Goal: Transaction & Acquisition: Book appointment/travel/reservation

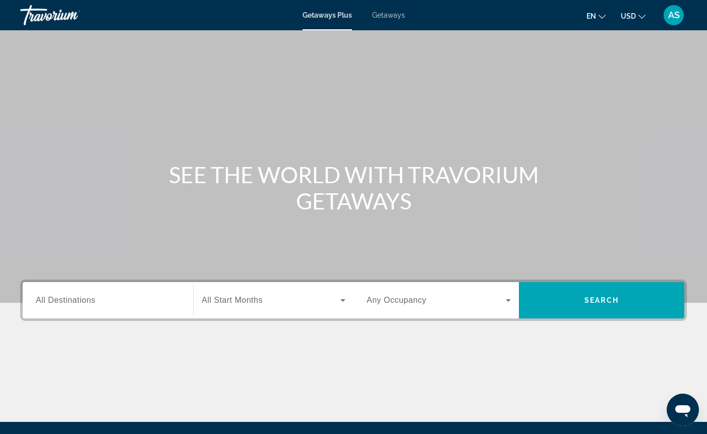
click at [383, 16] on span "Getaways" at bounding box center [388, 15] width 33 height 8
click at [78, 297] on span "All Destinations" at bounding box center [66, 300] width 60 height 9
click at [78, 297] on input "Destination All Destinations" at bounding box center [108, 301] width 144 height 12
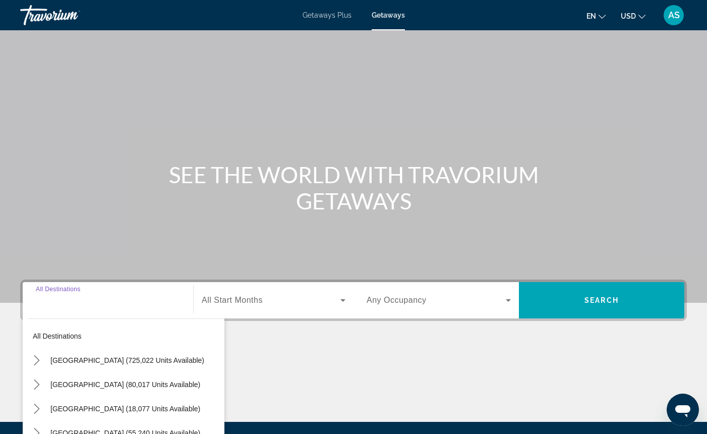
scroll to position [111, 0]
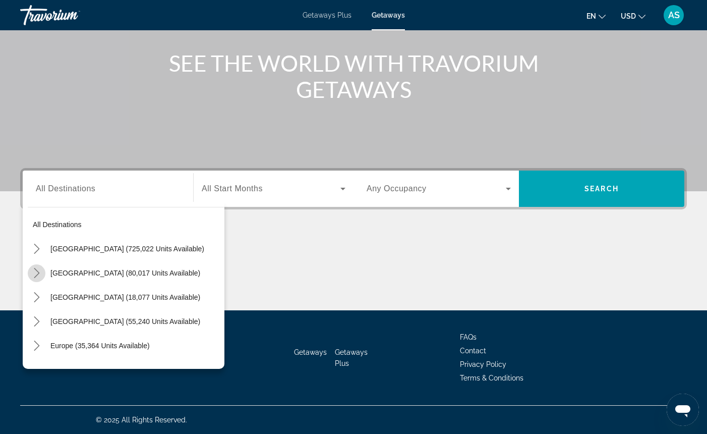
click at [36, 274] on icon "Toggle Mexico (80,017 units available) submenu" at bounding box center [37, 273] width 10 height 10
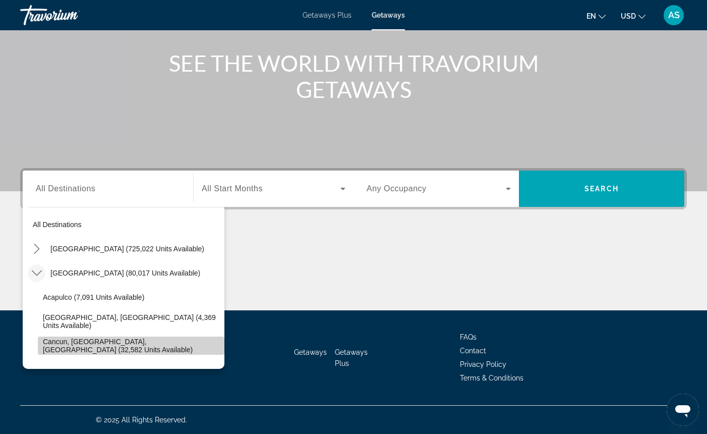
click at [78, 340] on span "Cancun, [GEOGRAPHIC_DATA], [GEOGRAPHIC_DATA] (32,582 units available)" at bounding box center [131, 345] width 177 height 16
type input "**********"
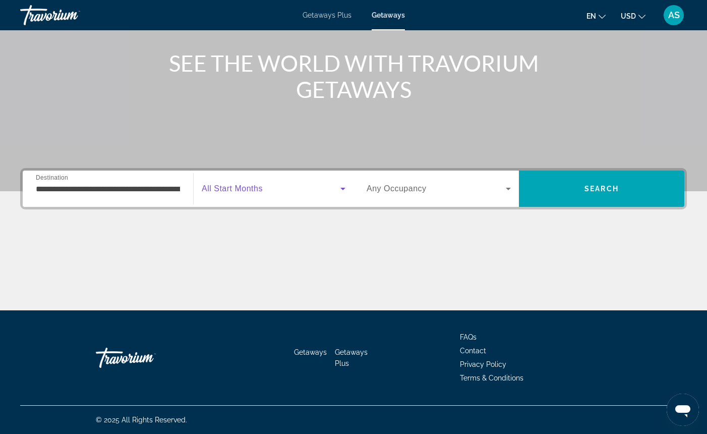
click at [342, 189] on icon "Search widget" at bounding box center [342, 189] width 5 height 3
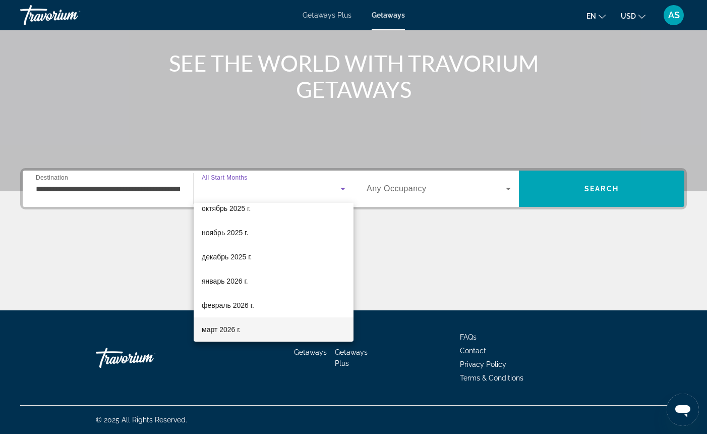
scroll to position [59, 0]
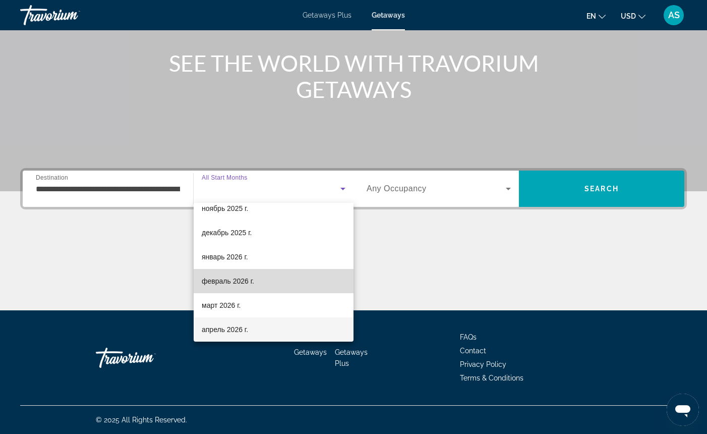
click at [270, 276] on mat-option "февраль 2026 г." at bounding box center [274, 281] width 160 height 24
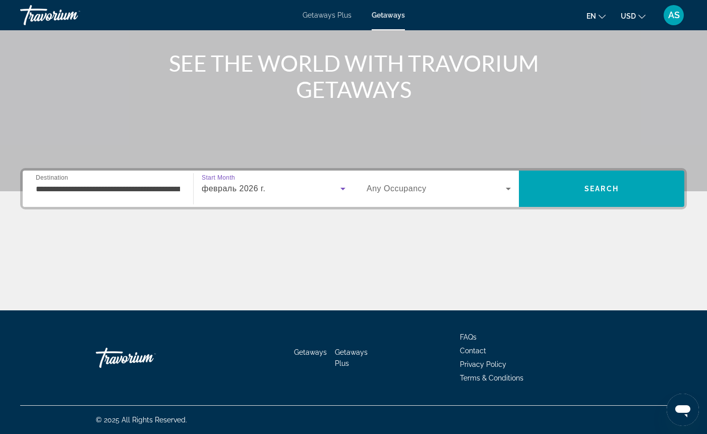
click at [405, 188] on span "Any Occupancy" at bounding box center [397, 188] width 60 height 9
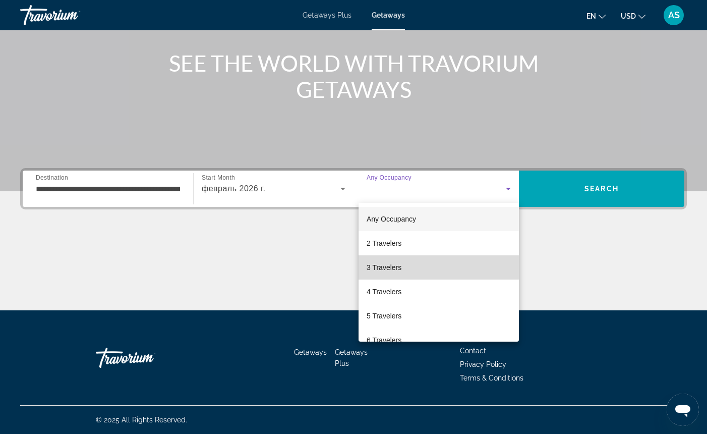
click at [404, 266] on mat-option "3 Travelers" at bounding box center [439, 267] width 160 height 24
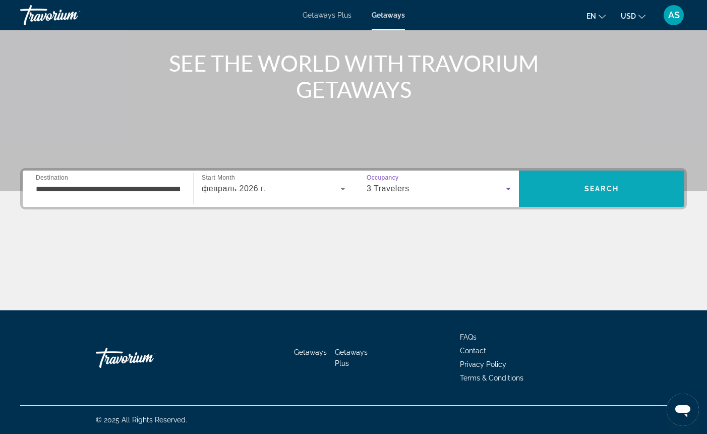
click at [583, 190] on span "Search" at bounding box center [601, 189] width 165 height 24
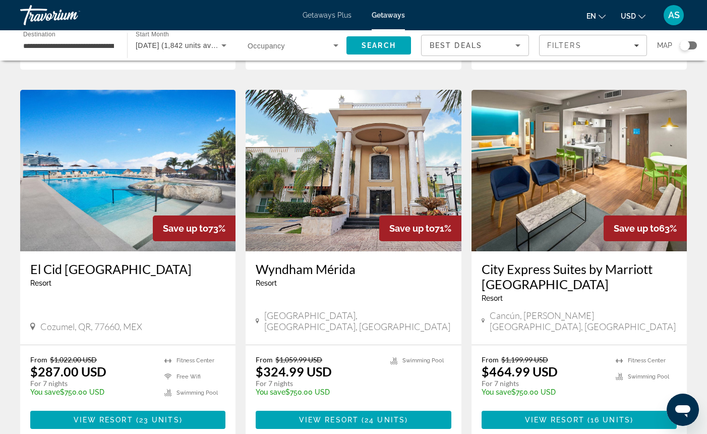
scroll to position [1150, 0]
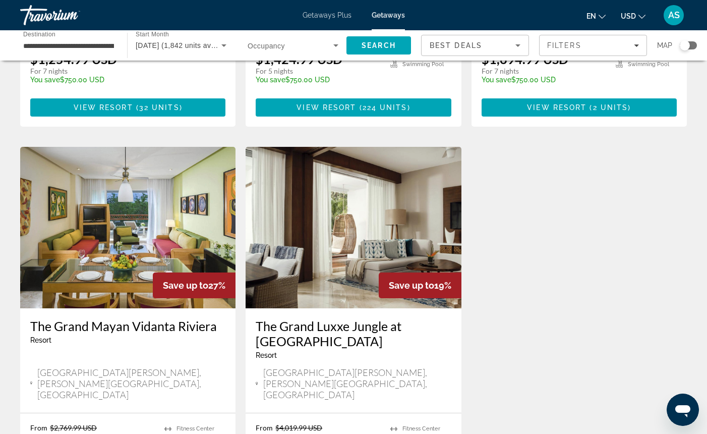
scroll to position [1093, 0]
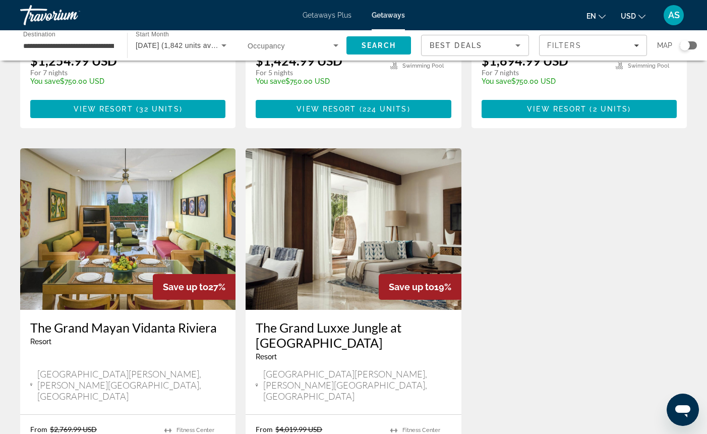
click at [315, 16] on span "Getaways Plus" at bounding box center [327, 15] width 49 height 8
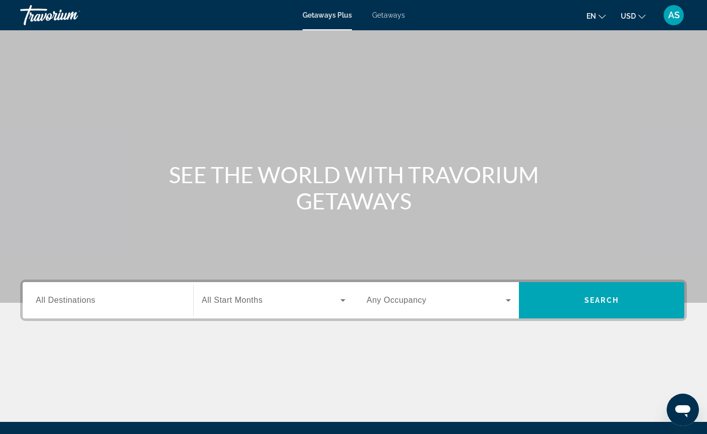
click at [104, 292] on div "Search widget" at bounding box center [108, 300] width 144 height 29
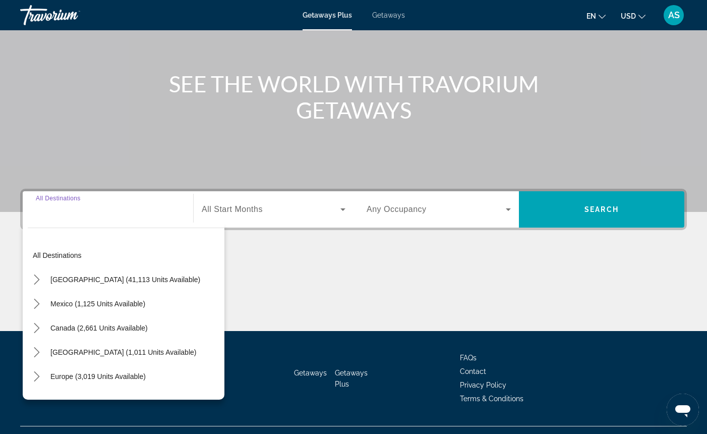
scroll to position [111, 0]
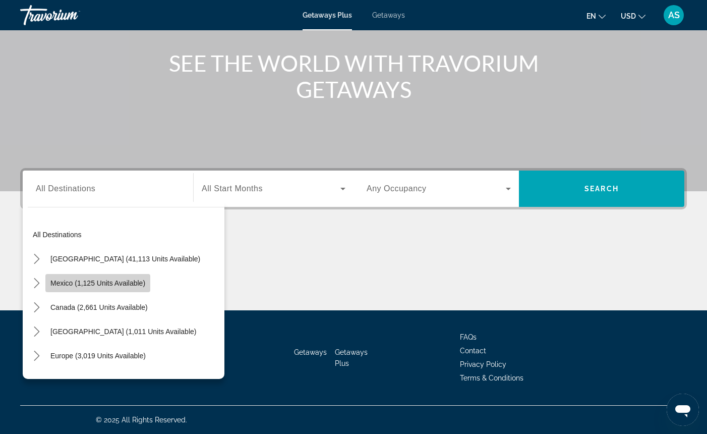
click at [93, 284] on span "Mexico (1,125 units available)" at bounding box center [97, 283] width 95 height 8
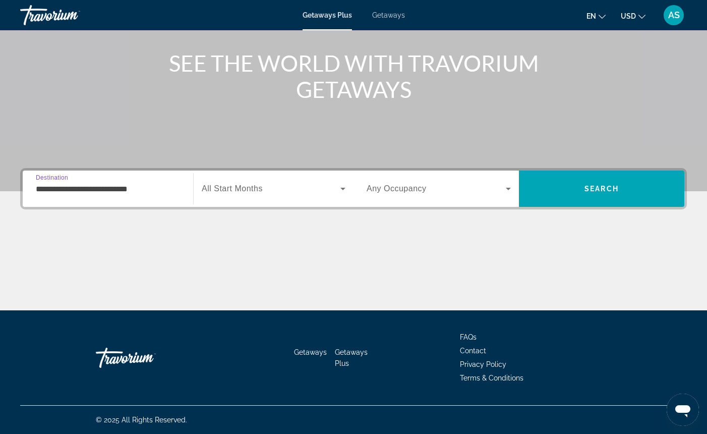
click at [49, 189] on input "**********" at bounding box center [108, 189] width 144 height 12
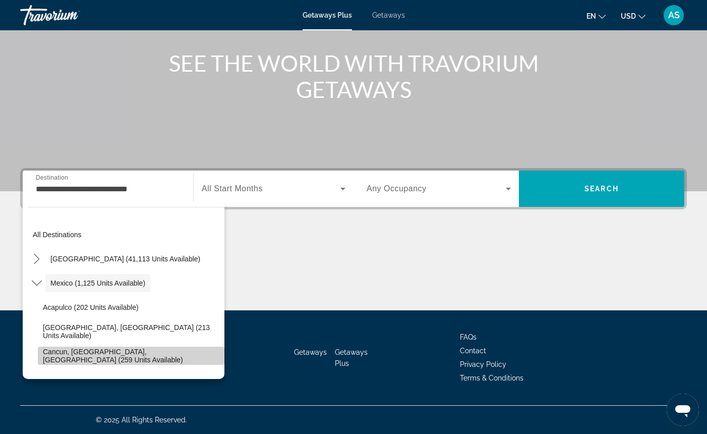
click at [69, 356] on span "Cancun, Cozumel, Riviera Maya (259 units available)" at bounding box center [131, 356] width 177 height 16
type input "**********"
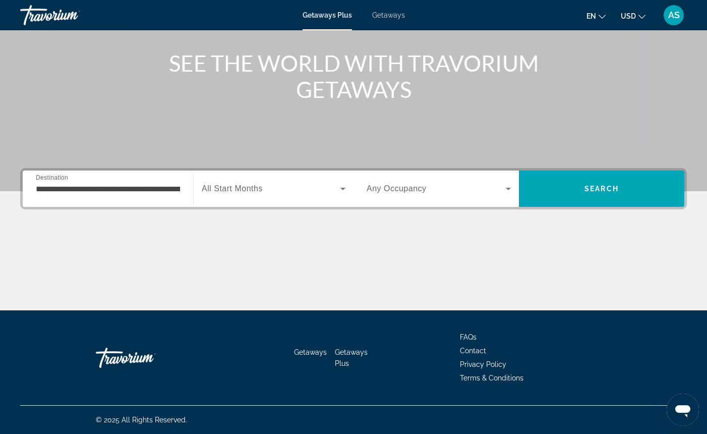
click at [208, 192] on span "All Start Months" at bounding box center [232, 188] width 61 height 9
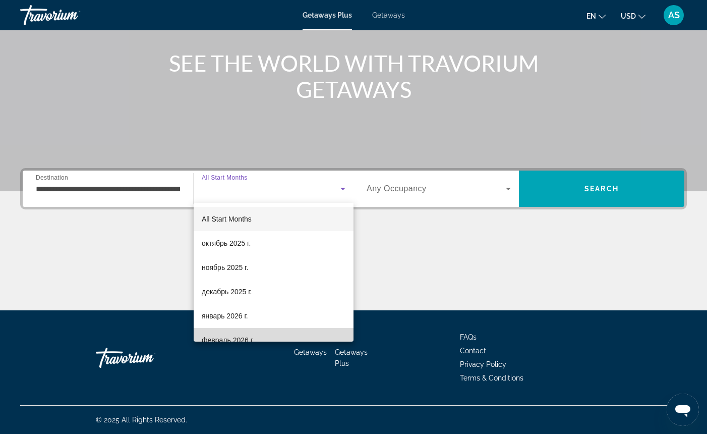
click at [265, 335] on mat-option "февраль 2026 г." at bounding box center [274, 340] width 160 height 24
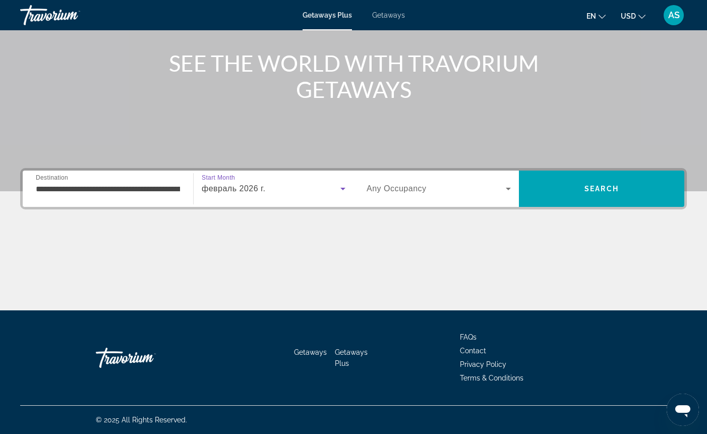
click at [380, 195] on div "Search widget" at bounding box center [439, 189] width 144 height 28
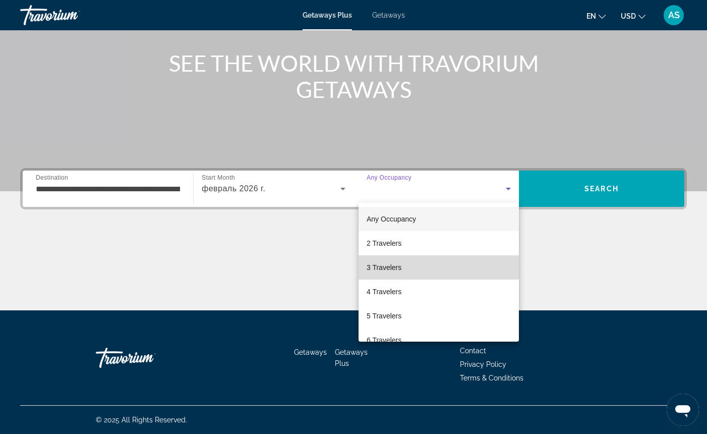
click at [383, 272] on span "3 Travelers" at bounding box center [384, 267] width 35 height 12
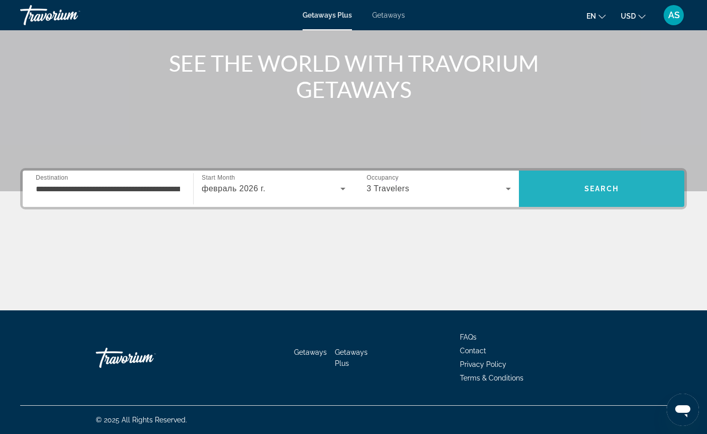
click at [562, 194] on span "Search" at bounding box center [601, 189] width 165 height 24
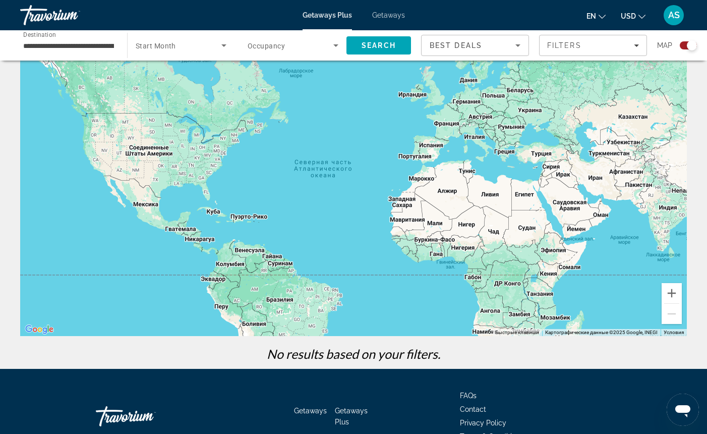
scroll to position [25, 0]
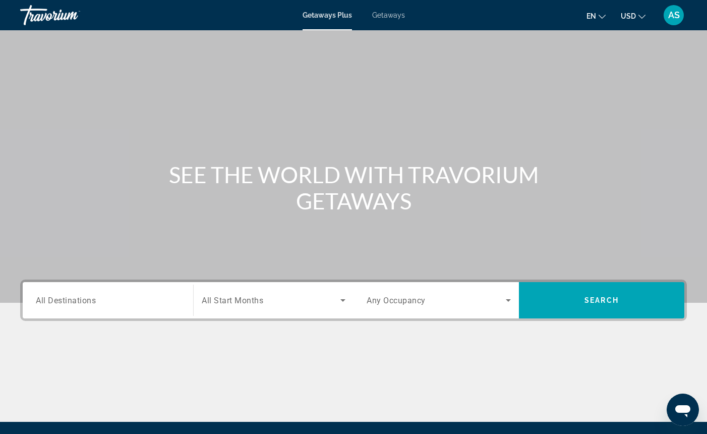
click at [163, 294] on div "Search widget" at bounding box center [108, 300] width 144 height 29
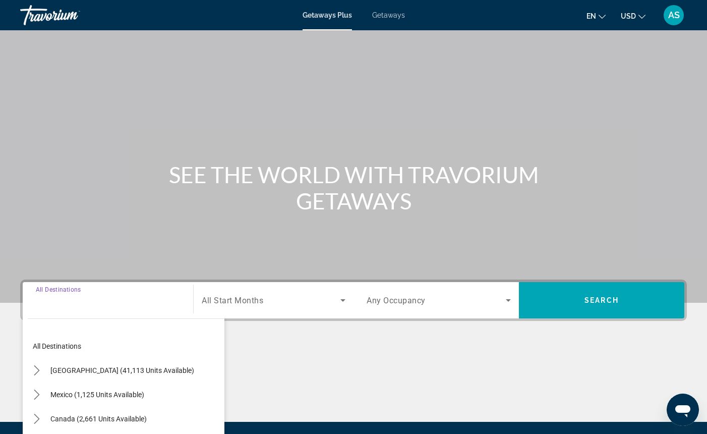
scroll to position [111, 0]
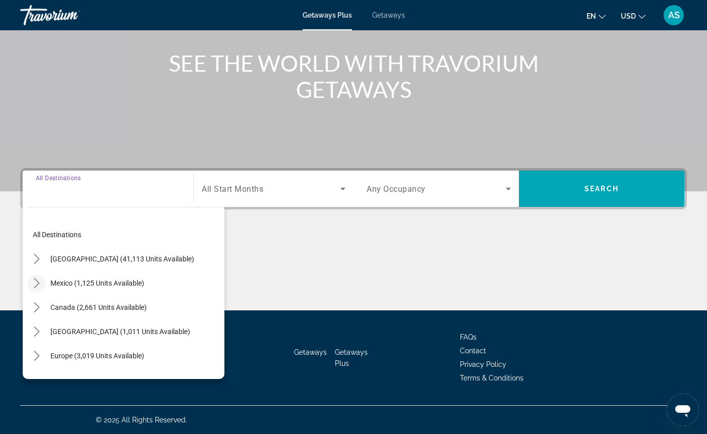
click at [38, 281] on icon "Toggle Mexico (1,125 units available) submenu" at bounding box center [37, 283] width 6 height 10
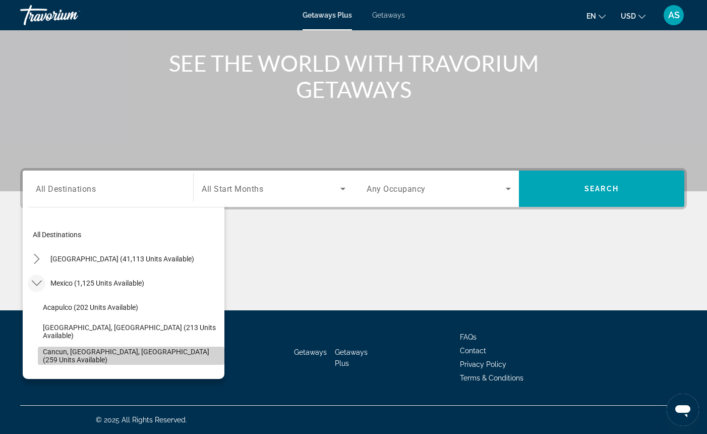
click at [78, 359] on span "Cancun, Cozumel, Riviera Maya (259 units available)" at bounding box center [131, 356] width 177 height 16
type input "**********"
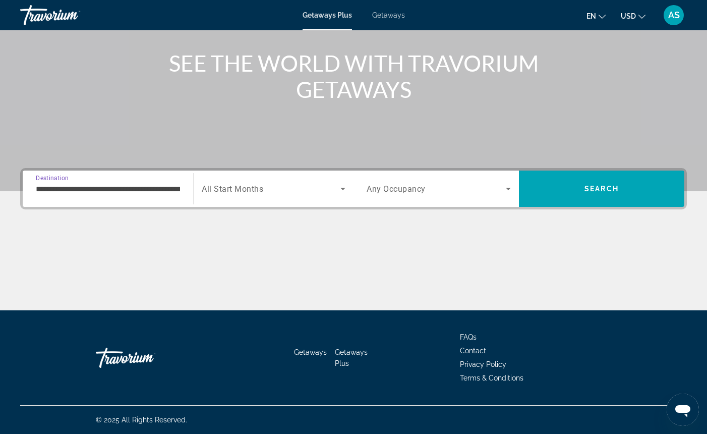
click at [219, 192] on span "All Start Months" at bounding box center [233, 189] width 62 height 10
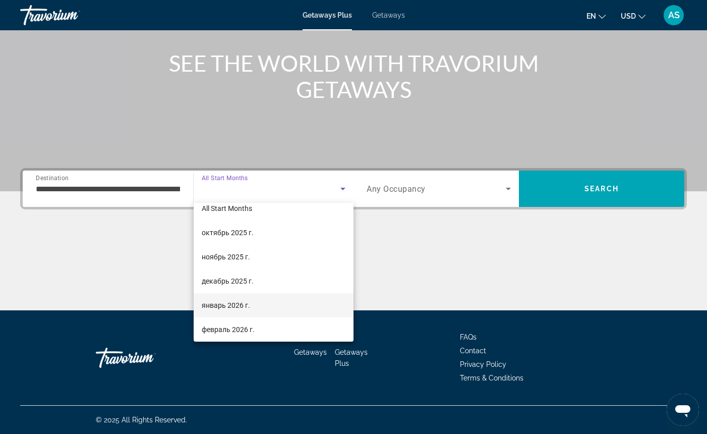
scroll to position [35, 0]
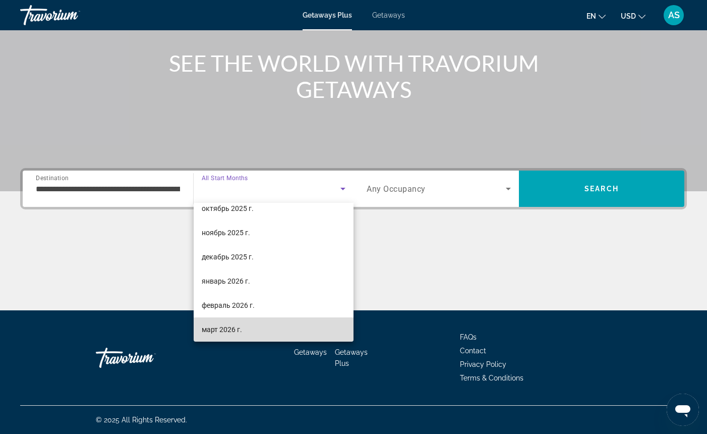
click at [261, 327] on mat-option "март 2026 г." at bounding box center [274, 329] width 160 height 24
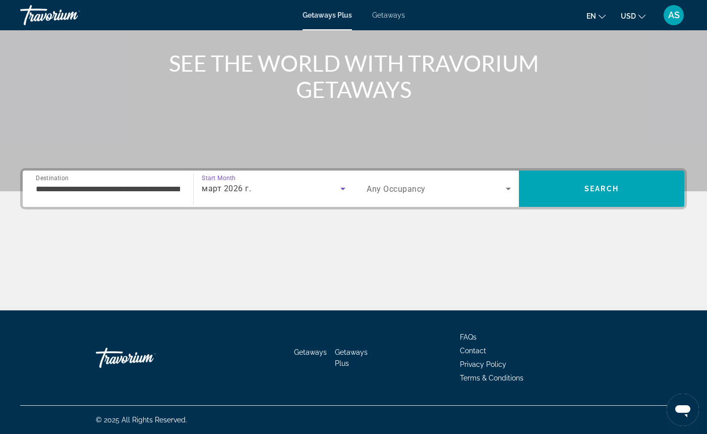
click at [508, 190] on icon "Search widget" at bounding box center [508, 189] width 5 height 3
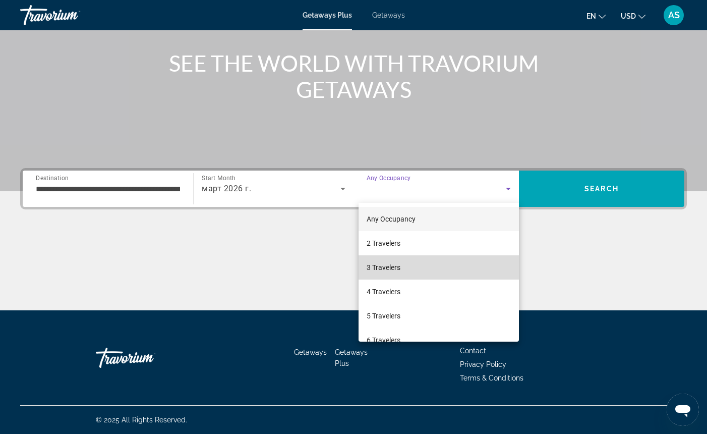
click at [442, 264] on mat-option "3 Travelers" at bounding box center [439, 267] width 160 height 24
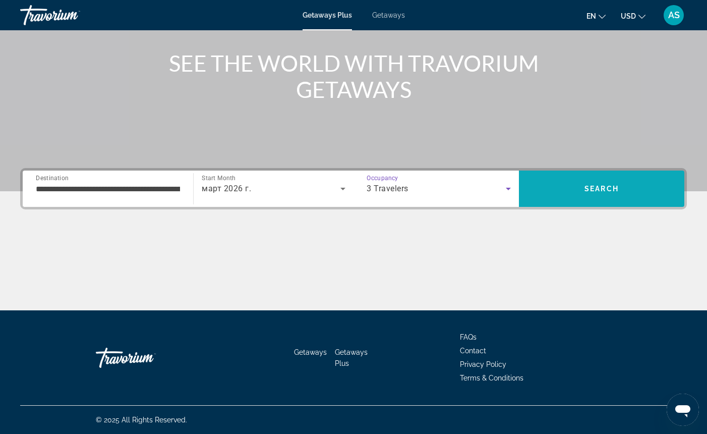
click at [539, 186] on span "Search" at bounding box center [601, 189] width 165 height 24
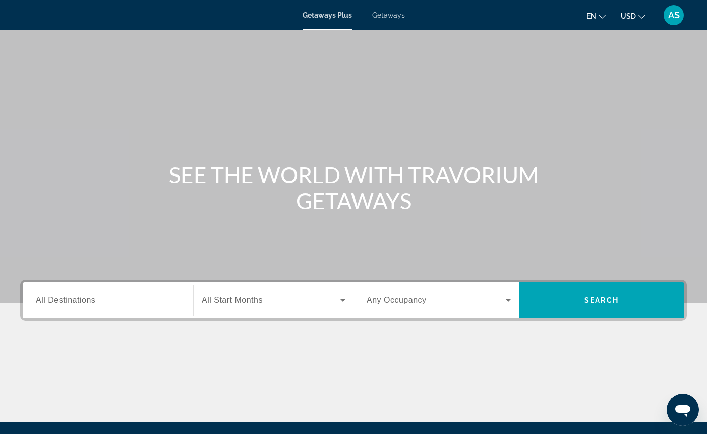
click at [54, 302] on span "All Destinations" at bounding box center [66, 300] width 60 height 9
click at [54, 302] on input "Destination All Destinations" at bounding box center [108, 301] width 144 height 12
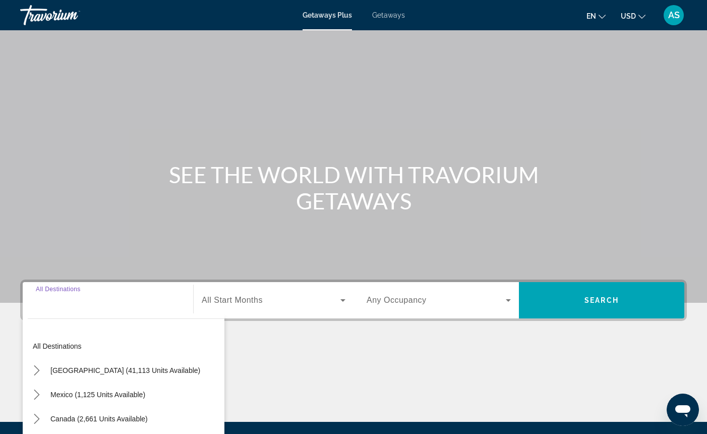
scroll to position [111, 0]
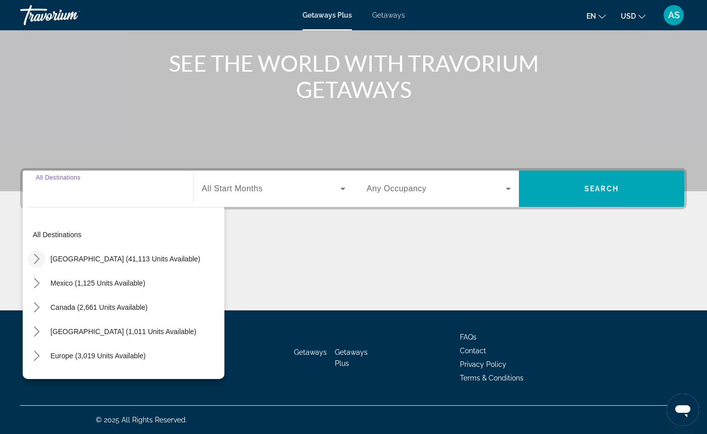
click at [37, 261] on icon "Toggle United States (41,113 units available) submenu" at bounding box center [37, 259] width 6 height 10
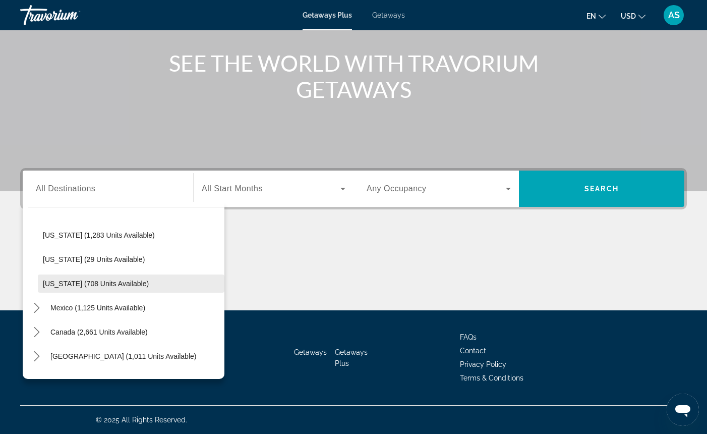
scroll to position [0, 0]
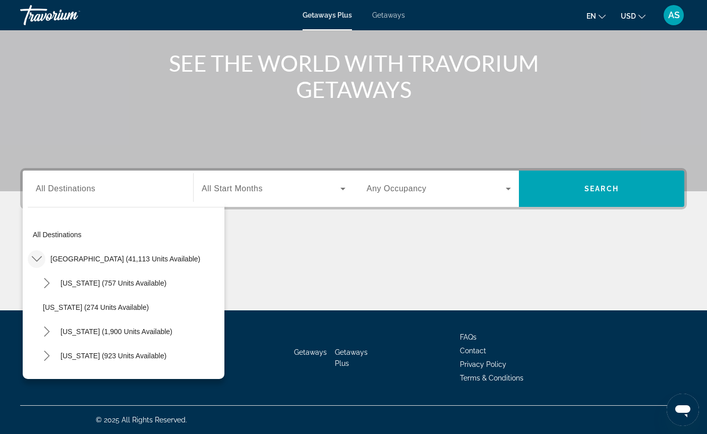
click at [171, 367] on div "[US_STATE] (923 units available)" at bounding box center [131, 356] width 187 height 24
click at [127, 370] on span "Select destination: Delaware (9 units available)" at bounding box center [131, 380] width 187 height 24
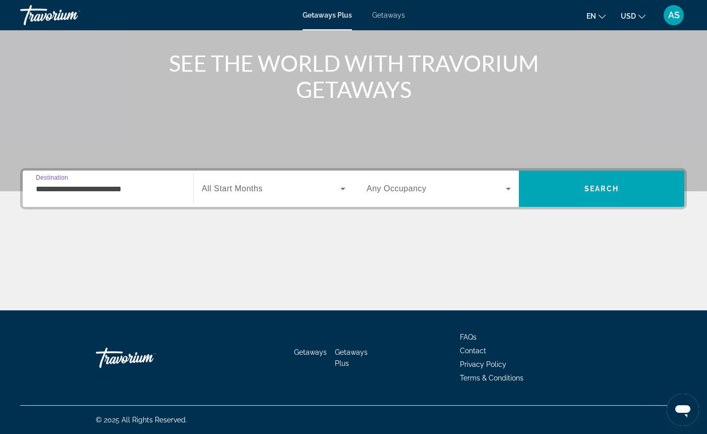
click at [42, 188] on input "**********" at bounding box center [108, 189] width 144 height 12
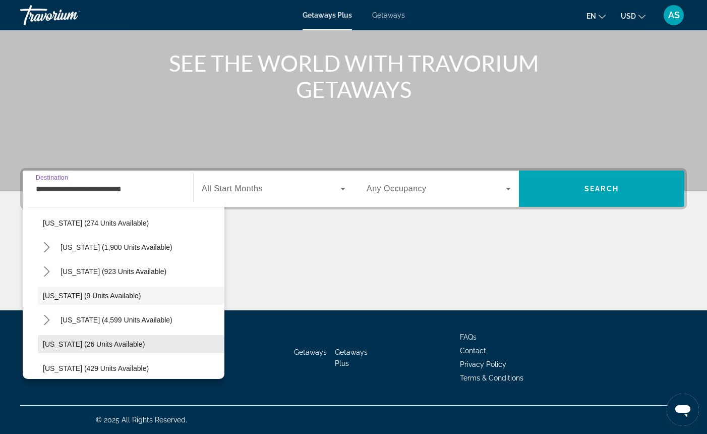
scroll to position [111, 0]
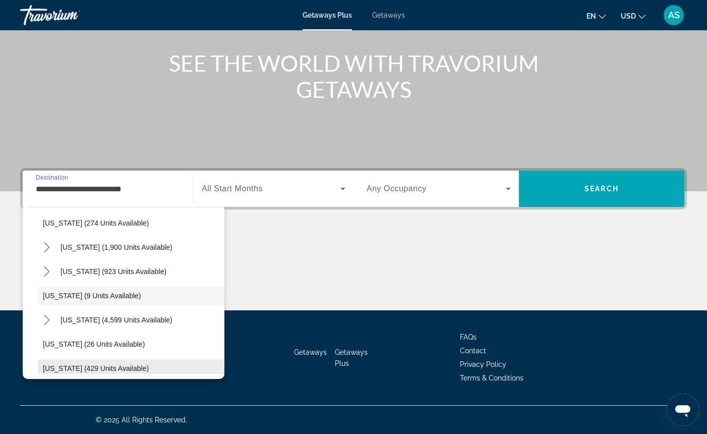
click at [172, 364] on span "Select destination: Idaho (429 units available)" at bounding box center [131, 368] width 187 height 24
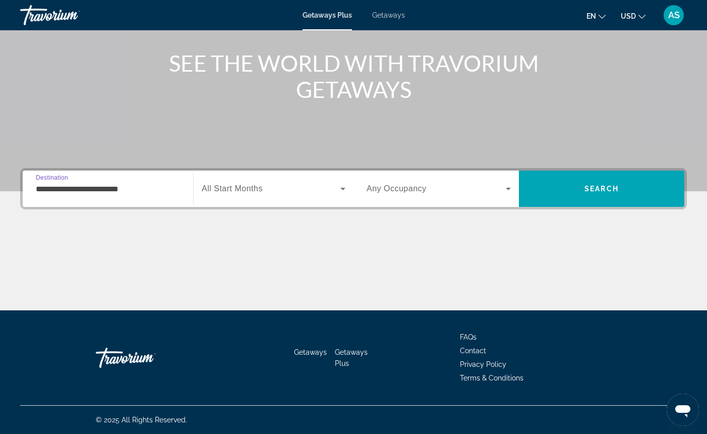
click at [40, 184] on input "**********" at bounding box center [108, 189] width 144 height 12
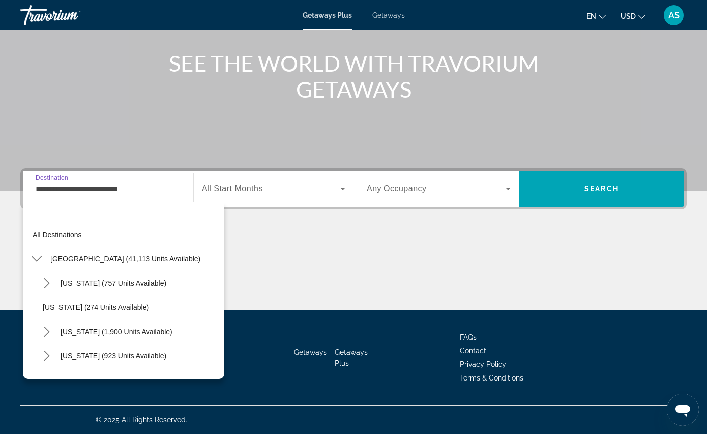
scroll to position [157, 0]
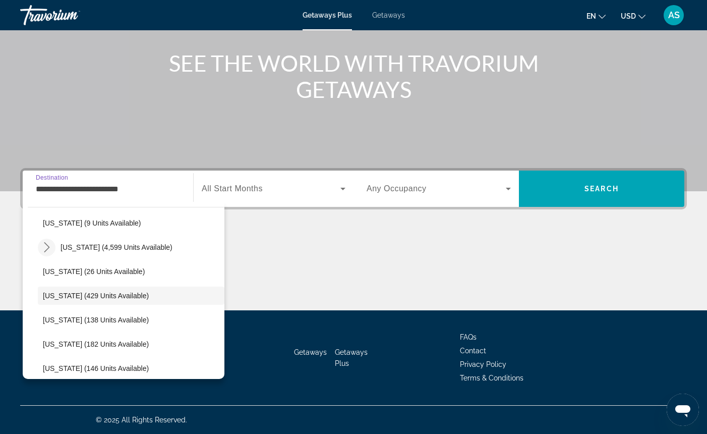
click at [48, 248] on icon "Toggle Florida (4,599 units available) submenu" at bounding box center [47, 247] width 10 height 10
click at [168, 211] on div "All destinations [GEOGRAPHIC_DATA] (41,113 units available) [US_STATE] (757 uni…" at bounding box center [124, 290] width 202 height 177
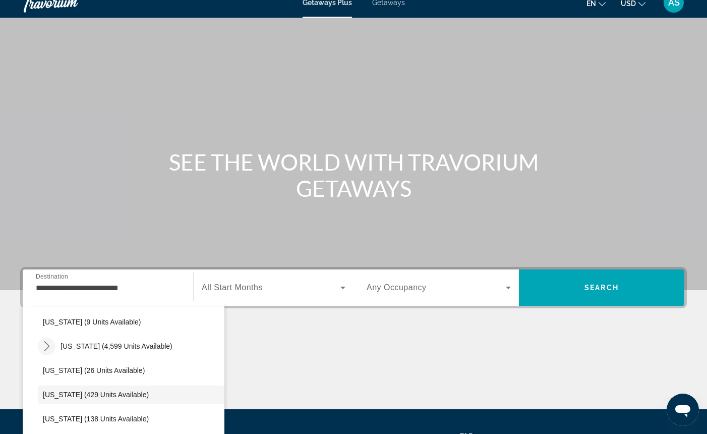
scroll to position [-3, 0]
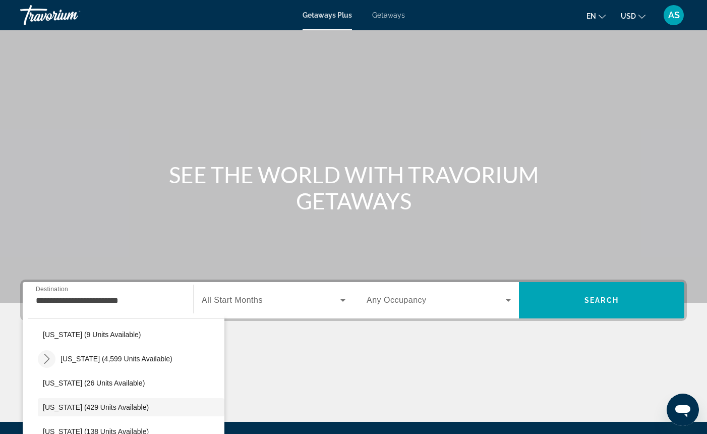
click at [34, 327] on div "All destinations [GEOGRAPHIC_DATA] (41,113 units available) [US_STATE] (757 uni…" at bounding box center [124, 401] width 202 height 177
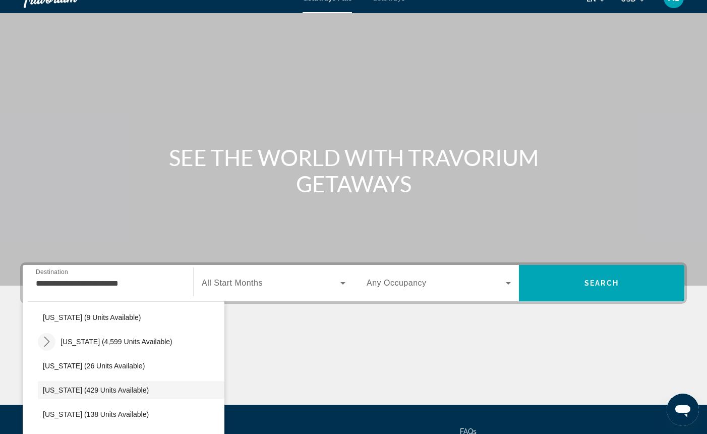
click at [27, 311] on div "All destinations [GEOGRAPHIC_DATA] (41,113 units available) [US_STATE] (757 uni…" at bounding box center [124, 384] width 202 height 177
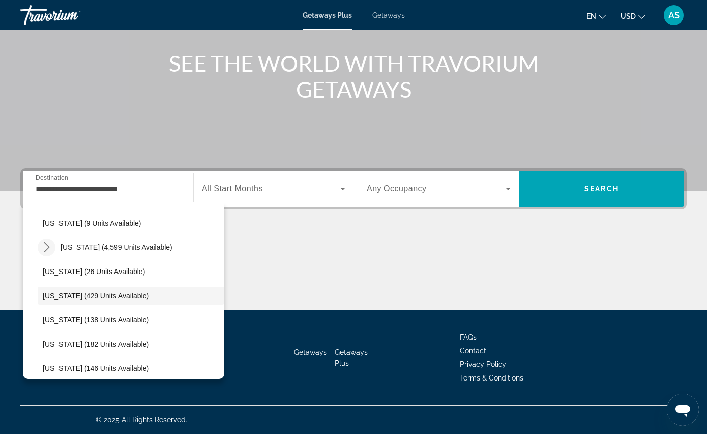
click at [161, 375] on div "All destinations [GEOGRAPHIC_DATA] (41,113 units available) [US_STATE] (757 uni…" at bounding box center [124, 290] width 202 height 177
click at [153, 343] on span "Select destination: Indiana (182 units available)" at bounding box center [131, 344] width 187 height 24
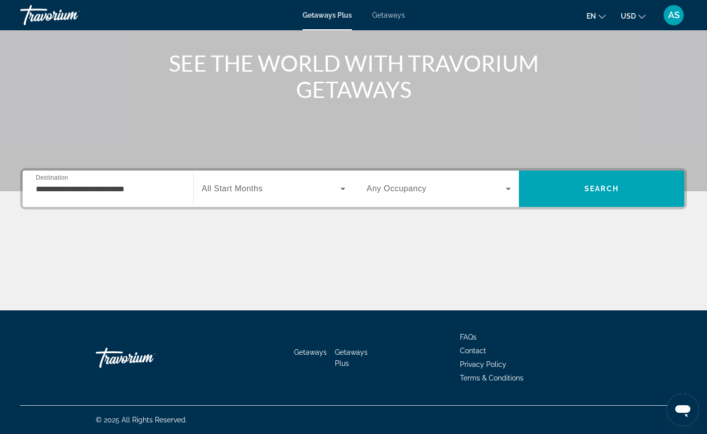
click at [33, 194] on div "**********" at bounding box center [108, 189] width 160 height 29
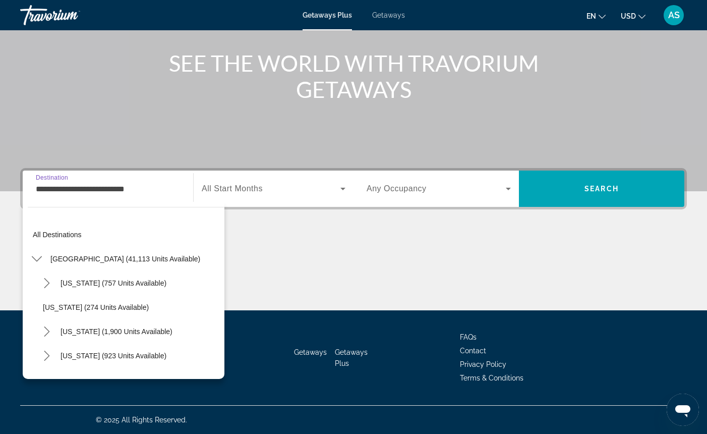
scroll to position [205, 0]
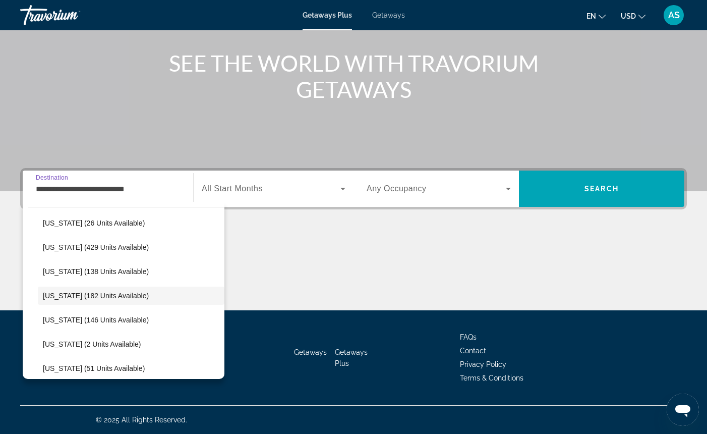
click at [159, 213] on div "All destinations [GEOGRAPHIC_DATA] (41,113 units available) [US_STATE] (757 uni…" at bounding box center [124, 290] width 202 height 177
click at [156, 206] on div "All destinations [GEOGRAPHIC_DATA] (41,113 units available) [US_STATE] (757 uni…" at bounding box center [124, 290] width 202 height 177
click at [131, 226] on span "Select destination: Georgia (26 units available)" at bounding box center [131, 223] width 187 height 24
type input "**********"
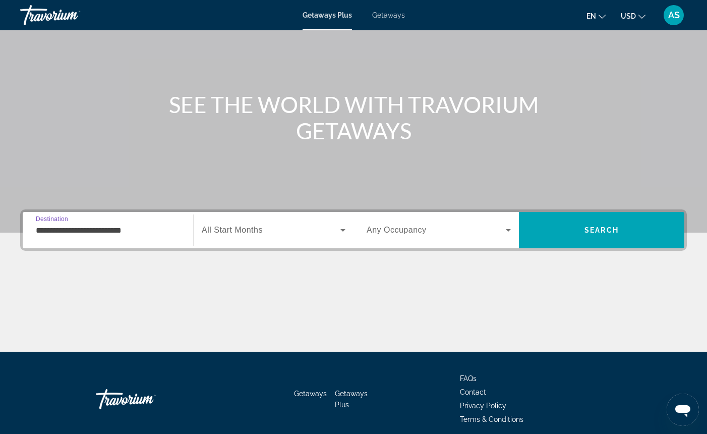
scroll to position [25, 0]
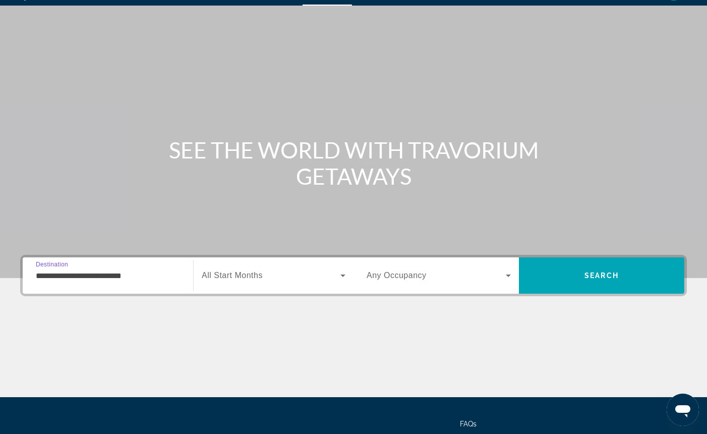
click at [38, 275] on input "**********" at bounding box center [108, 276] width 144 height 12
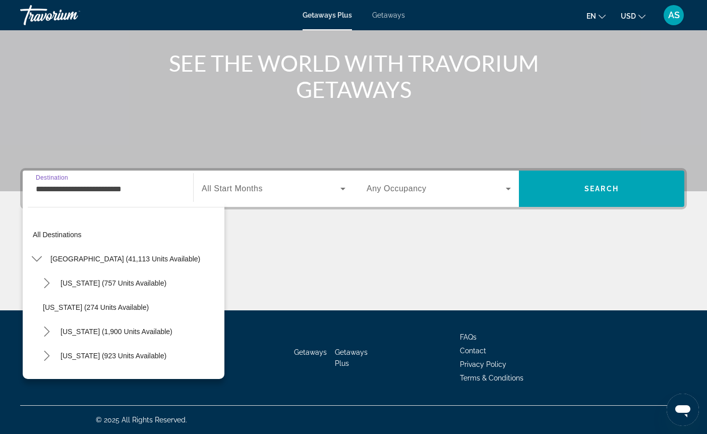
scroll to position [133, 0]
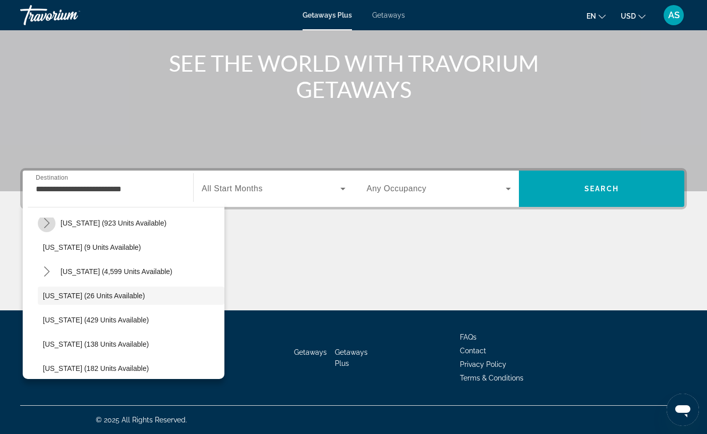
click at [47, 222] on icon "Toggle Colorado (923 units available) submenu" at bounding box center [47, 223] width 10 height 10
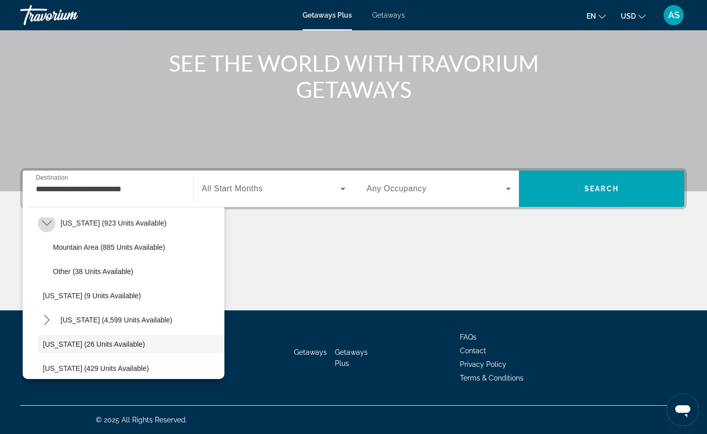
click at [47, 222] on icon "Toggle Colorado (923 units available) submenu" at bounding box center [47, 223] width 10 height 10
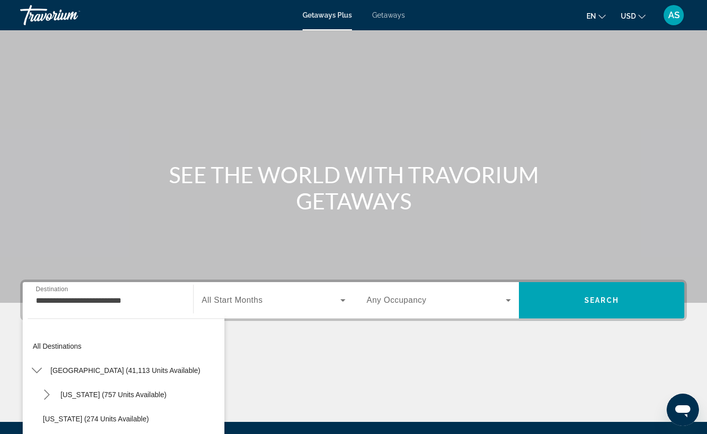
scroll to position [0, 0]
click at [40, 369] on icon "Toggle United States (41,113 units available) submenu" at bounding box center [36, 371] width 10 height 6
click at [40, 369] on icon "Toggle United States (41,113 units available) submenu" at bounding box center [37, 370] width 10 height 10
click at [383, 12] on span "Getaways" at bounding box center [388, 15] width 33 height 8
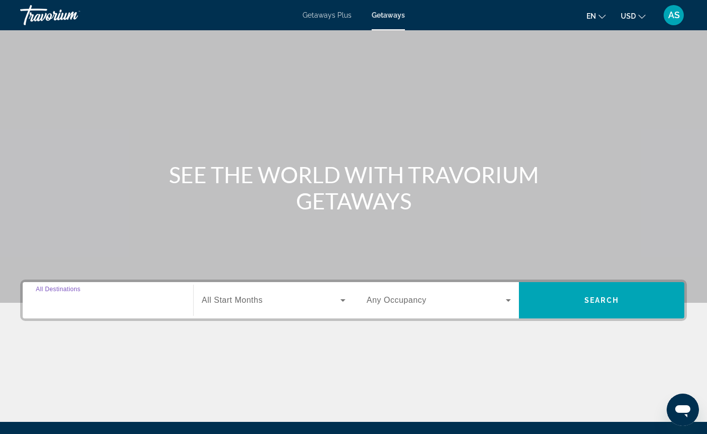
click at [126, 305] on input "Destination All Destinations" at bounding box center [108, 301] width 144 height 12
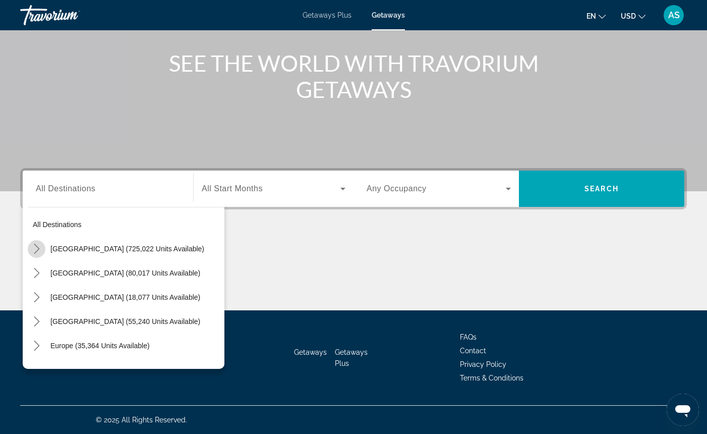
click at [38, 250] on icon "Toggle United States (725,022 units available) submenu" at bounding box center [37, 249] width 6 height 10
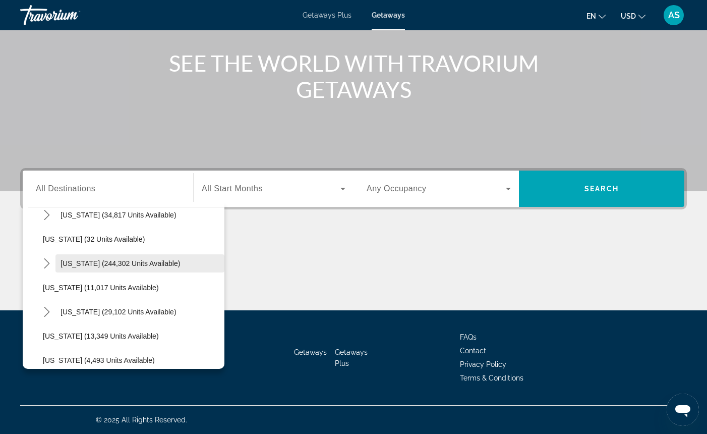
scroll to position [138, 0]
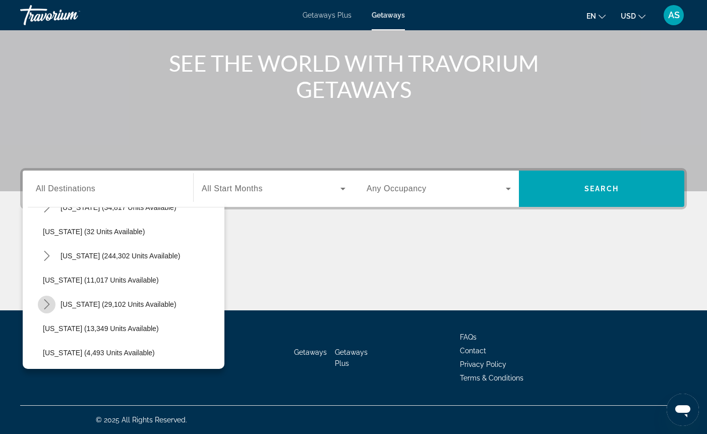
click at [47, 304] on icon "Toggle Hawaii (29,102 units available) submenu" at bounding box center [47, 304] width 10 height 10
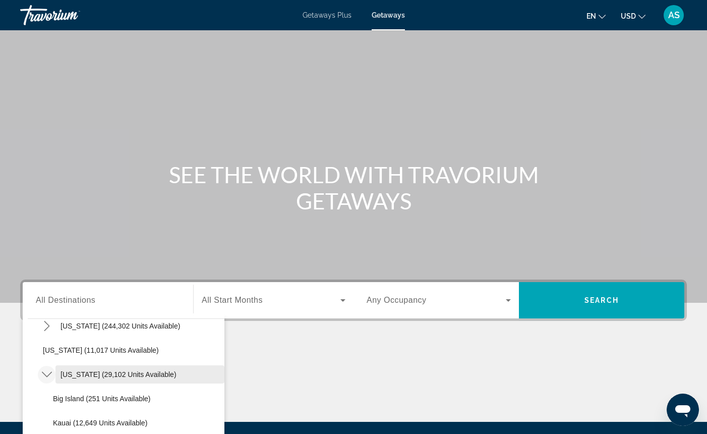
scroll to position [190, 0]
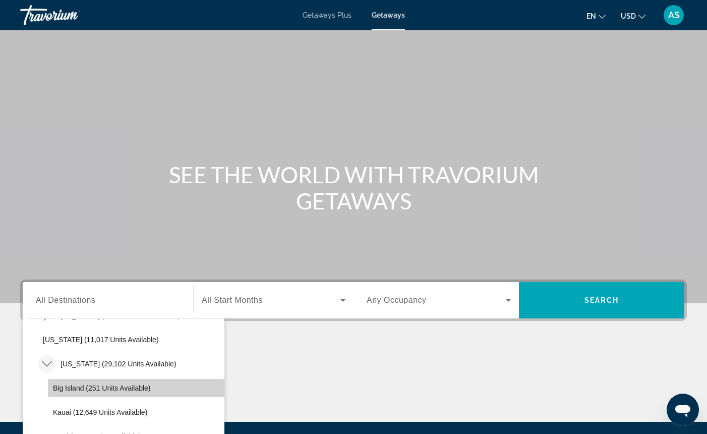
click at [164, 385] on span "Select destination: Big Island (251 units available)" at bounding box center [136, 388] width 177 height 24
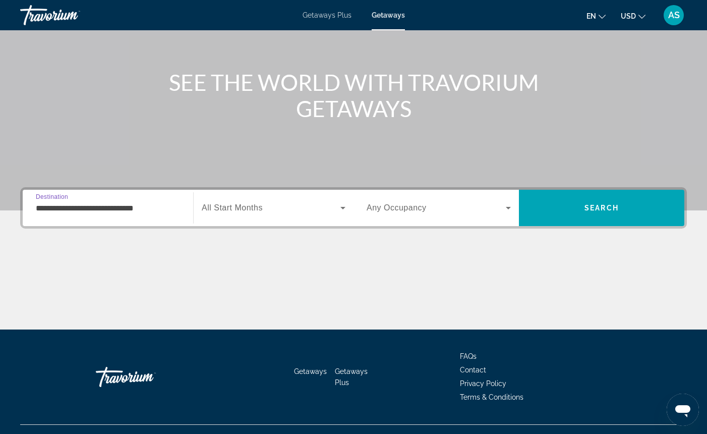
scroll to position [111, 0]
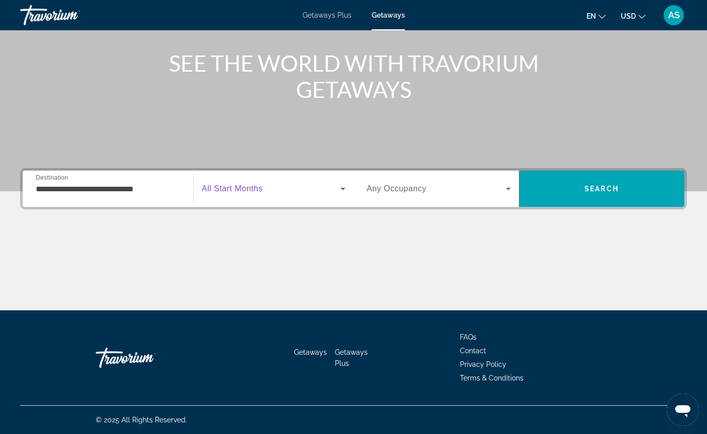
click at [343, 188] on icon "Search widget" at bounding box center [342, 189] width 5 height 3
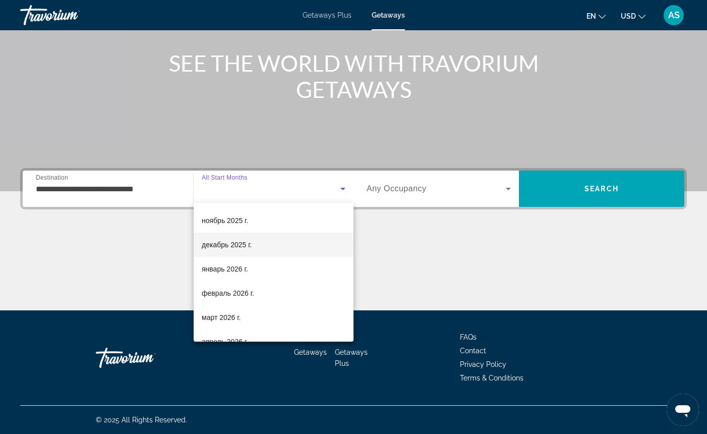
scroll to position [56, 0]
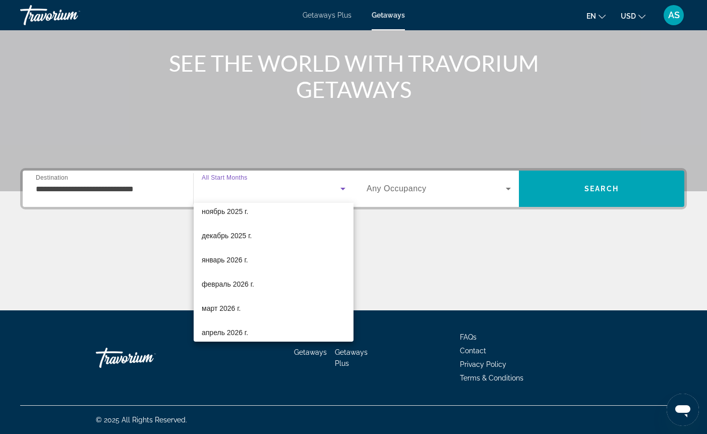
click at [213, 196] on div at bounding box center [353, 217] width 707 height 434
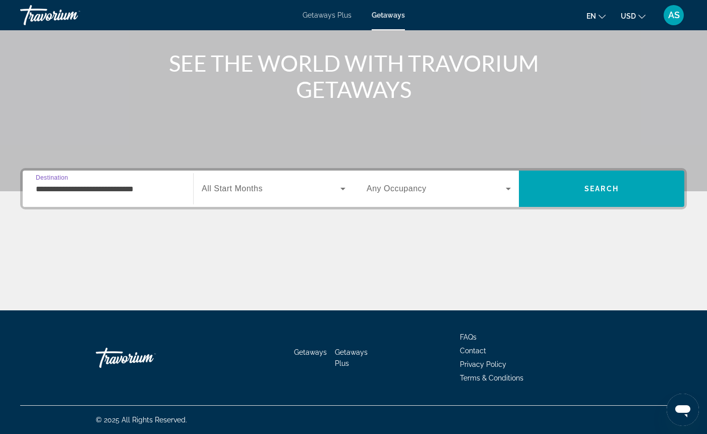
click at [144, 188] on input "**********" at bounding box center [108, 189] width 144 height 12
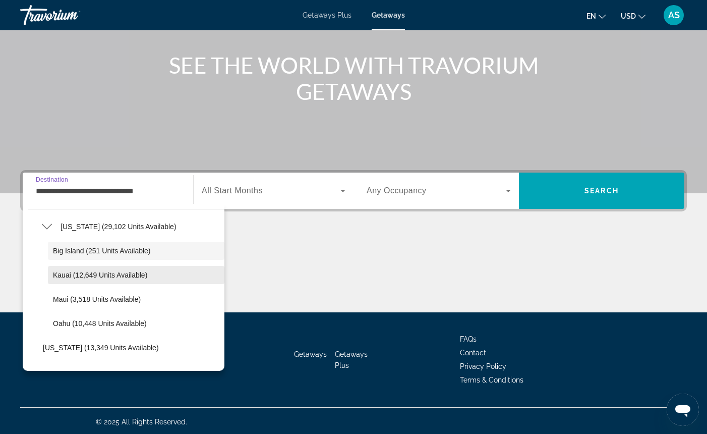
scroll to position [219, 0]
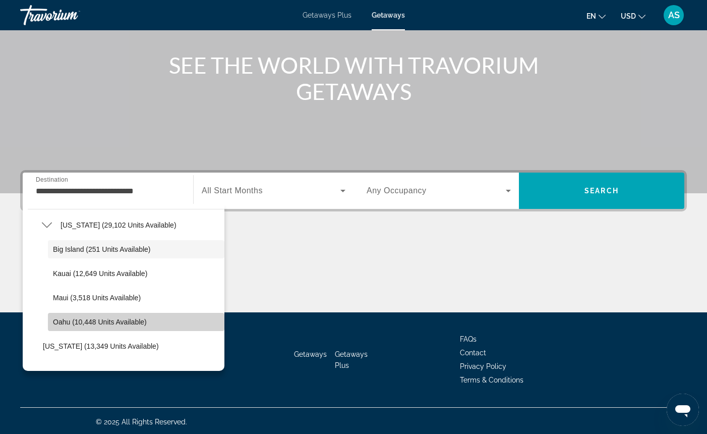
click at [99, 319] on span "Oahu (10,448 units available)" at bounding box center [100, 322] width 94 height 8
type input "**********"
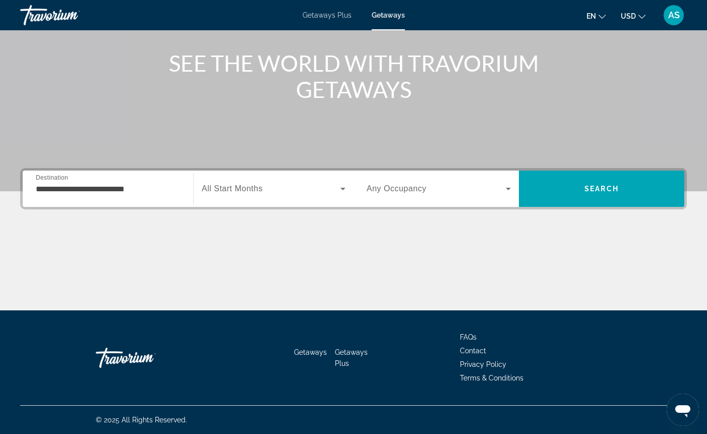
click at [218, 189] on span "All Start Months" at bounding box center [232, 188] width 61 height 9
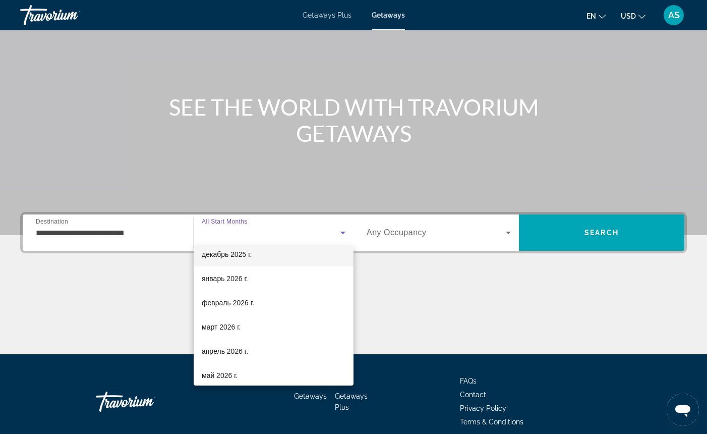
scroll to position [88, 0]
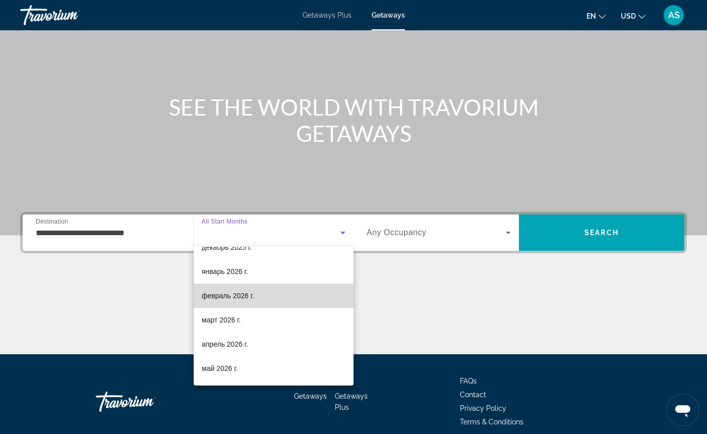
click at [221, 296] on span "февраль 2026 г." at bounding box center [228, 296] width 52 height 12
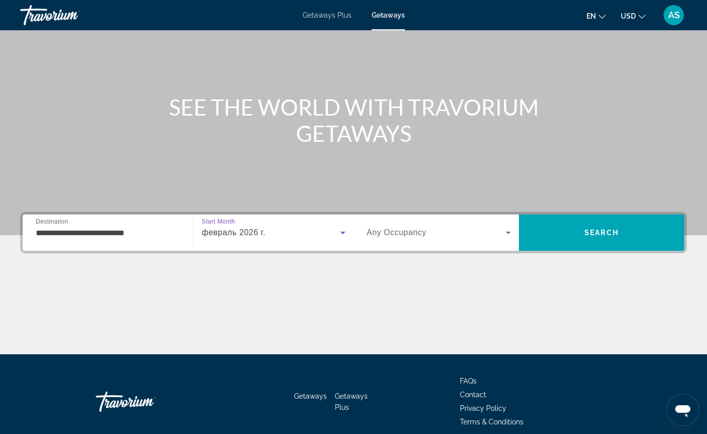
click at [418, 232] on span "Any Occupancy" at bounding box center [397, 232] width 60 height 9
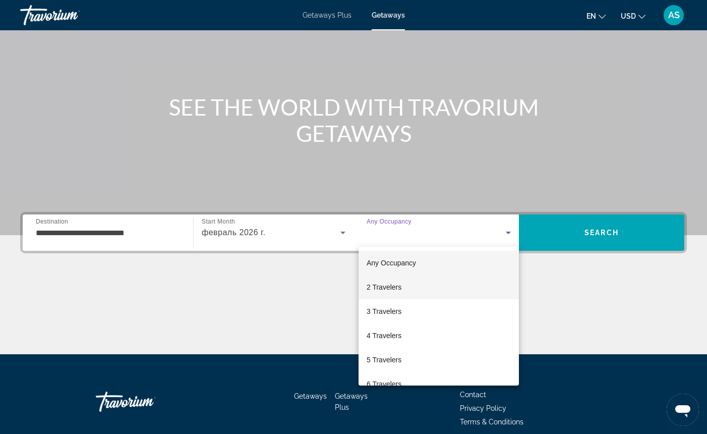
scroll to position [111, 0]
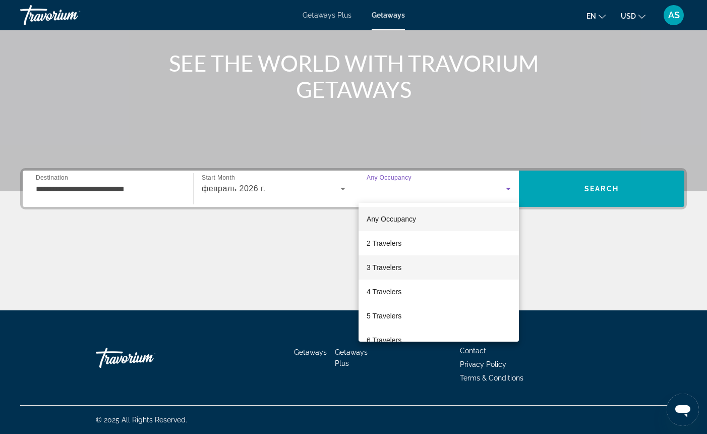
click at [408, 267] on mat-option "3 Travelers" at bounding box center [439, 267] width 160 height 24
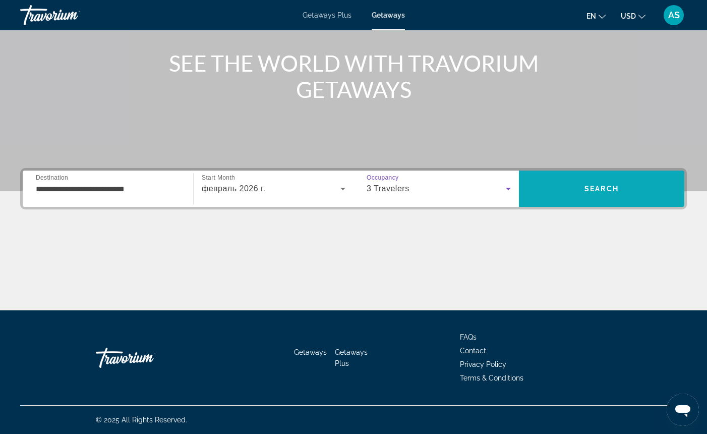
scroll to position [112, 0]
click at [561, 190] on span "Search" at bounding box center [601, 189] width 165 height 24
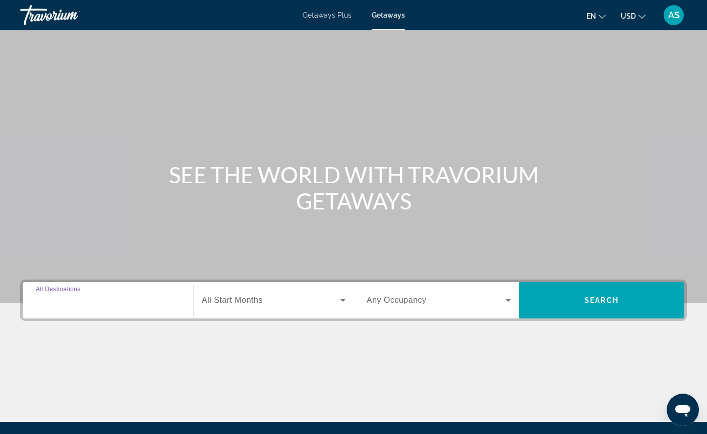
click at [119, 300] on input "Destination All Destinations" at bounding box center [108, 301] width 144 height 12
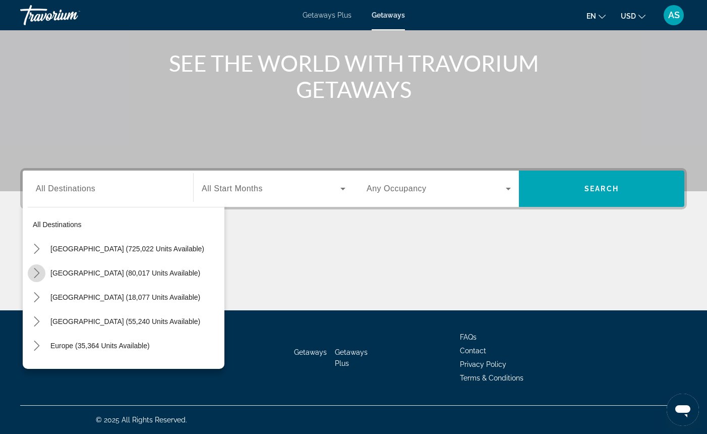
click at [39, 272] on icon "Toggle Mexico (80,017 units available) submenu" at bounding box center [37, 273] width 6 height 10
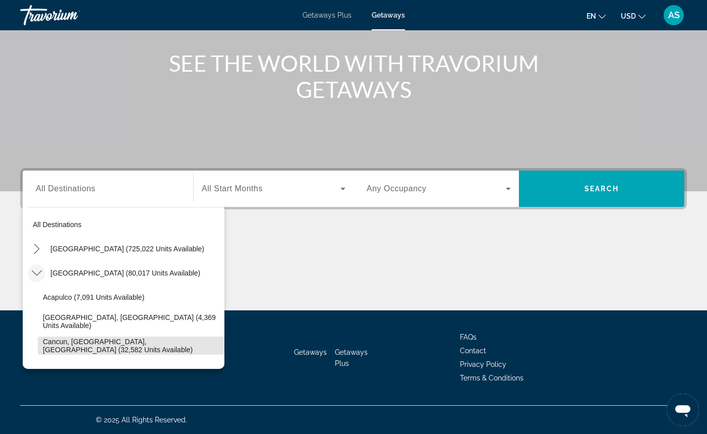
click at [63, 340] on span "Cancun, [GEOGRAPHIC_DATA], [GEOGRAPHIC_DATA] (32,582 units available)" at bounding box center [131, 345] width 177 height 16
type input "**********"
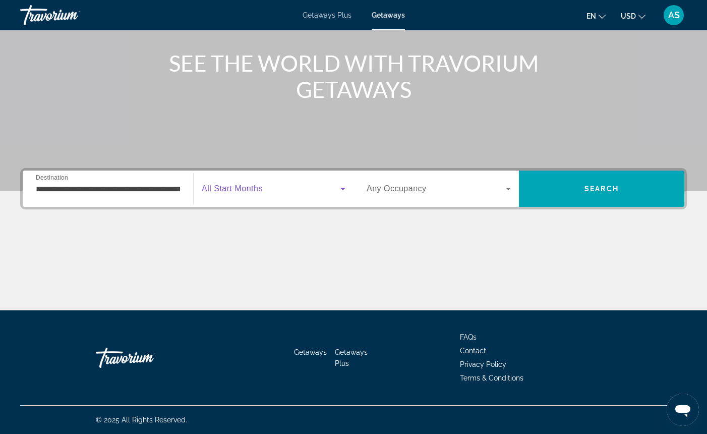
click at [344, 188] on icon "Search widget" at bounding box center [342, 189] width 5 height 3
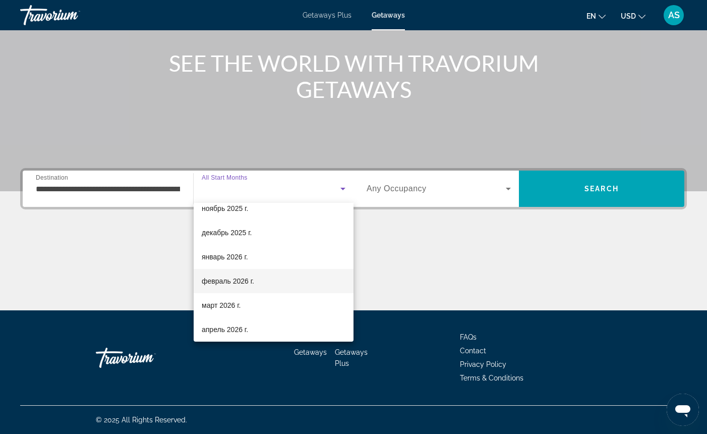
scroll to position [60, 0]
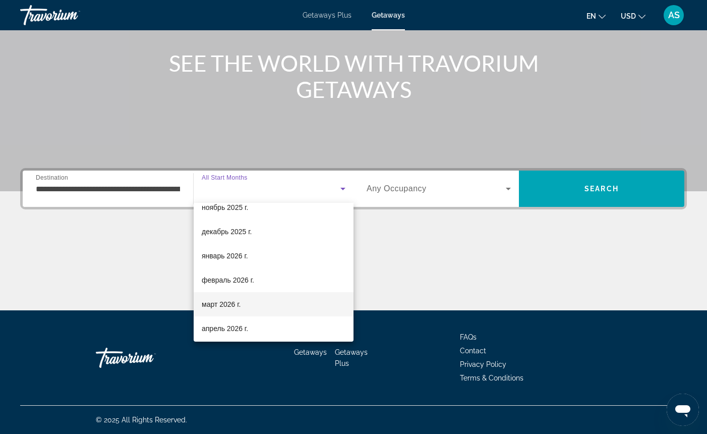
click at [275, 302] on mat-option "март 2026 г." at bounding box center [274, 304] width 160 height 24
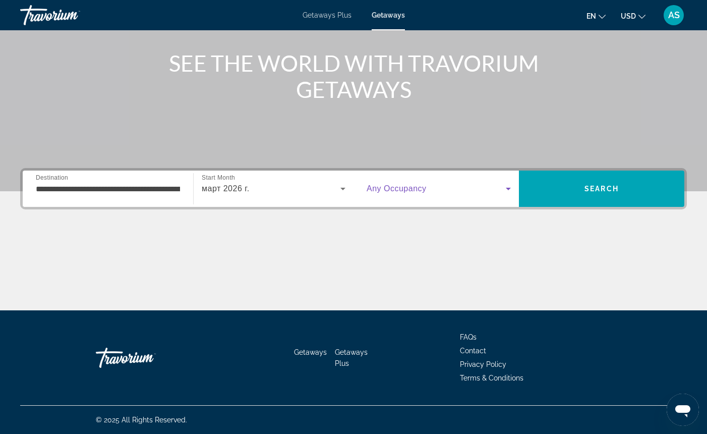
click at [509, 187] on icon "Search widget" at bounding box center [508, 189] width 12 height 12
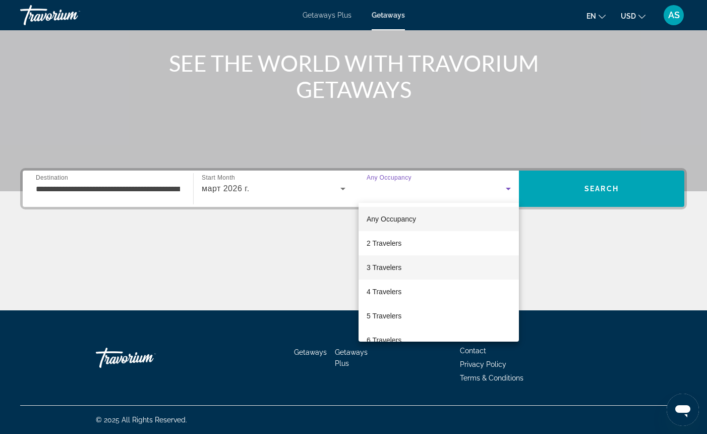
click at [447, 265] on mat-option "3 Travelers" at bounding box center [439, 267] width 160 height 24
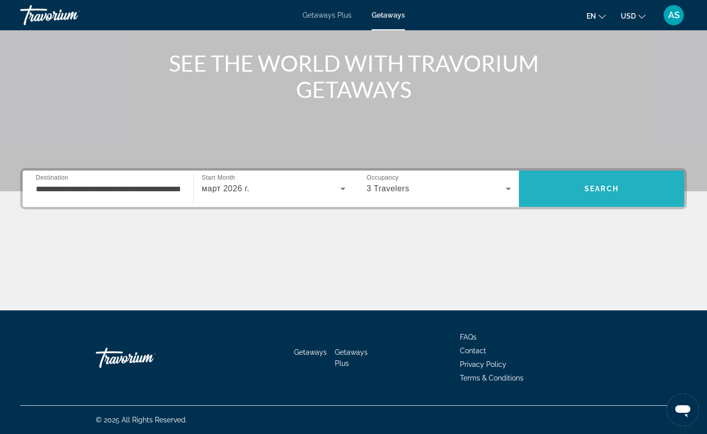
click at [544, 190] on span "Search" at bounding box center [601, 189] width 165 height 24
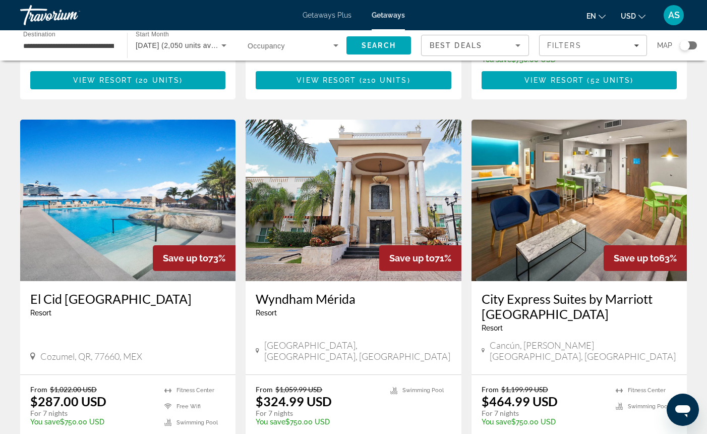
scroll to position [1114, 0]
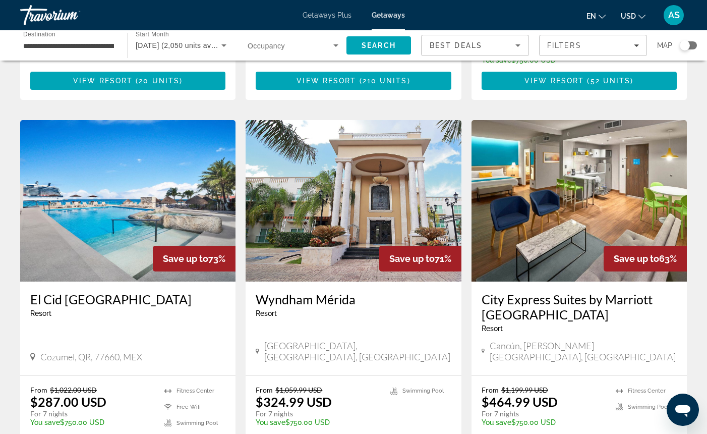
click at [85, 193] on img "Main content" at bounding box center [127, 200] width 215 height 161
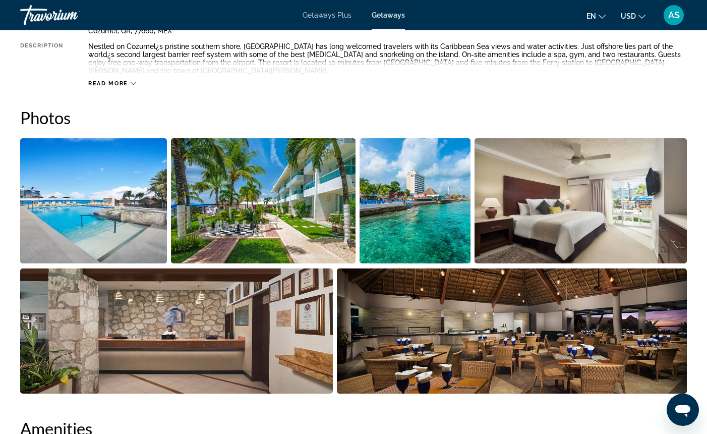
scroll to position [412, 1]
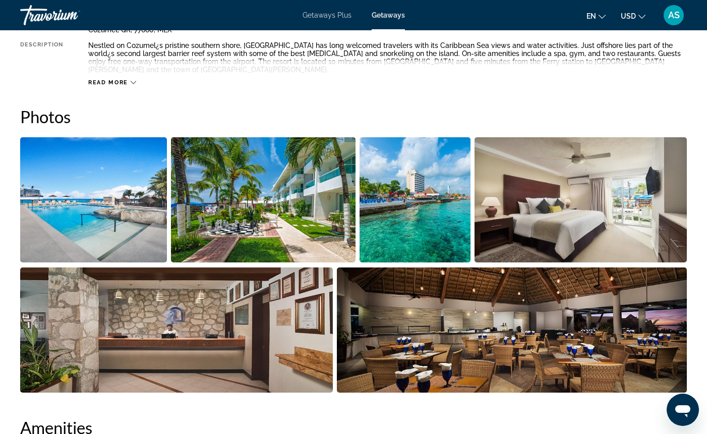
click at [141, 200] on img "Open full-screen image slider" at bounding box center [93, 199] width 147 height 125
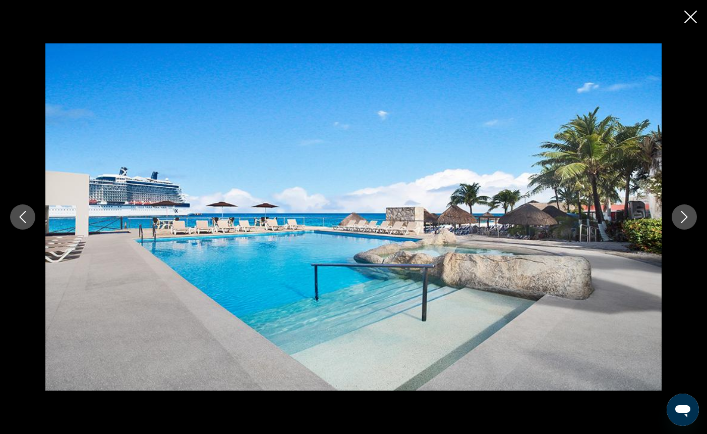
scroll to position [412, 0]
click at [686, 218] on icon "Next image" at bounding box center [684, 217] width 7 height 12
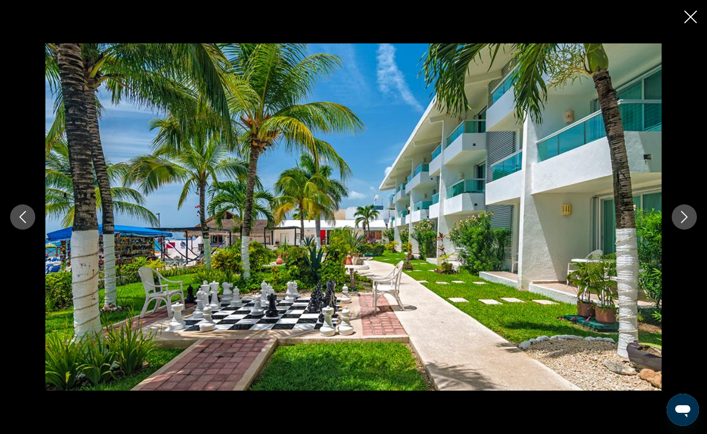
click at [686, 218] on icon "Next image" at bounding box center [684, 217] width 7 height 12
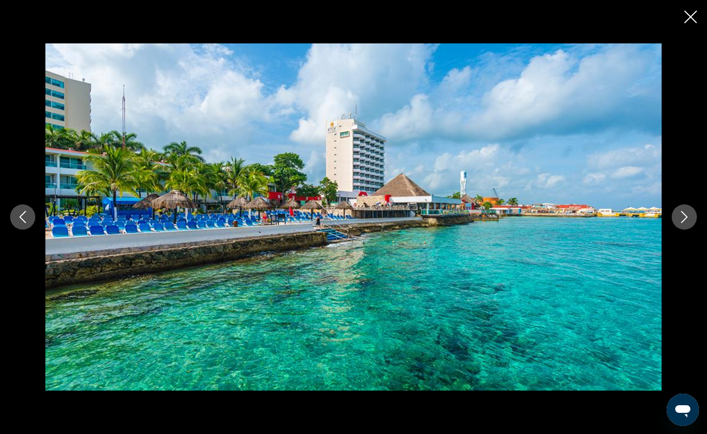
click at [686, 218] on icon "Next image" at bounding box center [684, 217] width 7 height 12
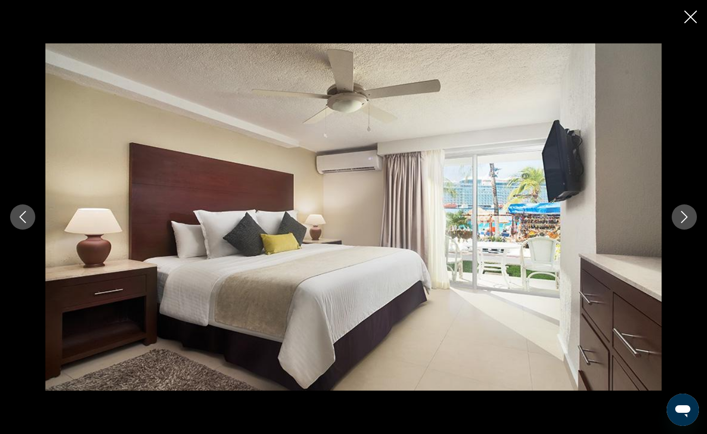
click at [686, 218] on icon "Next image" at bounding box center [684, 217] width 7 height 12
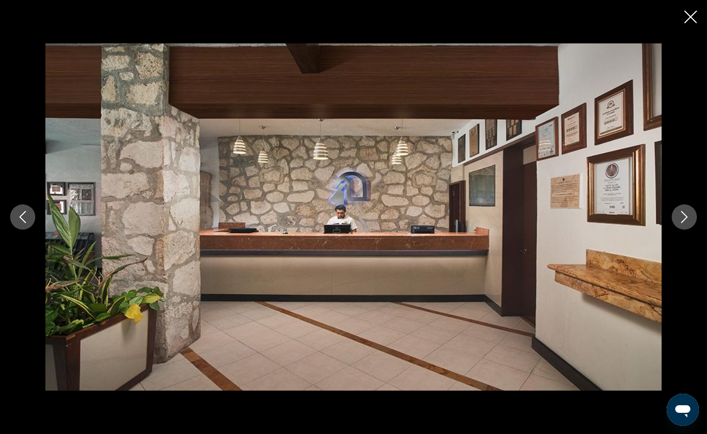
click at [686, 218] on icon "Next image" at bounding box center [684, 217] width 7 height 12
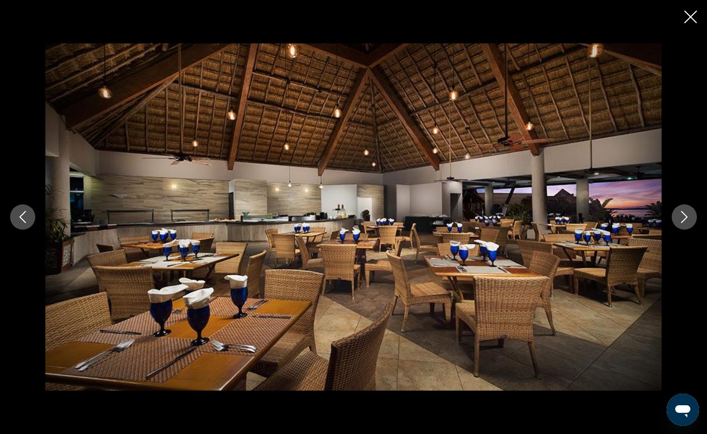
click at [686, 218] on icon "Next image" at bounding box center [684, 217] width 7 height 12
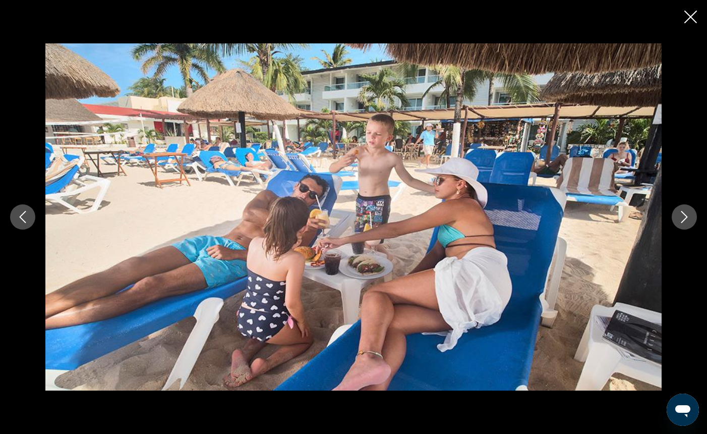
click at [686, 218] on icon "Next image" at bounding box center [684, 217] width 7 height 12
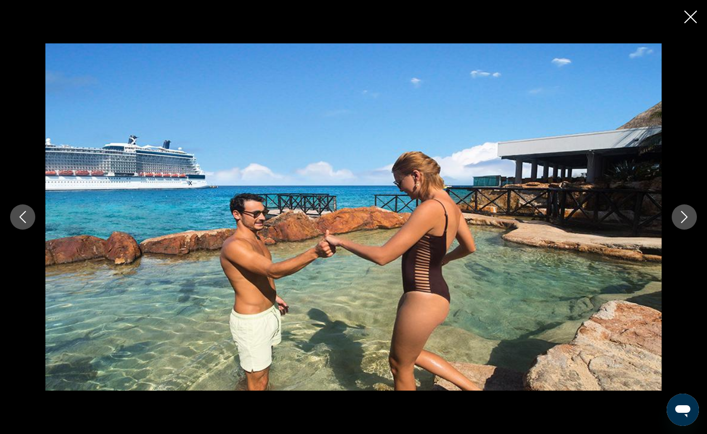
click at [686, 218] on icon "Next image" at bounding box center [684, 217] width 7 height 12
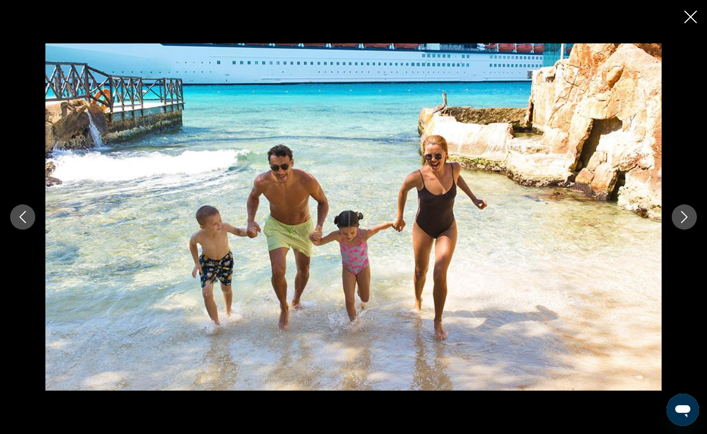
click at [686, 218] on icon "Next image" at bounding box center [684, 217] width 7 height 12
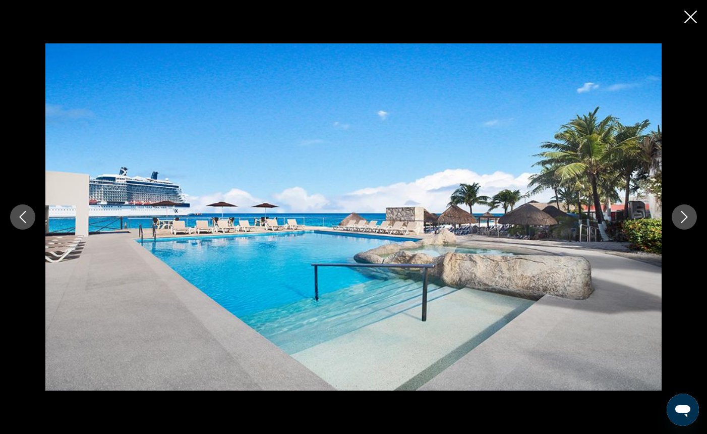
click at [688, 20] on icon "Close slideshow" at bounding box center [690, 17] width 13 height 13
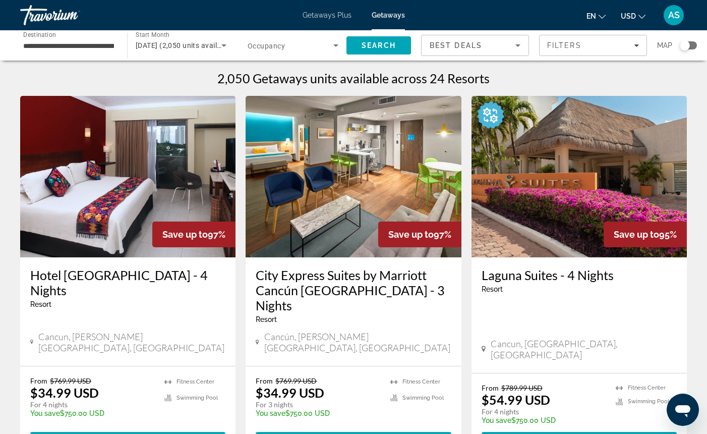
scroll to position [1, 0]
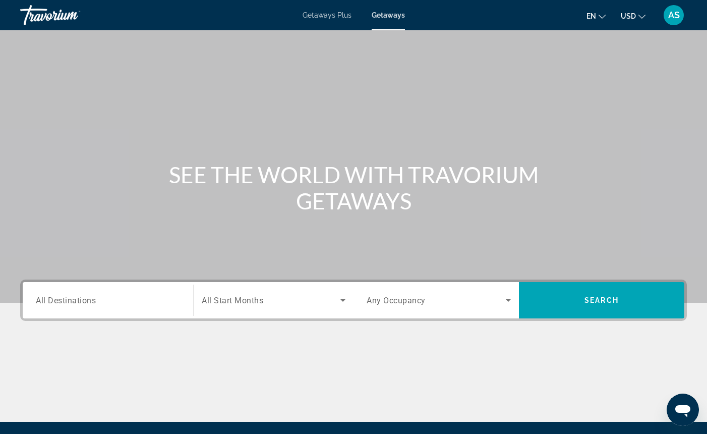
click at [125, 304] on input "Destination All Destinations" at bounding box center [108, 301] width 144 height 12
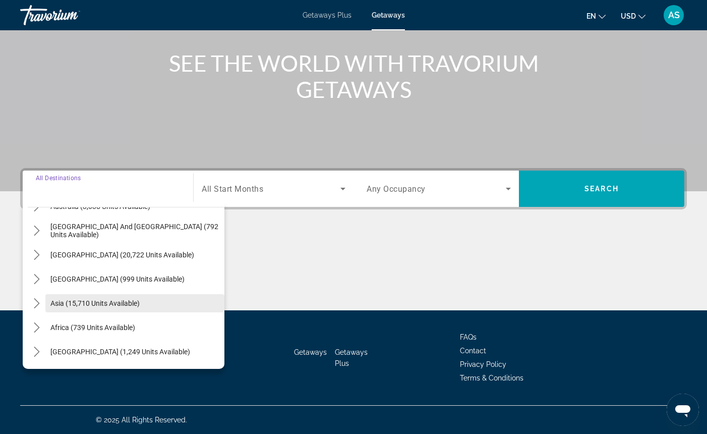
scroll to position [163, 0]
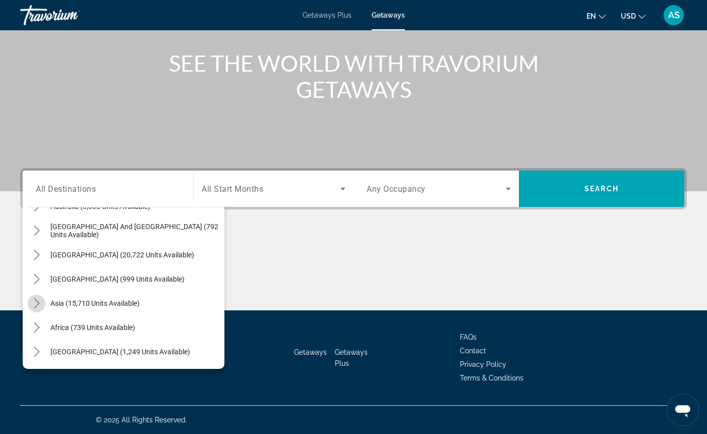
click at [37, 303] on icon "Toggle Asia (15,710 units available) submenu" at bounding box center [37, 303] width 10 height 10
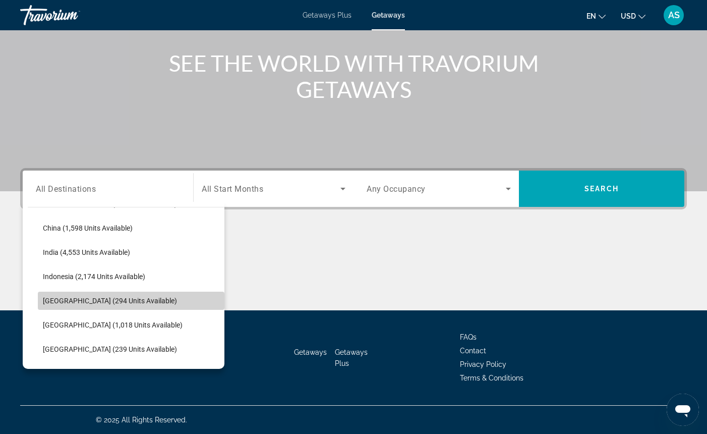
scroll to position [312, 0]
click at [87, 299] on span "[GEOGRAPHIC_DATA] (294 units available)" at bounding box center [110, 300] width 134 height 8
type input "**********"
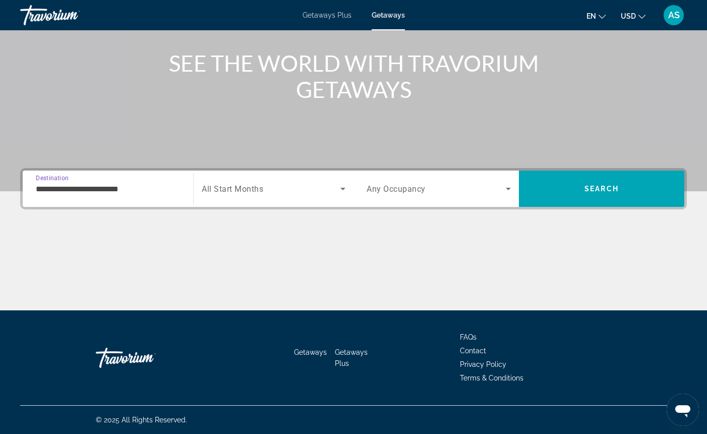
scroll to position [111, 0]
click at [343, 188] on icon "Search widget" at bounding box center [343, 189] width 12 height 12
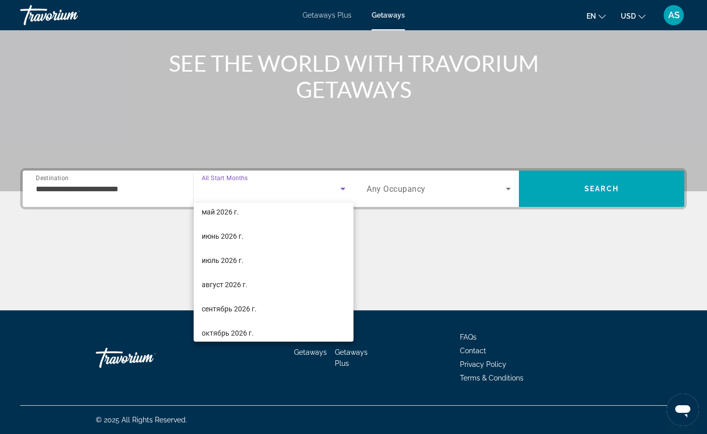
scroll to position [202, 0]
click at [279, 281] on mat-option "август 2026 г." at bounding box center [274, 283] width 160 height 24
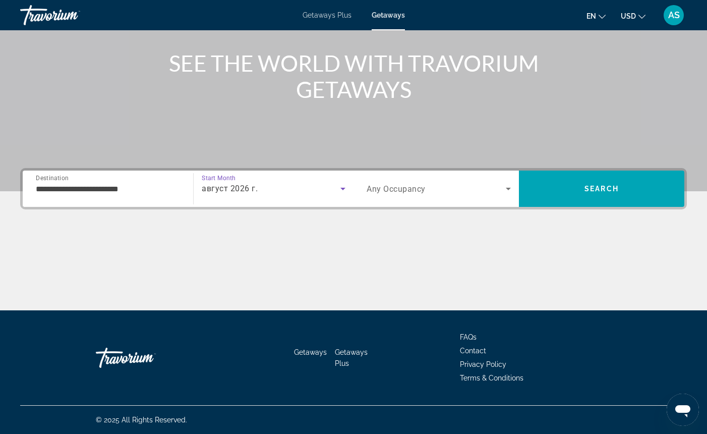
click at [508, 187] on icon "Search widget" at bounding box center [508, 189] width 12 height 12
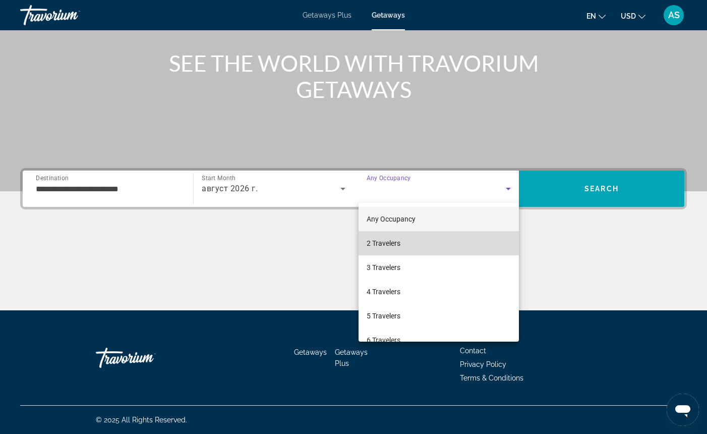
click at [427, 244] on mat-option "2 Travelers" at bounding box center [439, 243] width 160 height 24
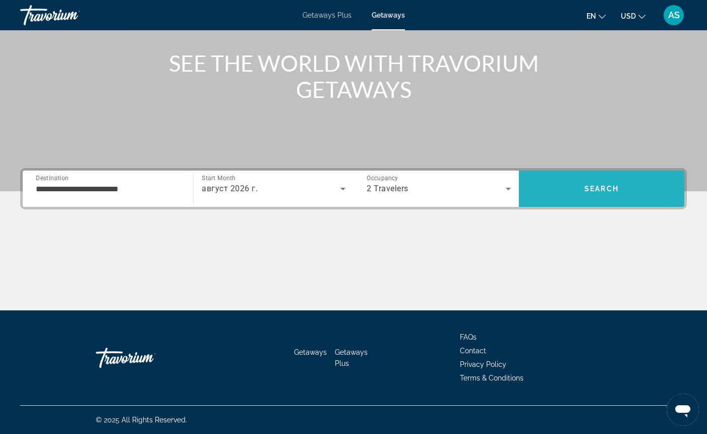
click at [552, 190] on span "Search" at bounding box center [601, 189] width 165 height 24
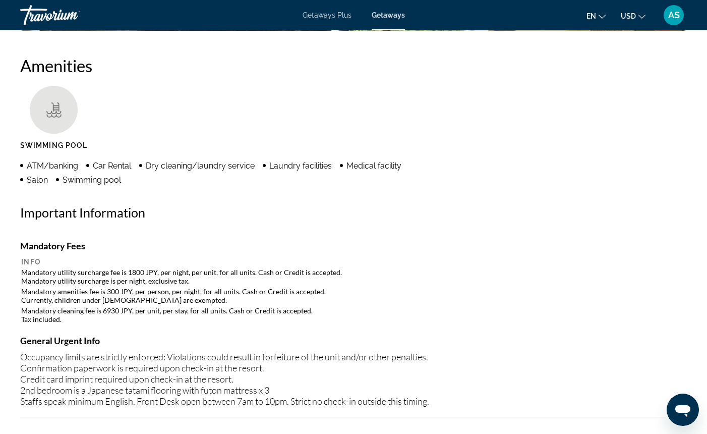
scroll to position [765, 0]
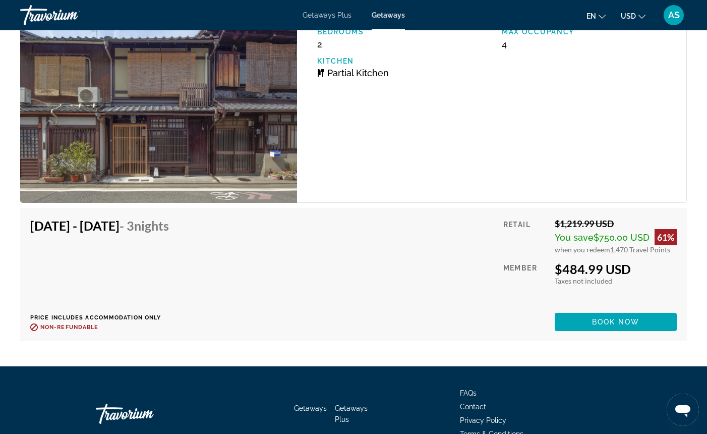
scroll to position [1695, 0]
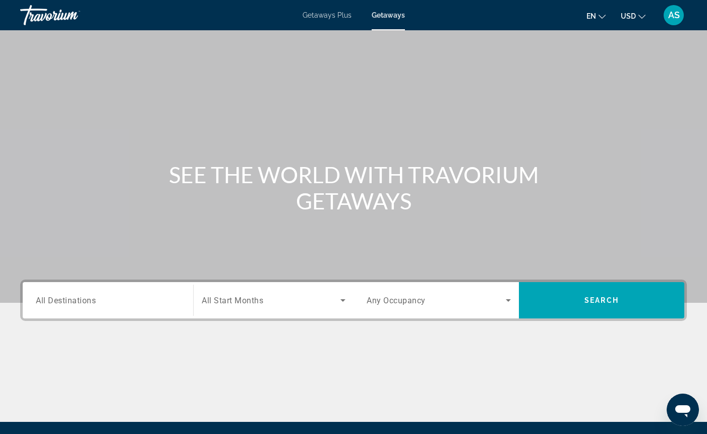
click at [123, 305] on input "Destination All Destinations" at bounding box center [108, 301] width 144 height 12
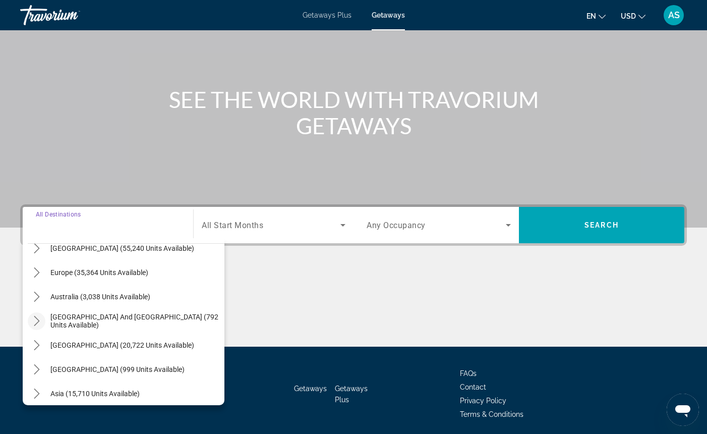
scroll to position [109, 0]
click at [38, 320] on icon "Toggle South Pacific and Oceania (792 units available) submenu" at bounding box center [37, 321] width 6 height 10
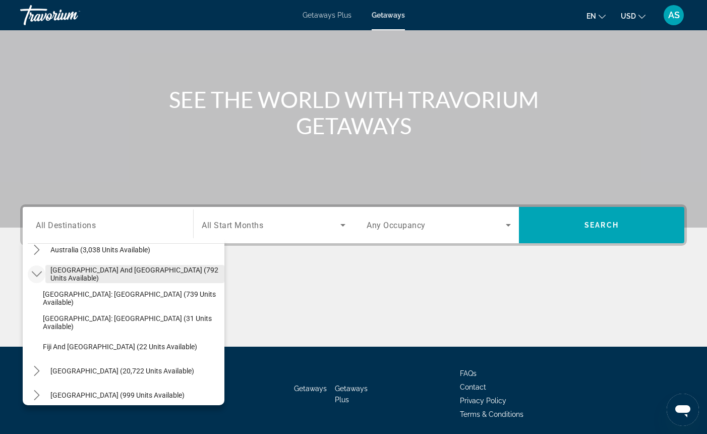
scroll to position [157, 0]
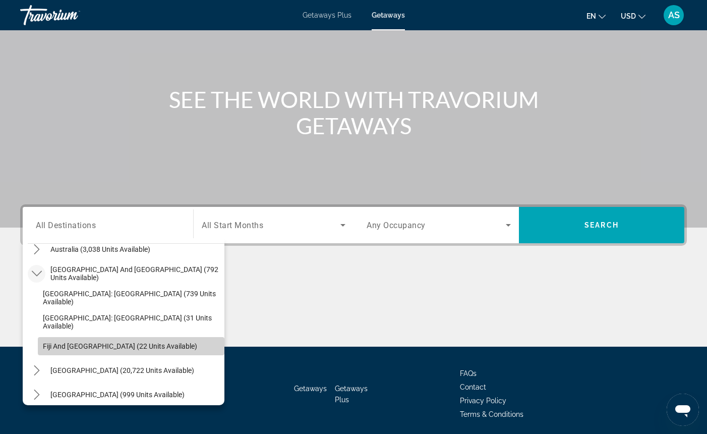
click at [61, 347] on span "Fiji and [GEOGRAPHIC_DATA] (22 units available)" at bounding box center [120, 346] width 154 height 8
type input "**********"
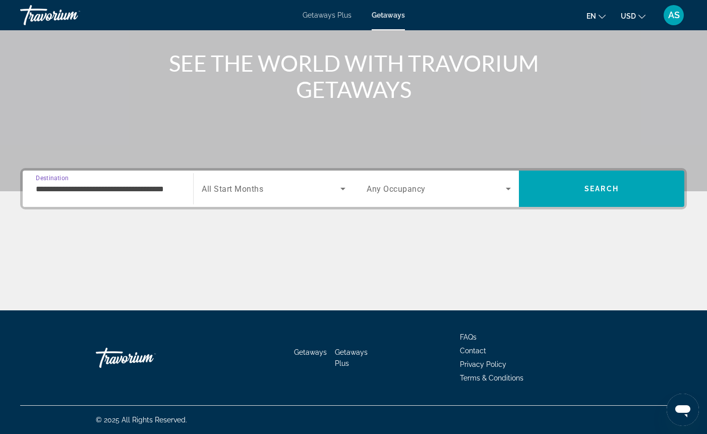
click at [341, 188] on icon "Search widget" at bounding box center [342, 189] width 5 height 3
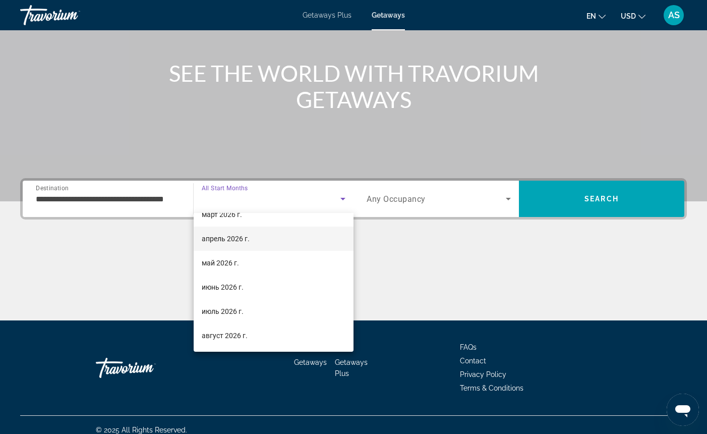
scroll to position [161, 0]
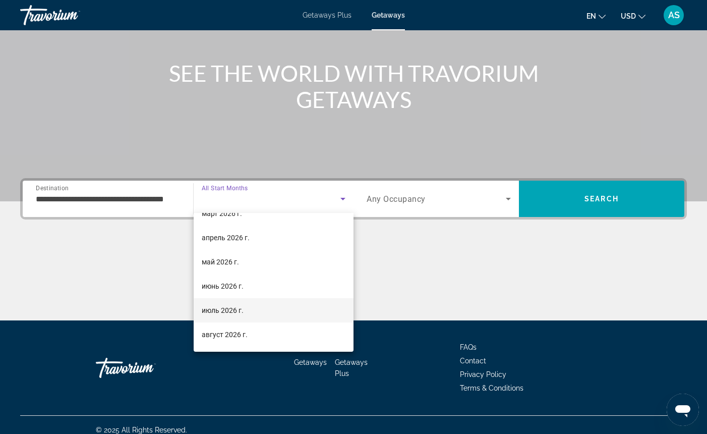
click at [261, 306] on mat-option "июль 2026 г." at bounding box center [274, 310] width 160 height 24
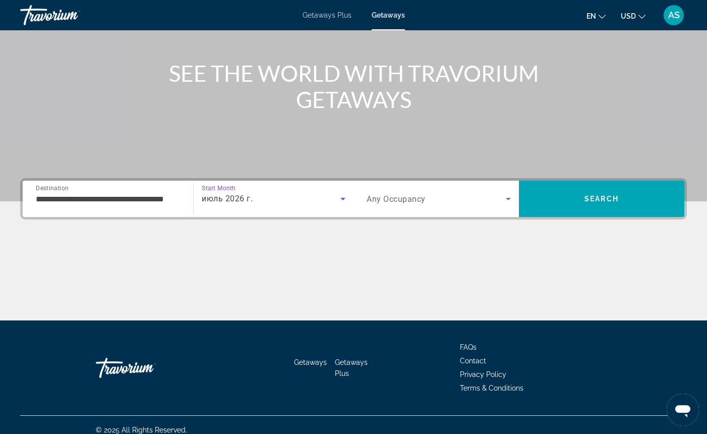
click at [425, 201] on span "Any Occupancy" at bounding box center [396, 199] width 59 height 10
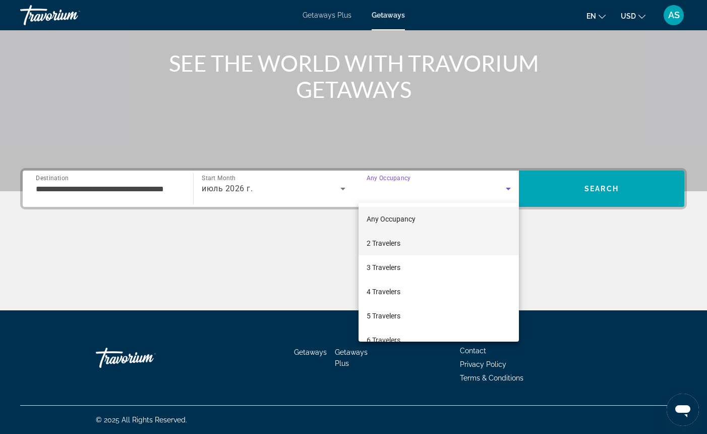
click at [412, 241] on mat-option "2 Travelers" at bounding box center [439, 243] width 160 height 24
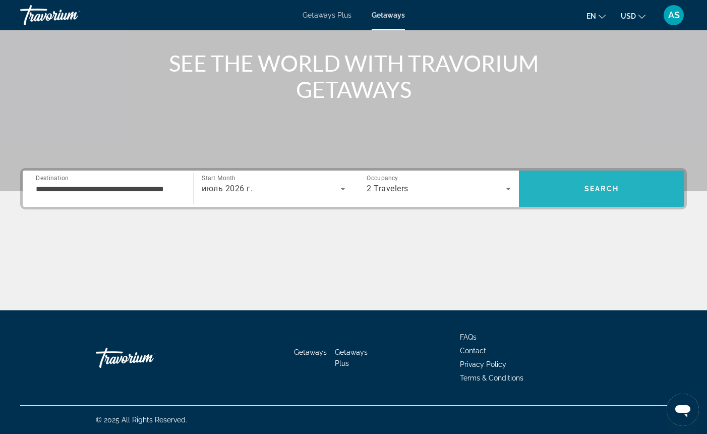
click at [534, 191] on span "Search" at bounding box center [601, 189] width 165 height 24
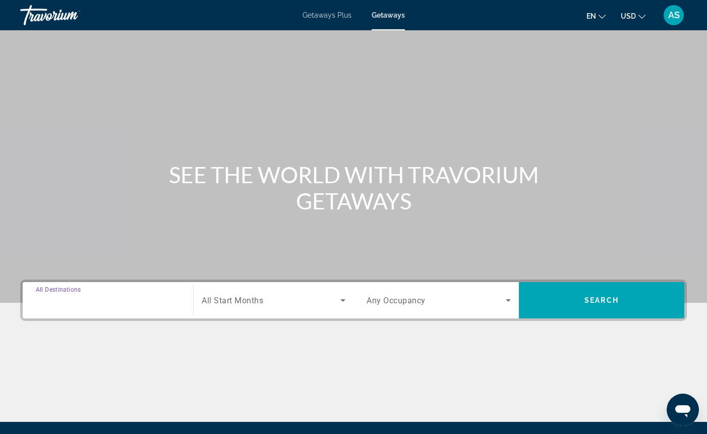
click at [115, 298] on input "Destination All Destinations" at bounding box center [108, 301] width 144 height 12
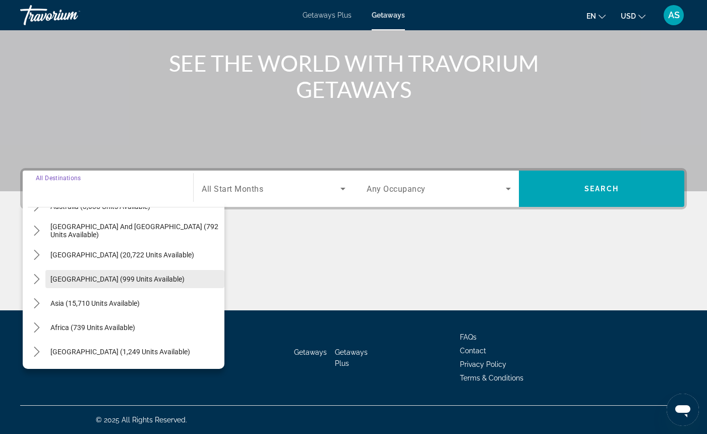
scroll to position [111, 0]
click at [37, 353] on icon "Toggle Middle East (1,249 units available) submenu" at bounding box center [37, 352] width 6 height 10
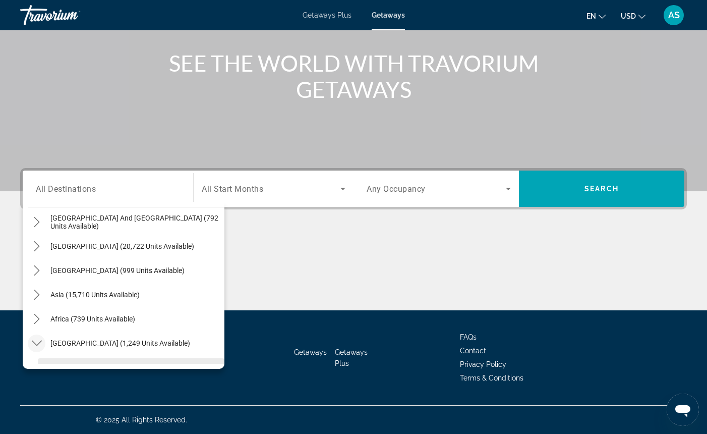
scroll to position [164, 0]
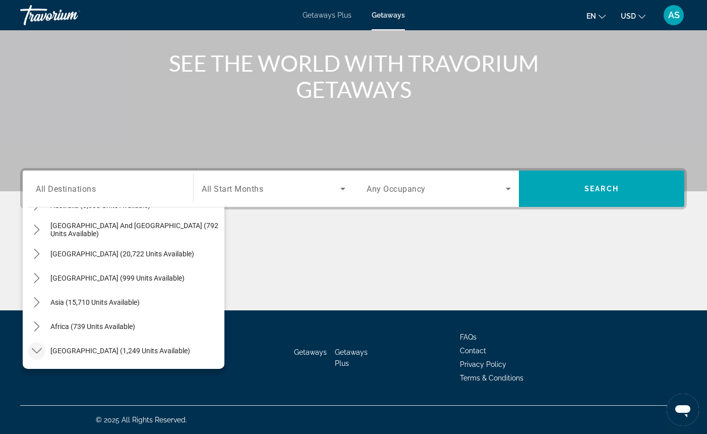
click at [38, 349] on icon "Toggle Middle East (1,249 units available) submenu" at bounding box center [37, 351] width 10 height 10
click at [37, 329] on icon "Toggle Africa (739 units available) submenu" at bounding box center [37, 327] width 10 height 10
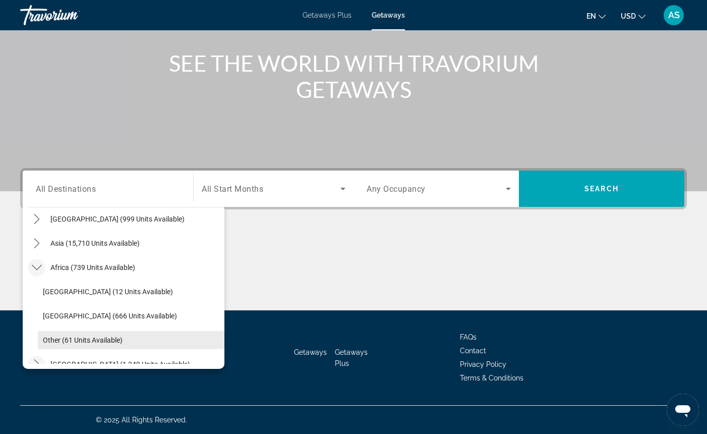
scroll to position [221, 0]
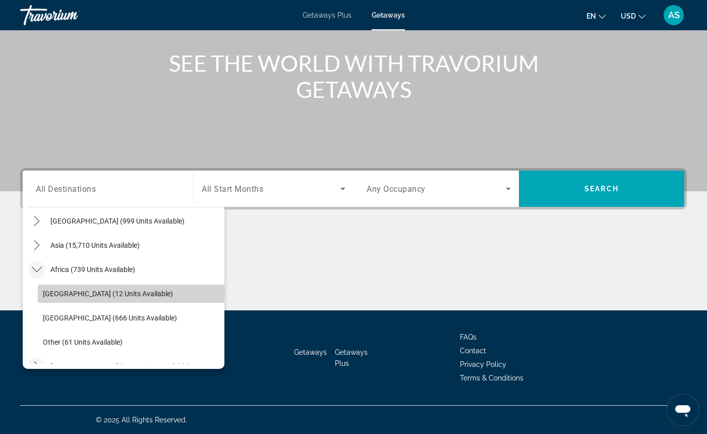
click at [92, 293] on span "[GEOGRAPHIC_DATA] (12 units available)" at bounding box center [108, 294] width 130 height 8
type input "**********"
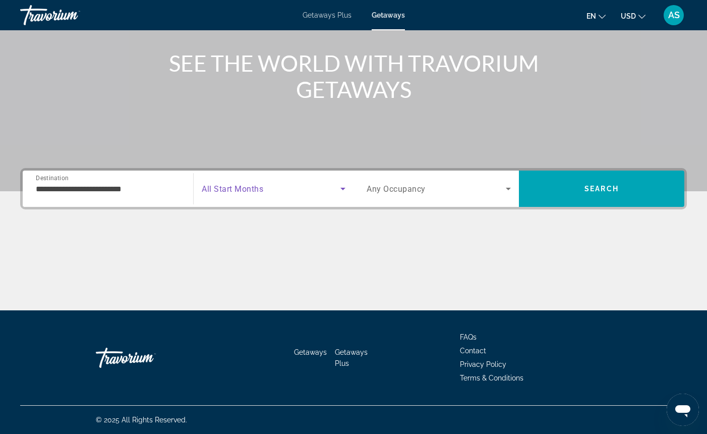
click at [279, 189] on span "Search widget" at bounding box center [271, 189] width 139 height 12
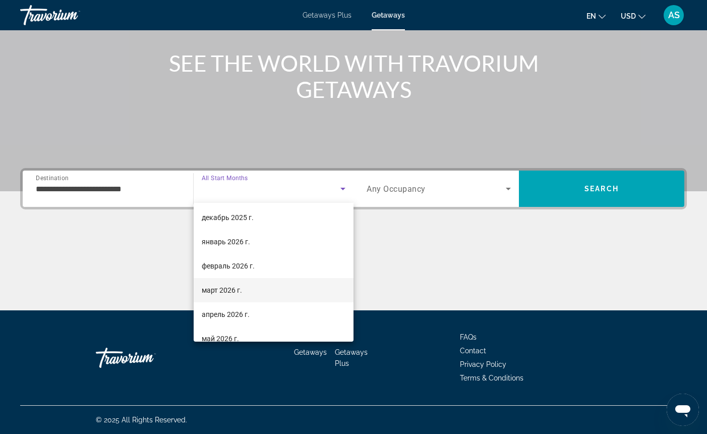
scroll to position [76, 0]
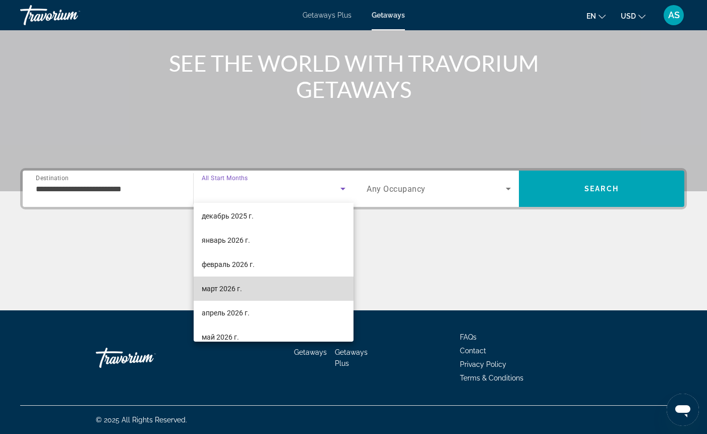
click at [272, 284] on mat-option "март 2026 г." at bounding box center [274, 288] width 160 height 24
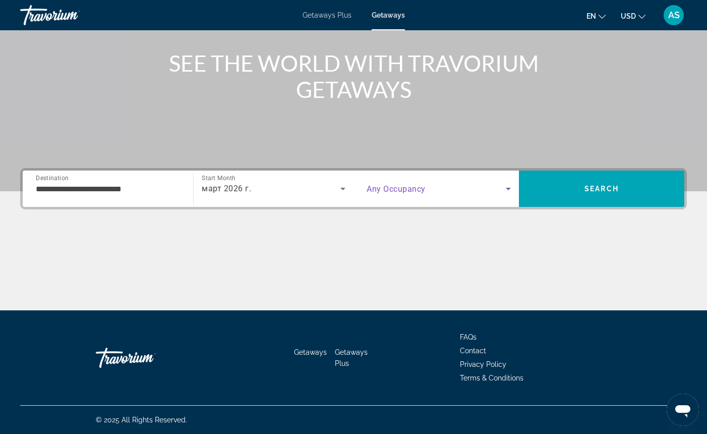
click at [428, 190] on span "Search widget" at bounding box center [436, 189] width 139 height 12
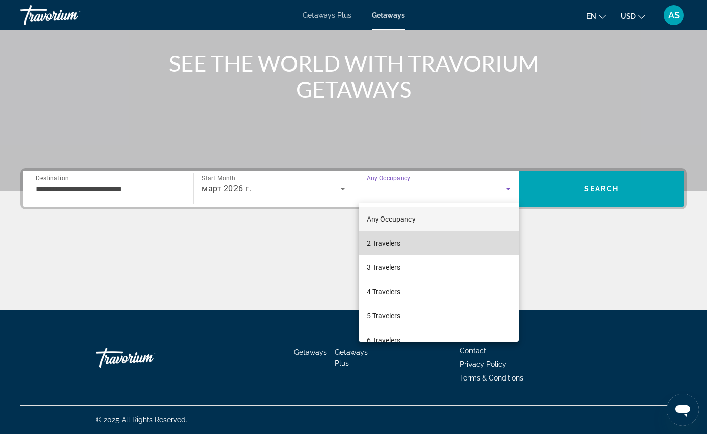
click at [428, 243] on mat-option "2 Travelers" at bounding box center [439, 243] width 160 height 24
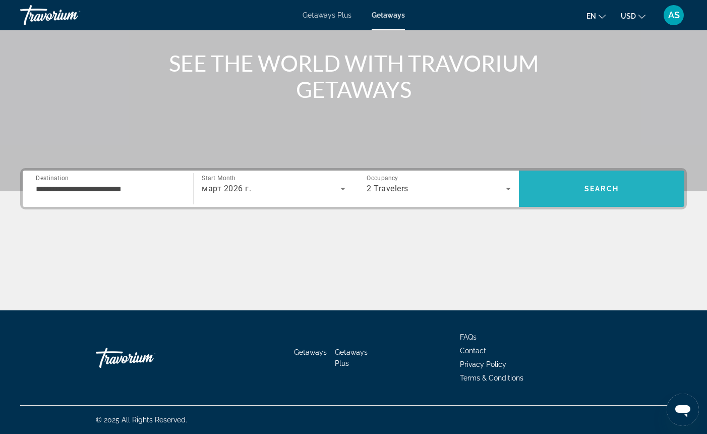
click at [537, 187] on span "Search" at bounding box center [601, 189] width 165 height 24
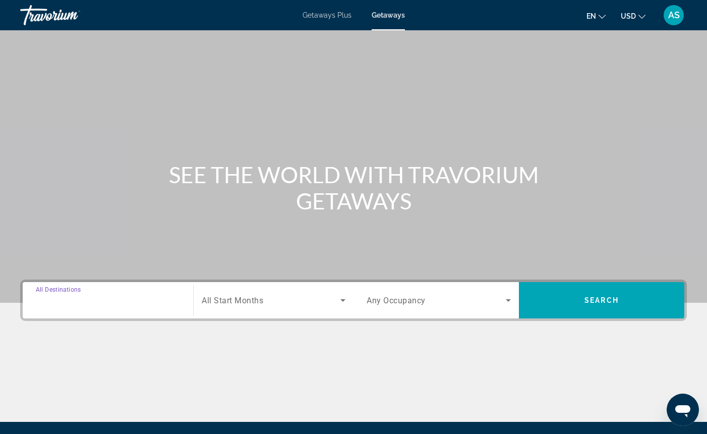
click at [100, 300] on input "Destination All Destinations" at bounding box center [108, 301] width 144 height 12
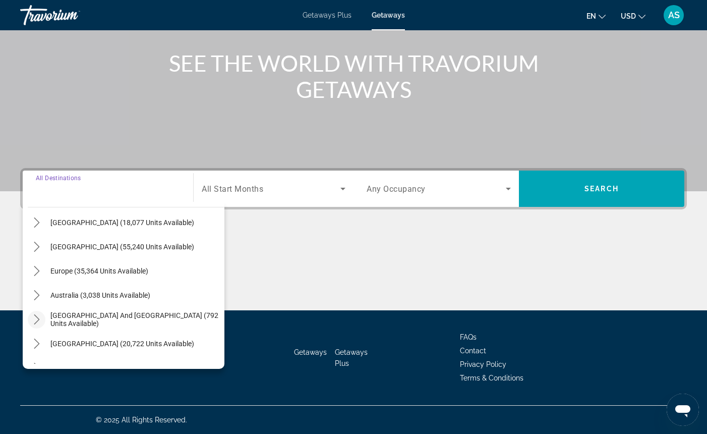
scroll to position [75, 0]
click at [37, 318] on icon "Toggle South Pacific and Oceania (792 units available) submenu" at bounding box center [37, 319] width 10 height 10
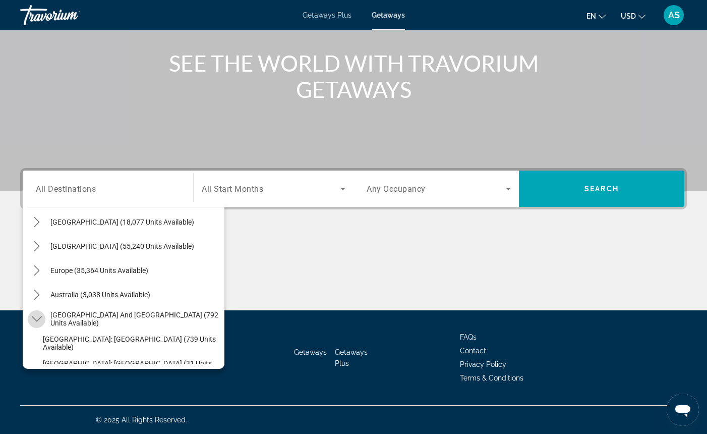
click at [37, 318] on icon "Toggle South Pacific and Oceania (792 units available) submenu" at bounding box center [37, 319] width 10 height 10
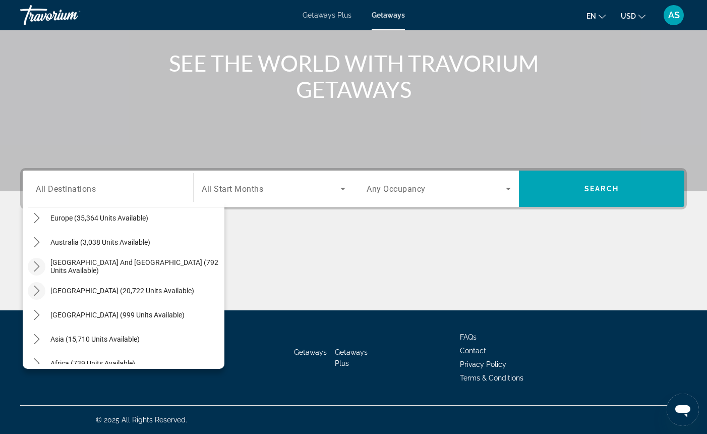
click at [37, 292] on icon "Toggle South America (20,722 units available) submenu" at bounding box center [37, 290] width 10 height 10
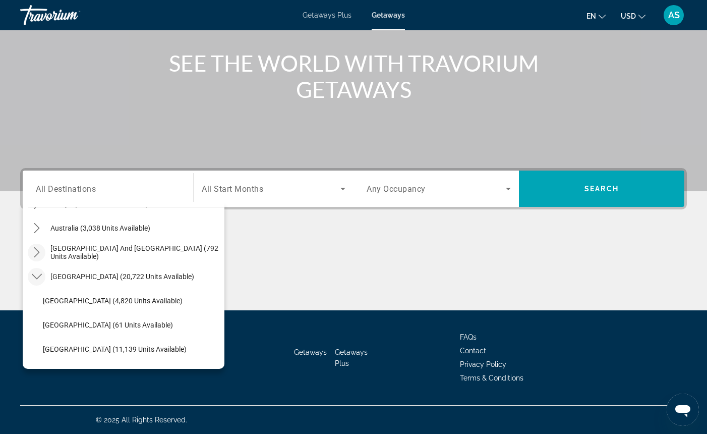
scroll to position [141, 0]
click at [39, 276] on icon "Toggle South America (20,722 units available) submenu" at bounding box center [37, 277] width 10 height 10
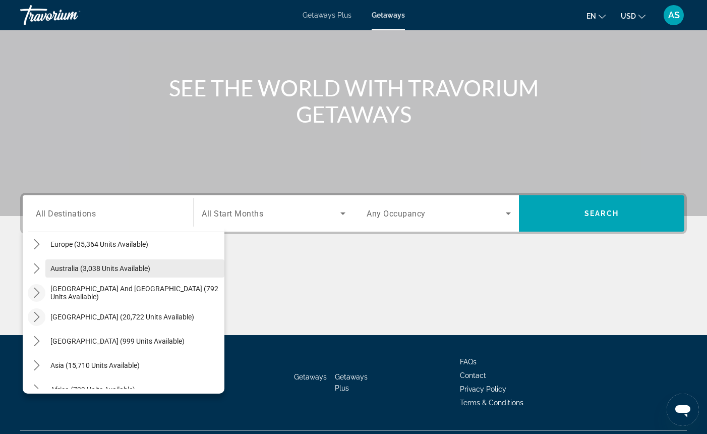
scroll to position [136, 0]
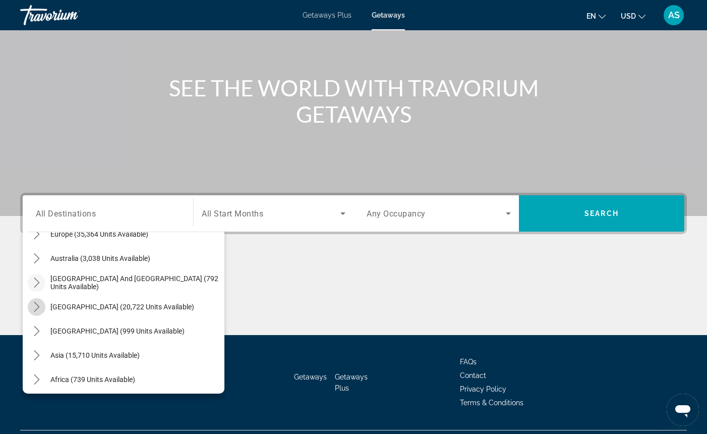
click at [39, 307] on icon "Toggle South America (20,722 units available) submenu" at bounding box center [37, 307] width 6 height 10
click at [39, 306] on icon "Toggle South America (20,722 units available) submenu" at bounding box center [37, 307] width 10 height 10
click at [40, 330] on icon "Toggle Central America (999 units available) submenu" at bounding box center [37, 331] width 10 height 10
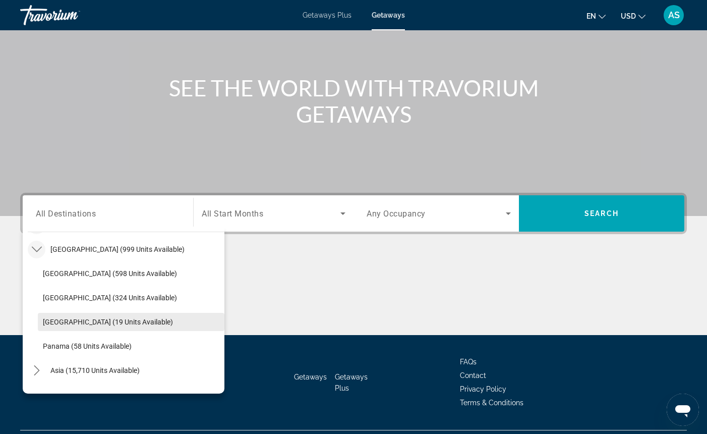
scroll to position [216, 0]
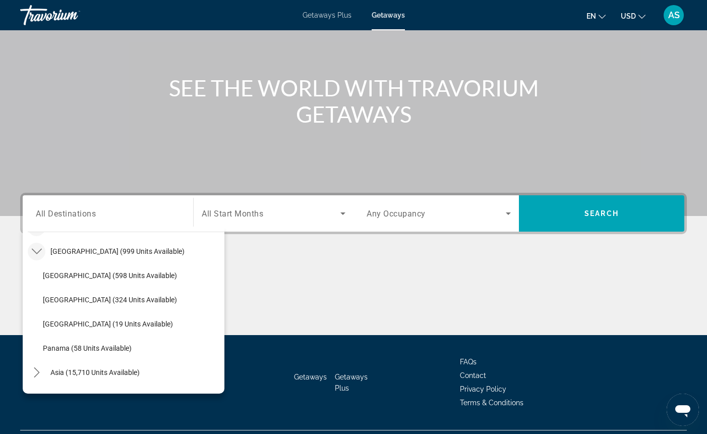
click at [37, 253] on icon "Toggle Central America (999 units available) submenu" at bounding box center [36, 252] width 10 height 6
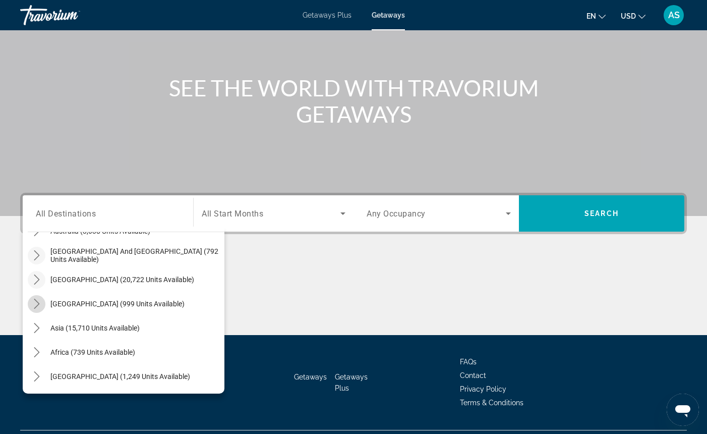
scroll to position [163, 0]
click at [39, 328] on icon "Toggle Asia (15,710 units available) submenu" at bounding box center [37, 328] width 6 height 10
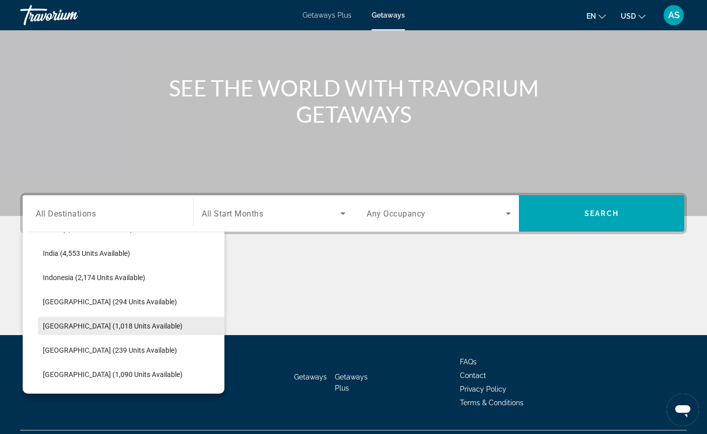
scroll to position [333, 0]
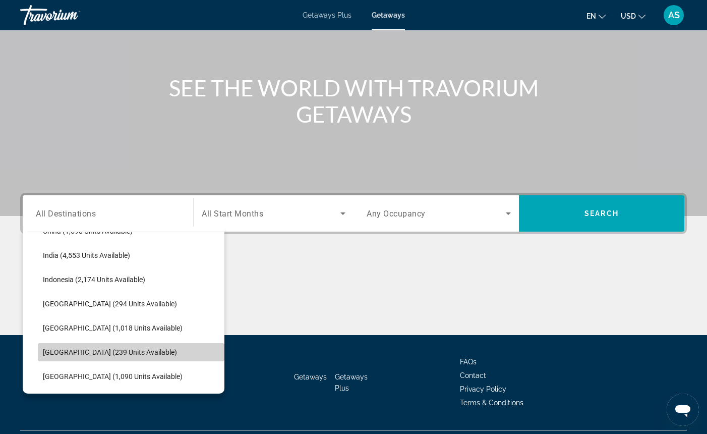
click at [56, 352] on span "[GEOGRAPHIC_DATA] (239 units available)" at bounding box center [110, 352] width 134 height 8
type input "**********"
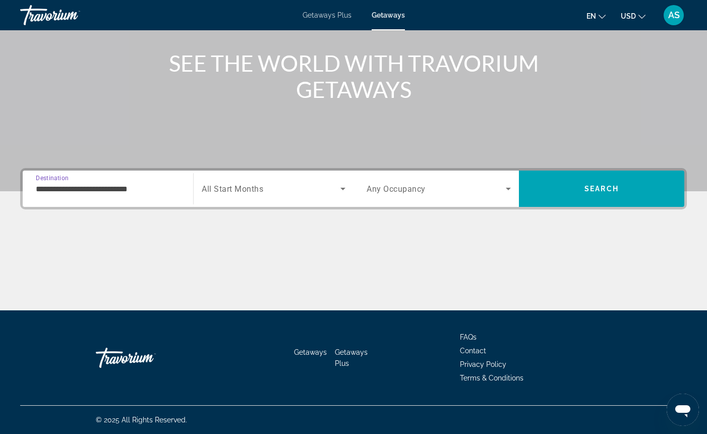
click at [293, 189] on span "Search widget" at bounding box center [271, 189] width 139 height 12
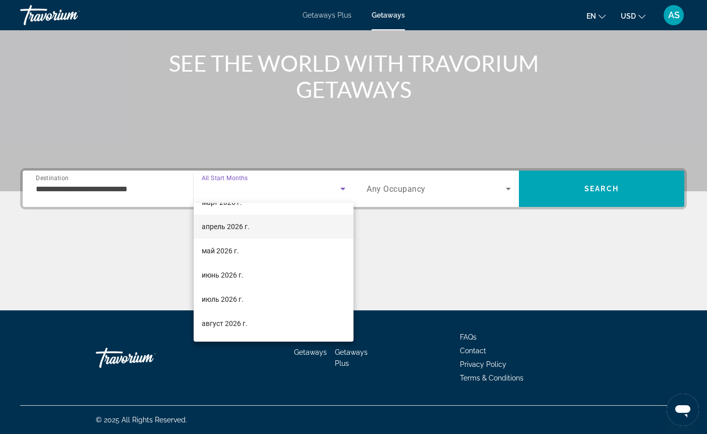
scroll to position [163, 0]
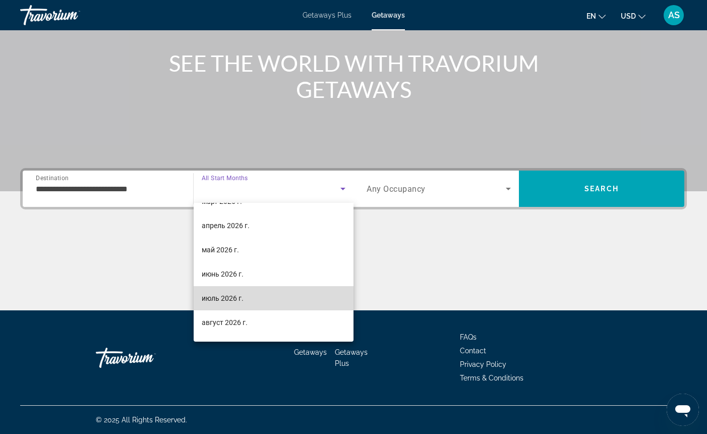
click at [269, 298] on mat-option "июль 2026 г." at bounding box center [274, 298] width 160 height 24
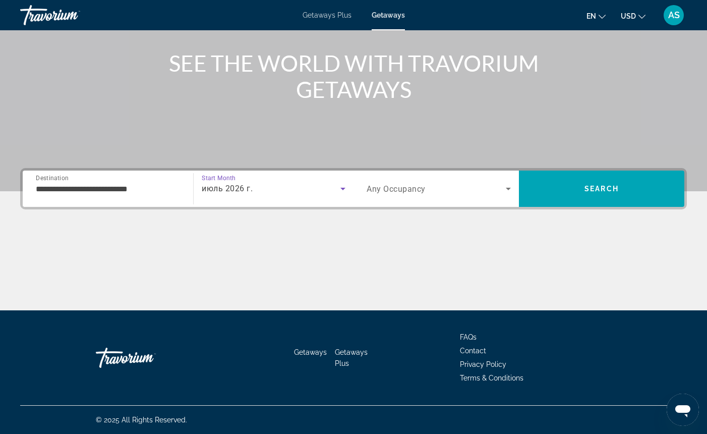
click at [431, 186] on span "Search widget" at bounding box center [436, 189] width 139 height 12
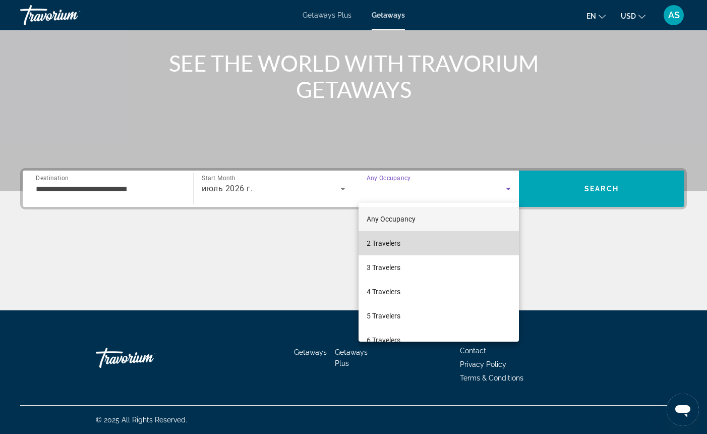
scroll to position [2, 0]
click at [426, 245] on mat-option "2 Travelers" at bounding box center [439, 241] width 160 height 24
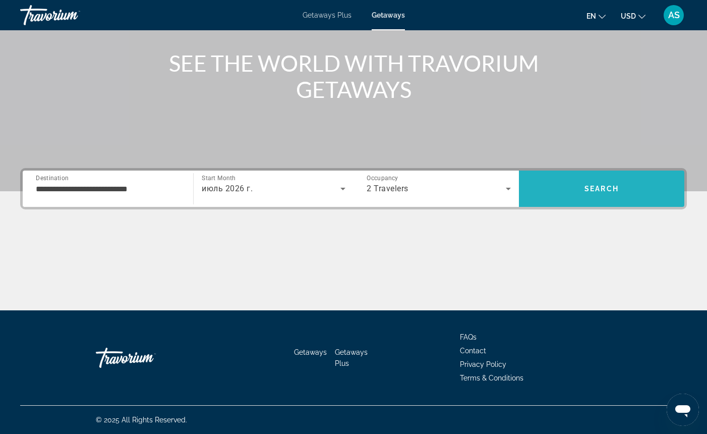
click at [543, 190] on span "Search" at bounding box center [601, 189] width 165 height 24
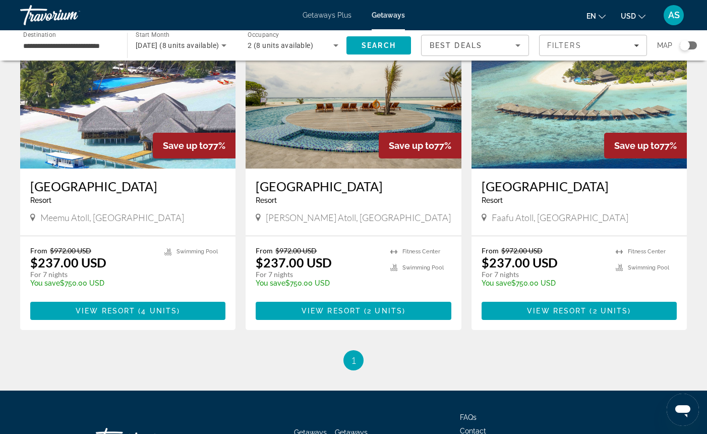
scroll to position [90, 0]
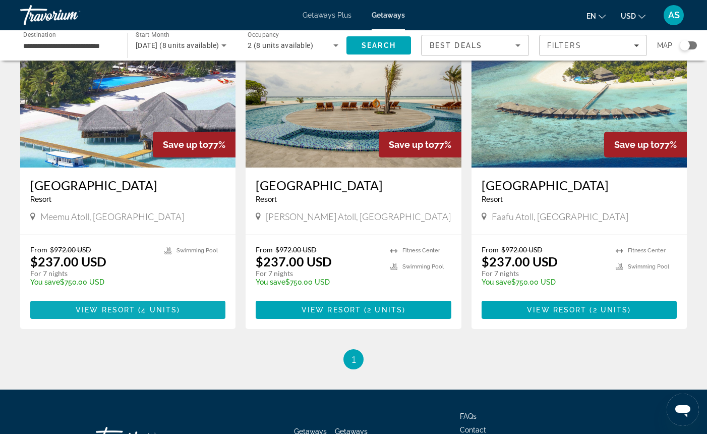
click at [98, 309] on span "View Resort" at bounding box center [106, 310] width 60 height 8
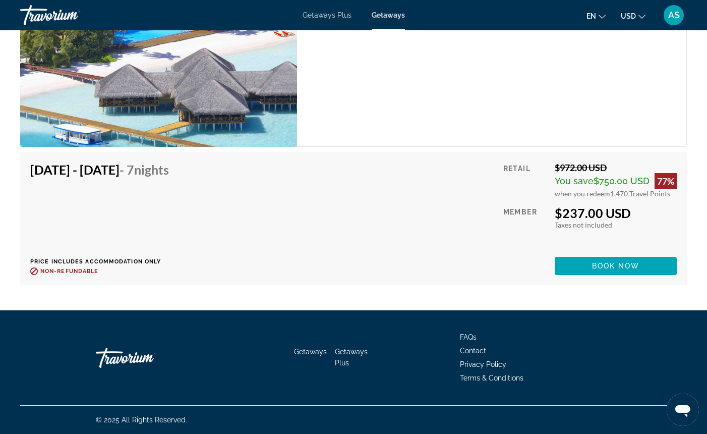
scroll to position [2482, 0]
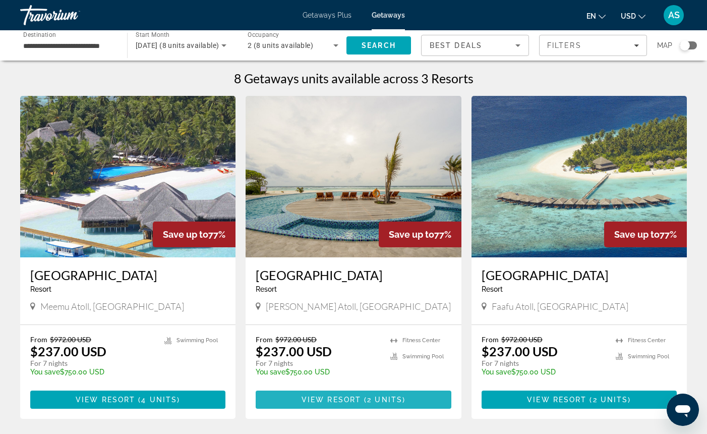
click at [377, 398] on span "2 units" at bounding box center [384, 399] width 35 height 8
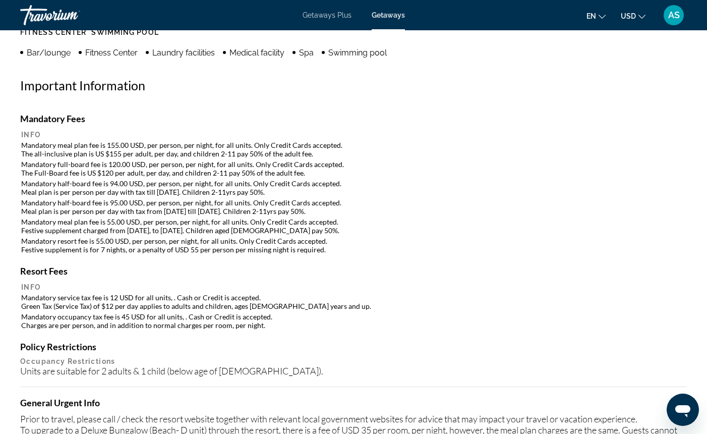
scroll to position [902, 0]
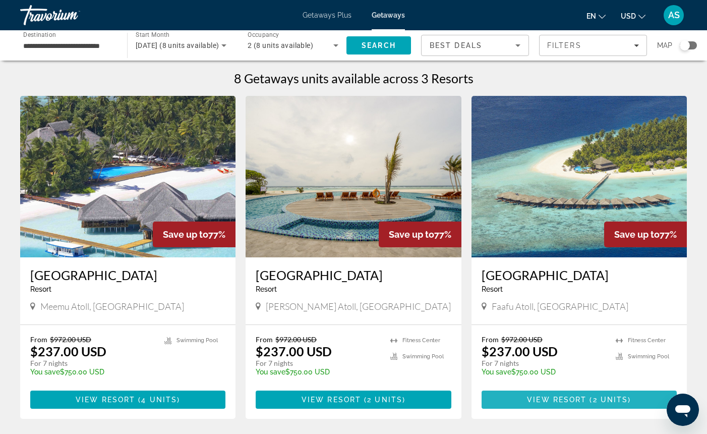
click at [580, 398] on span "View Resort" at bounding box center [557, 399] width 60 height 8
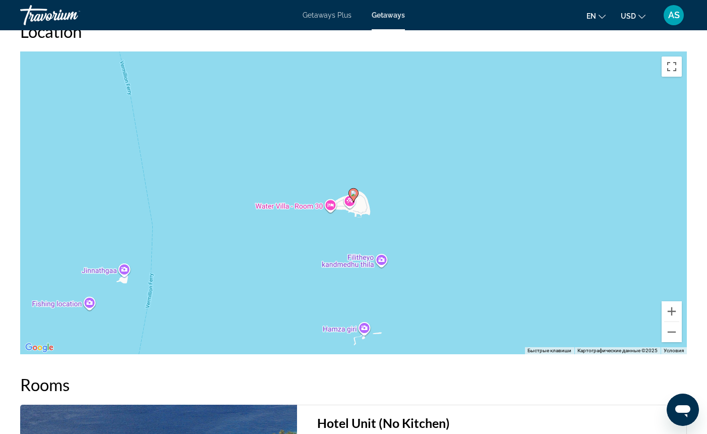
scroll to position [1508, 0]
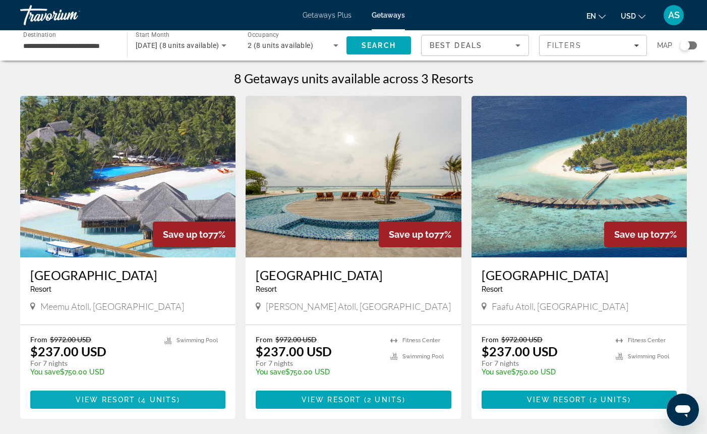
scroll to position [1, 0]
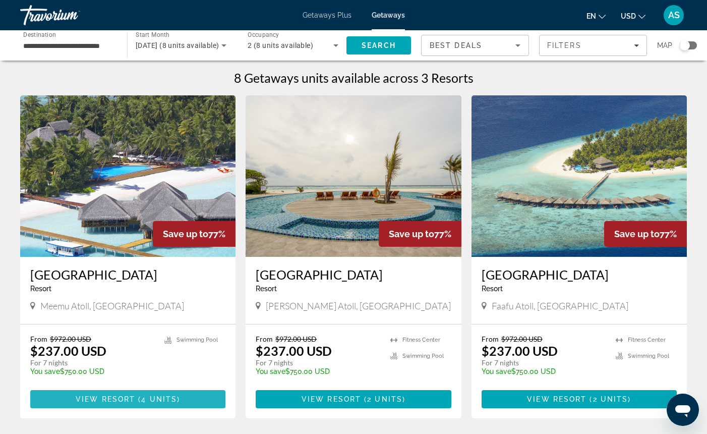
click at [74, 399] on span "Main content" at bounding box center [127, 399] width 195 height 24
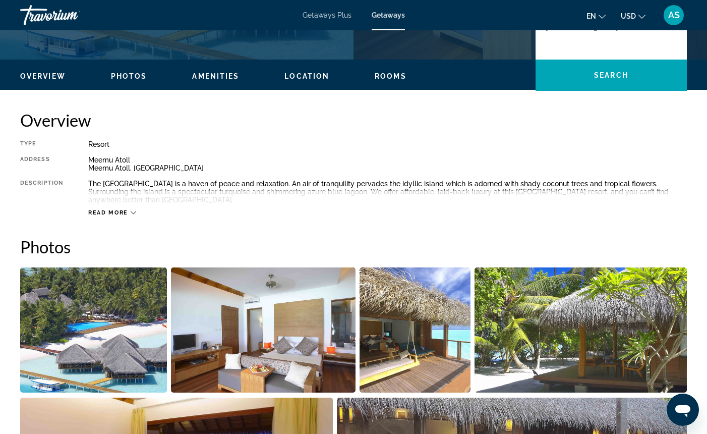
scroll to position [274, 0]
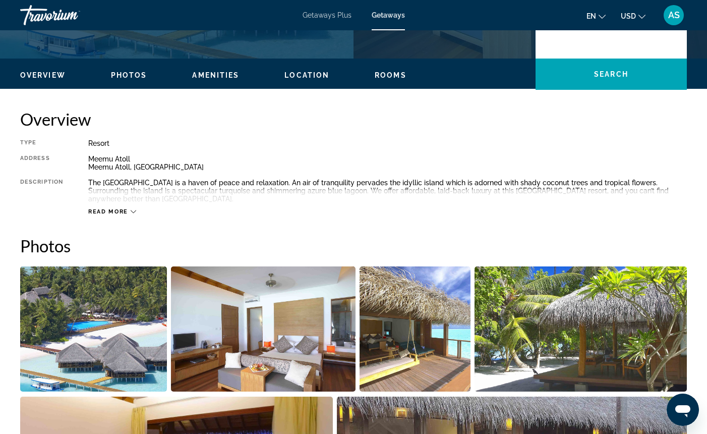
click at [113, 333] on img "Open full-screen image slider" at bounding box center [93, 328] width 147 height 125
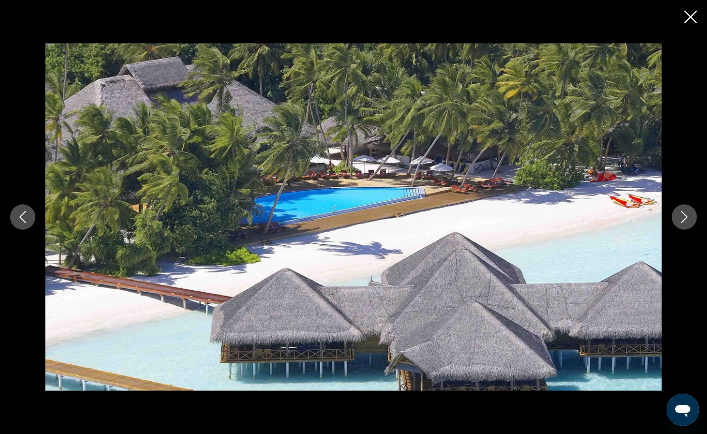
click at [682, 217] on icon "Next image" at bounding box center [684, 217] width 12 height 12
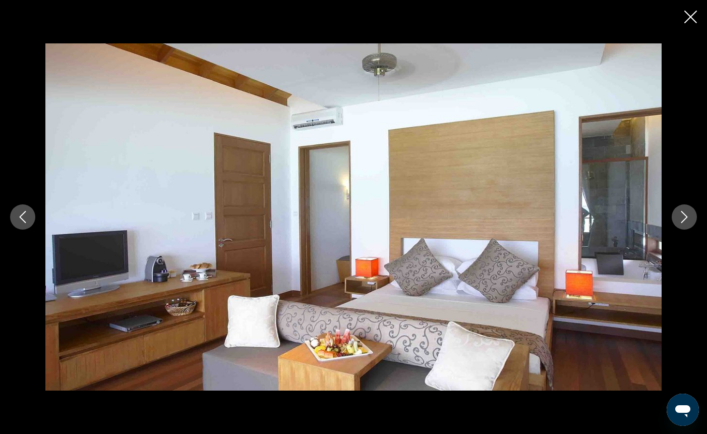
scroll to position [276, 0]
click at [682, 217] on icon "Next image" at bounding box center [684, 217] width 12 height 12
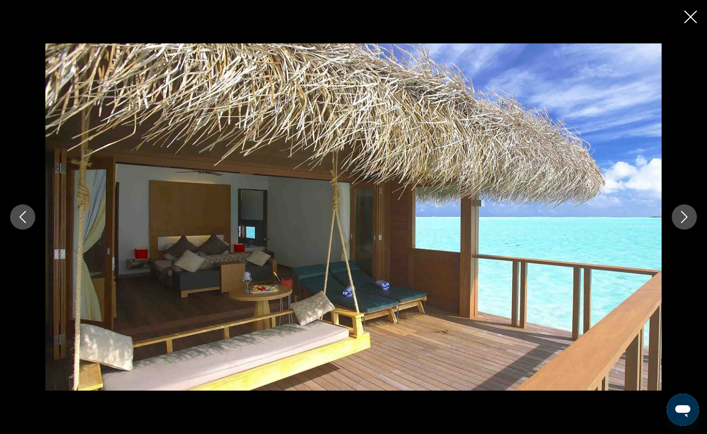
click at [682, 217] on icon "Next image" at bounding box center [684, 217] width 12 height 12
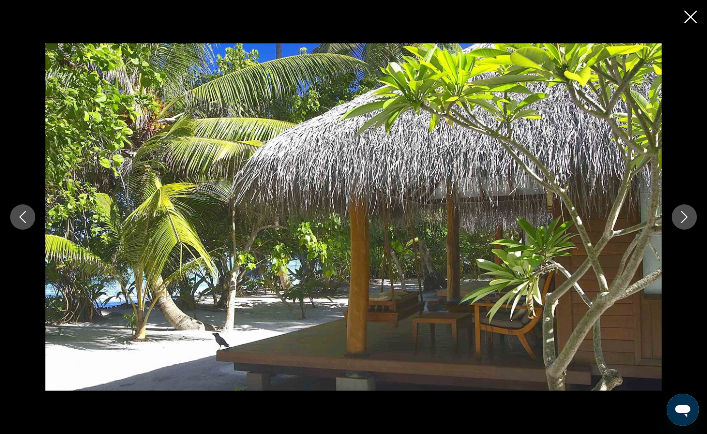
click at [682, 217] on icon "Next image" at bounding box center [684, 217] width 12 height 12
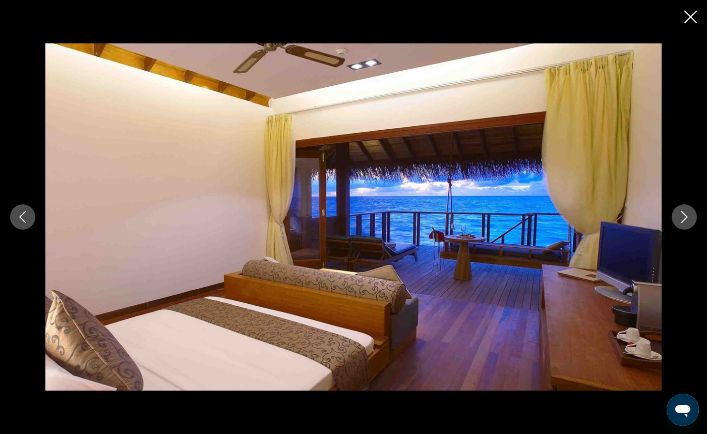
click at [682, 217] on icon "Next image" at bounding box center [684, 217] width 12 height 12
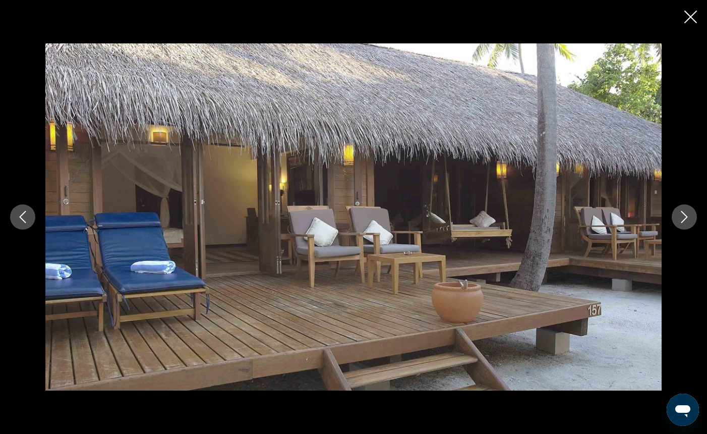
click at [682, 217] on icon "Next image" at bounding box center [684, 217] width 12 height 12
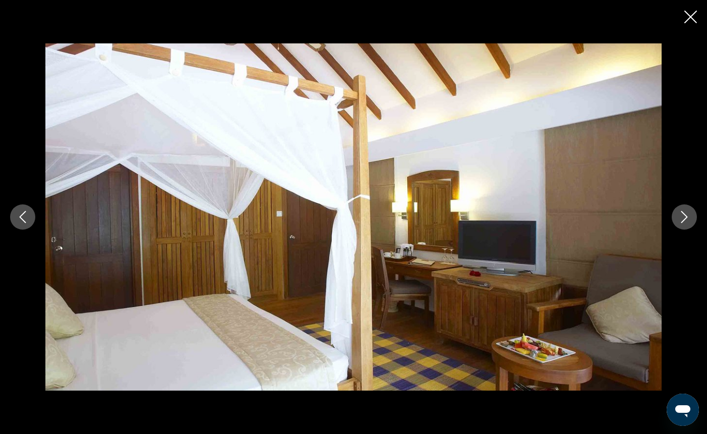
click at [682, 217] on icon "Next image" at bounding box center [684, 217] width 12 height 12
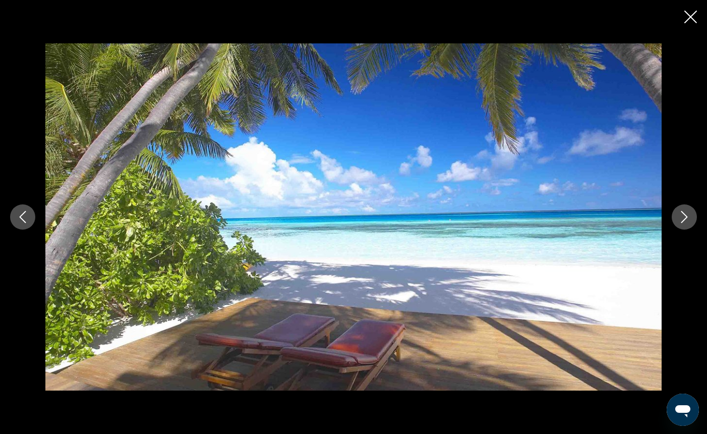
click at [682, 217] on icon "Next image" at bounding box center [684, 217] width 12 height 12
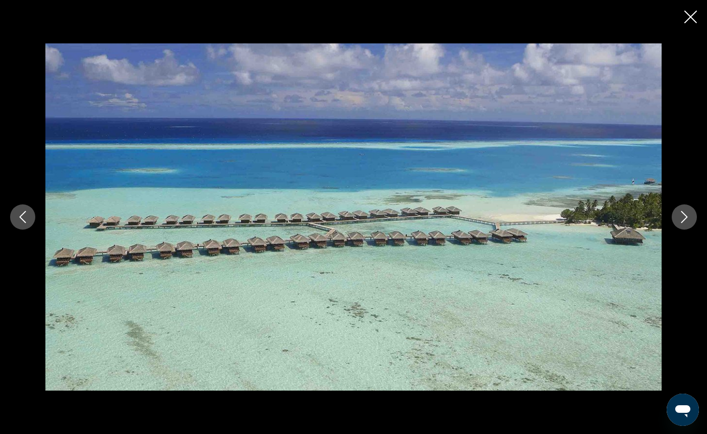
click at [682, 217] on icon "Next image" at bounding box center [684, 217] width 12 height 12
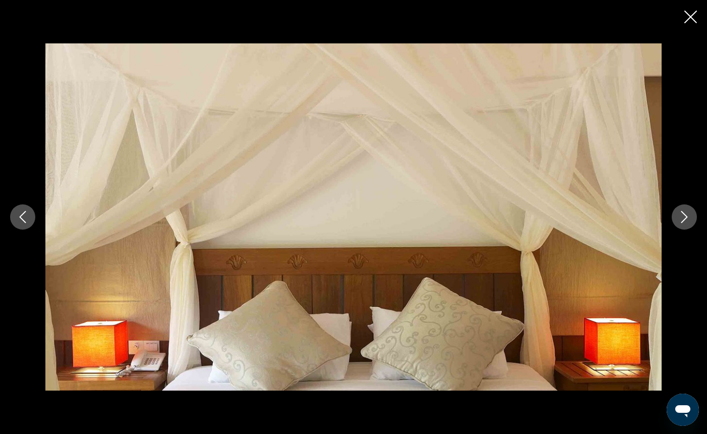
click at [682, 217] on icon "Next image" at bounding box center [684, 217] width 12 height 12
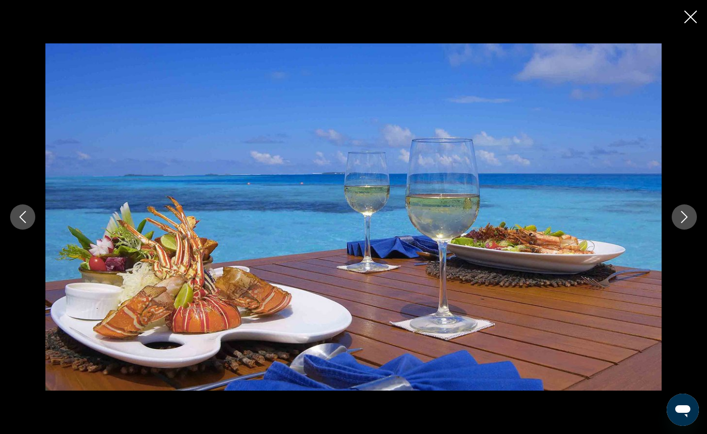
click at [682, 217] on icon "Next image" at bounding box center [684, 217] width 12 height 12
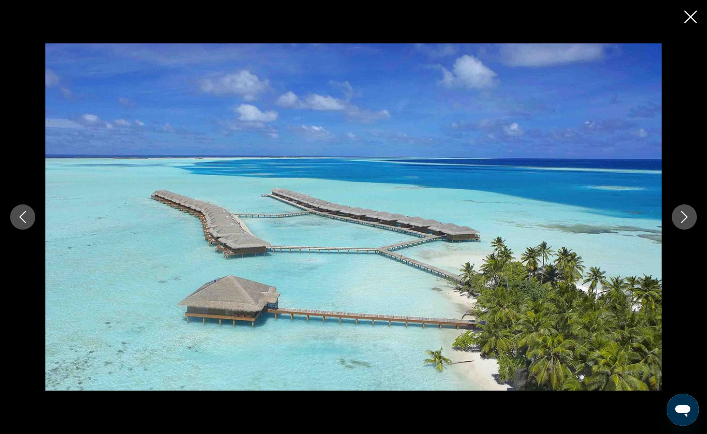
click at [682, 217] on icon "Next image" at bounding box center [684, 217] width 12 height 12
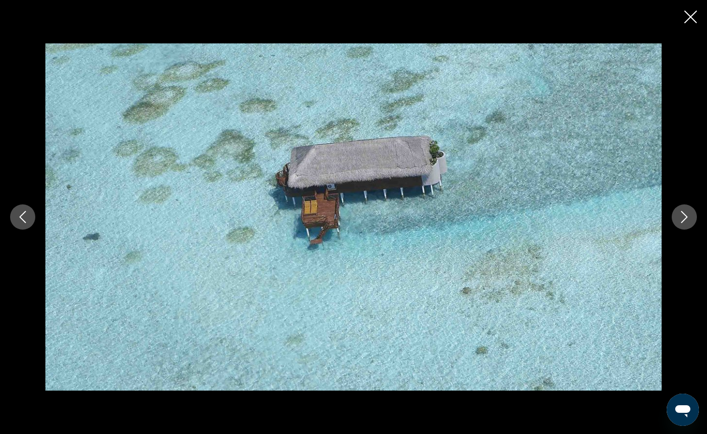
click at [682, 217] on icon "Next image" at bounding box center [684, 217] width 12 height 12
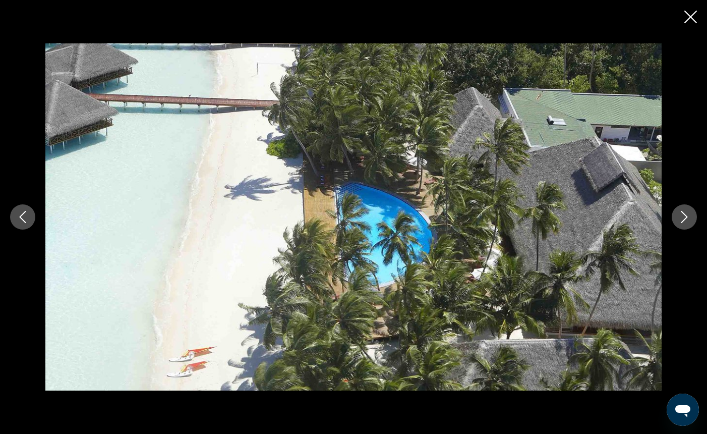
click at [682, 217] on icon "Next image" at bounding box center [684, 217] width 12 height 12
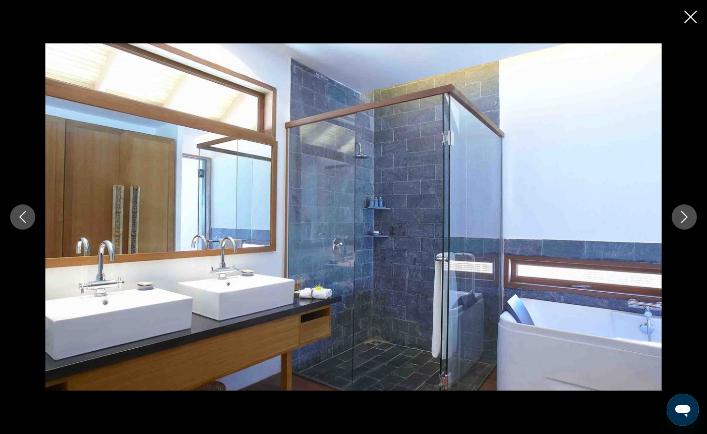
click at [682, 217] on icon "Next image" at bounding box center [684, 217] width 12 height 12
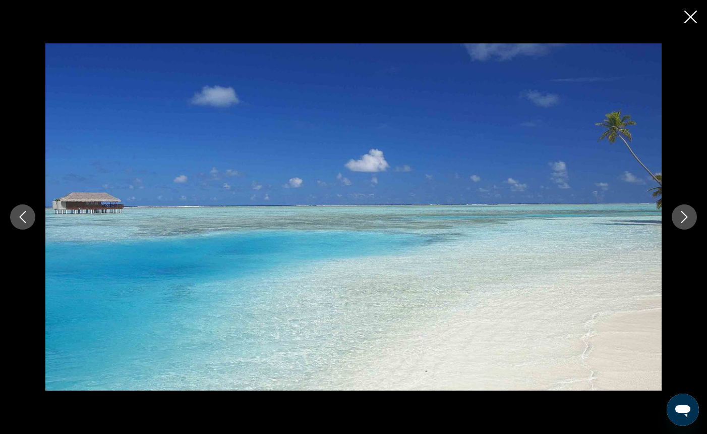
click at [682, 217] on icon "Next image" at bounding box center [684, 217] width 12 height 12
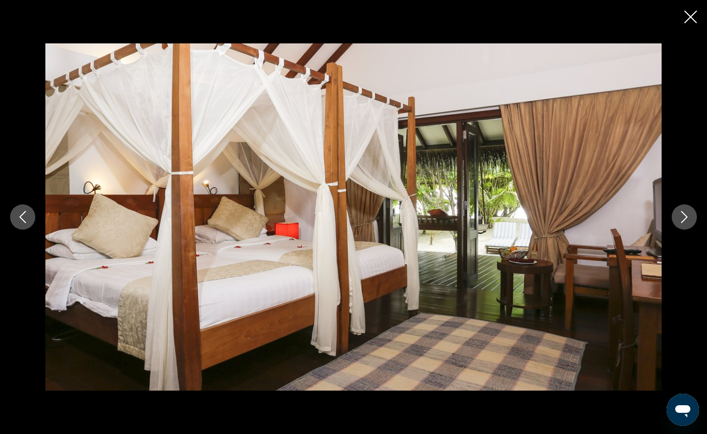
click at [687, 216] on icon "Next image" at bounding box center [684, 217] width 7 height 12
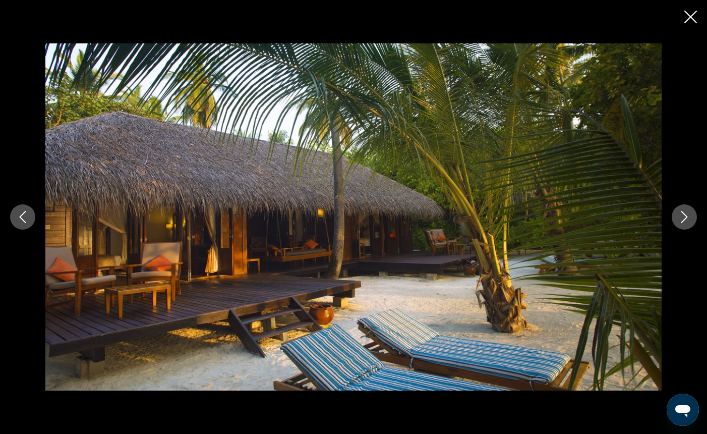
click at [687, 216] on icon "Next image" at bounding box center [684, 217] width 7 height 12
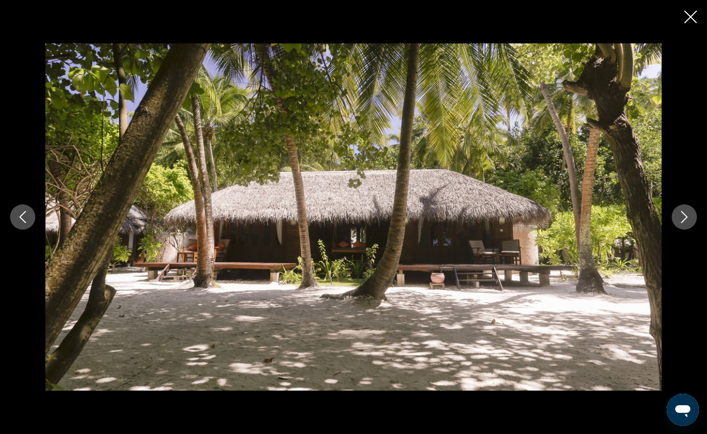
click at [687, 216] on icon "Next image" at bounding box center [684, 217] width 7 height 12
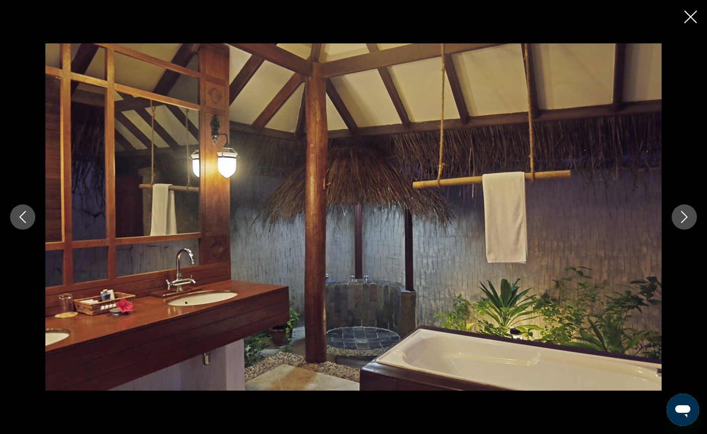
click at [687, 216] on icon "Next image" at bounding box center [684, 217] width 7 height 12
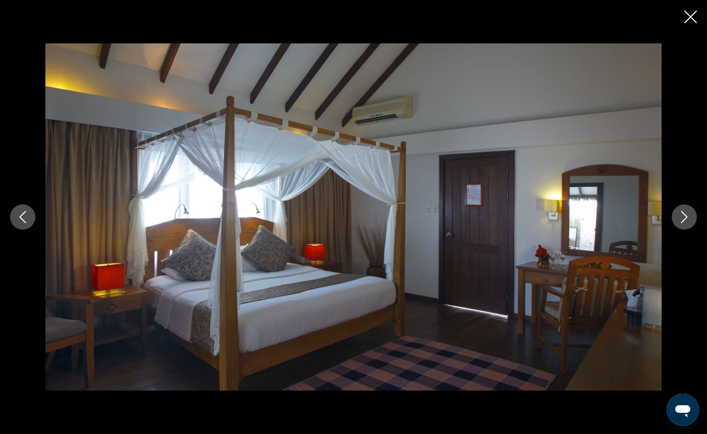
click at [687, 216] on icon "Next image" at bounding box center [684, 217] width 7 height 12
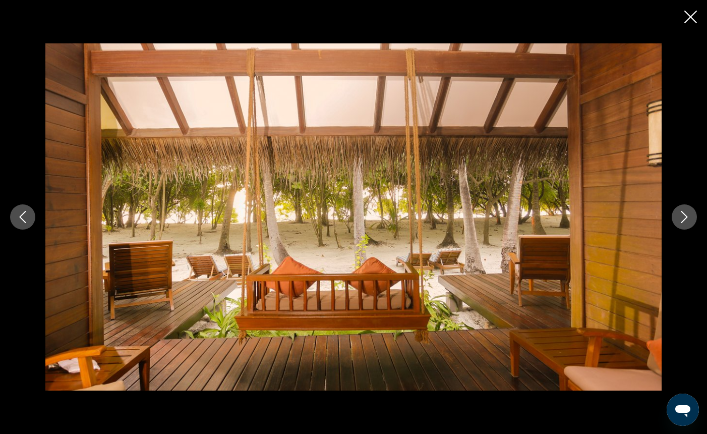
click at [687, 216] on icon "Next image" at bounding box center [684, 217] width 7 height 12
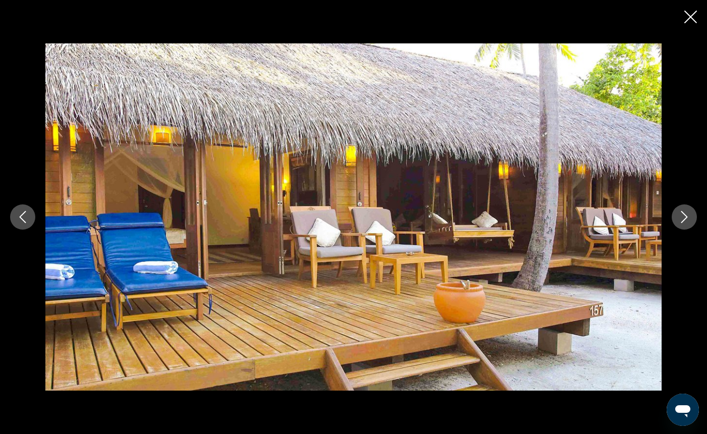
click at [687, 216] on icon "Next image" at bounding box center [684, 217] width 7 height 12
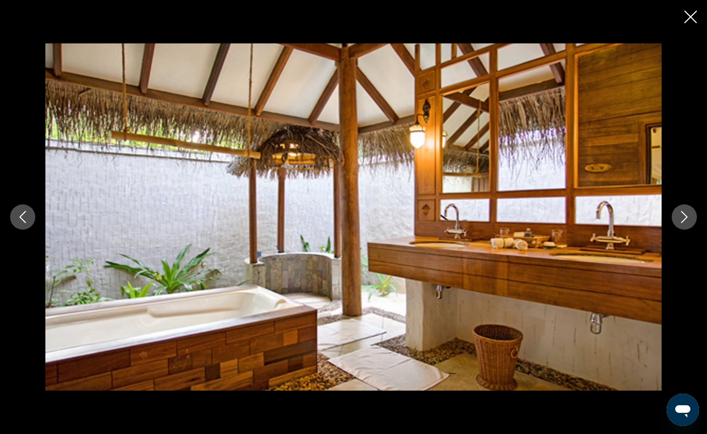
click at [687, 216] on icon "Next image" at bounding box center [684, 217] width 7 height 12
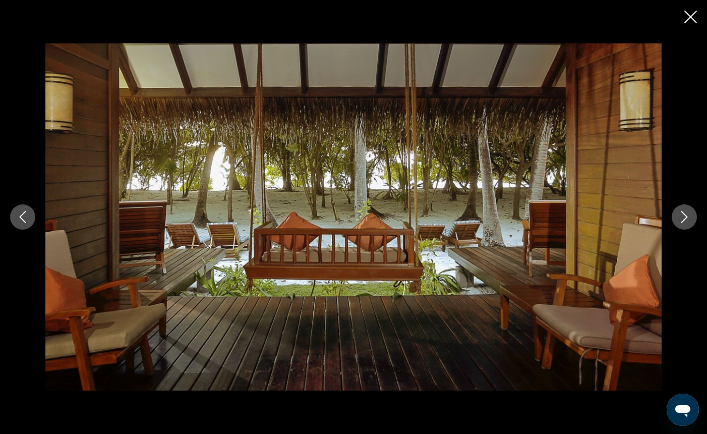
click at [687, 216] on icon "Next image" at bounding box center [684, 217] width 7 height 12
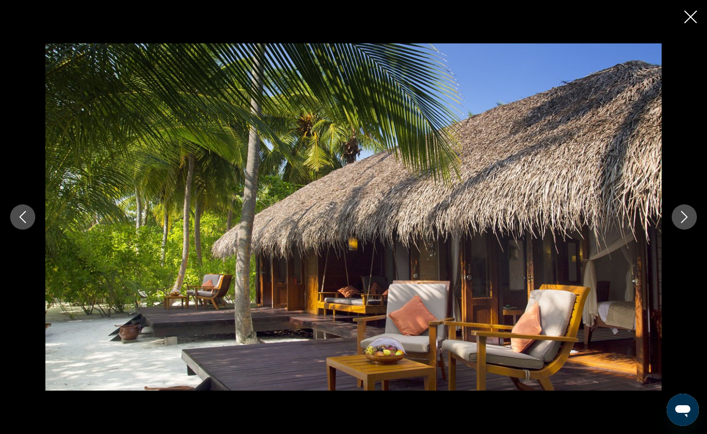
click at [687, 216] on icon "Next image" at bounding box center [684, 217] width 7 height 12
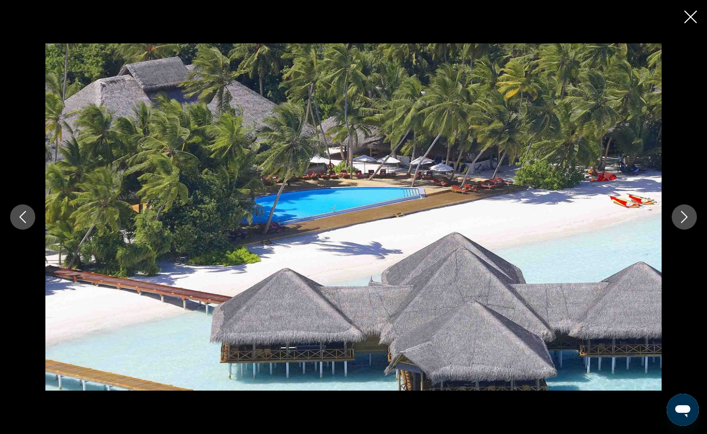
click at [687, 216] on icon "Next image" at bounding box center [684, 217] width 7 height 12
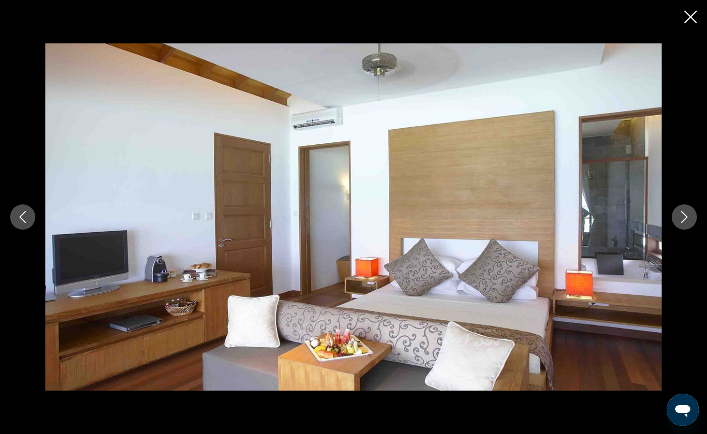
click at [690, 18] on icon "Close slideshow" at bounding box center [690, 17] width 13 height 13
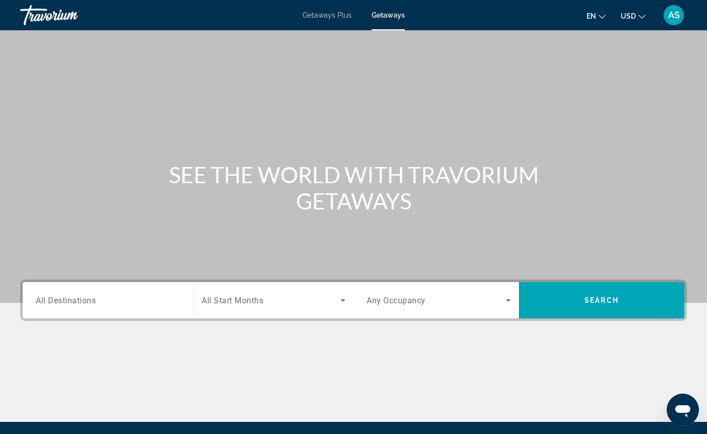
click at [54, 304] on span "All Destinations" at bounding box center [66, 300] width 60 height 10
click at [54, 304] on input "Destination All Destinations" at bounding box center [108, 301] width 144 height 12
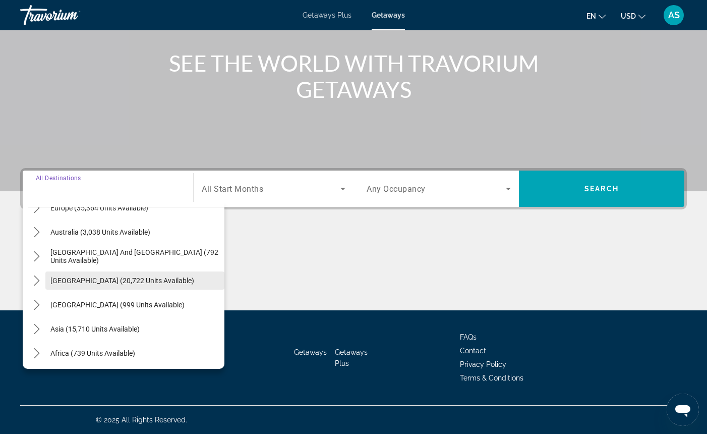
scroll to position [138, 0]
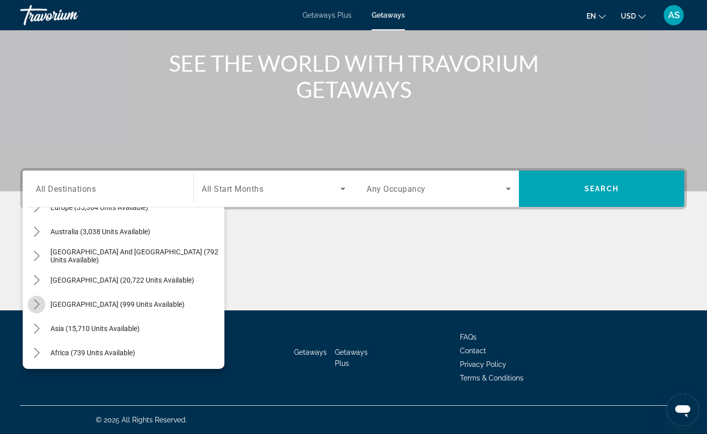
click at [37, 303] on icon "Toggle Central America (999 units available) submenu" at bounding box center [37, 304] width 6 height 10
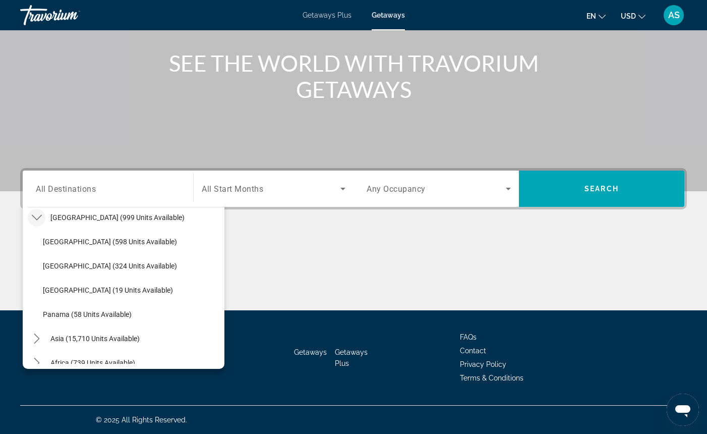
scroll to position [228, 0]
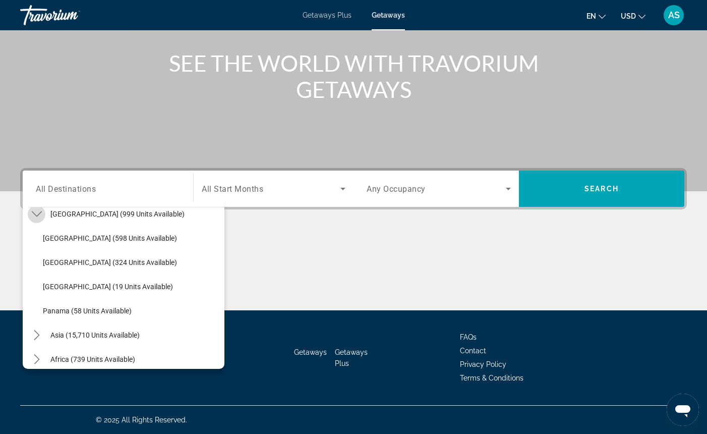
click at [36, 213] on icon "Toggle Central America (999 units available) submenu" at bounding box center [37, 214] width 10 height 10
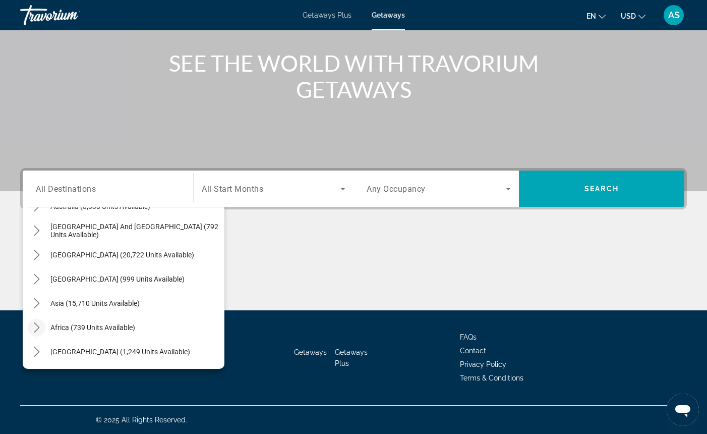
click at [38, 327] on icon "Toggle Africa (739 units available) submenu" at bounding box center [37, 327] width 6 height 10
click at [38, 327] on icon "Toggle Africa (739 units available) submenu" at bounding box center [37, 327] width 10 height 10
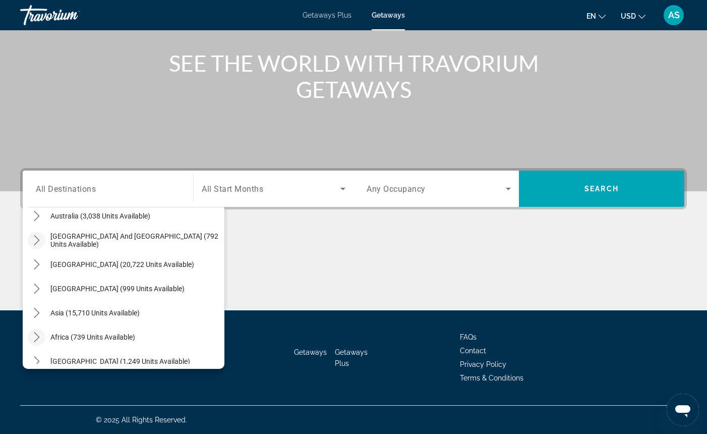
scroll to position [154, 0]
click at [38, 237] on icon "Toggle South Pacific and Oceania (792 units available) submenu" at bounding box center [37, 240] width 10 height 10
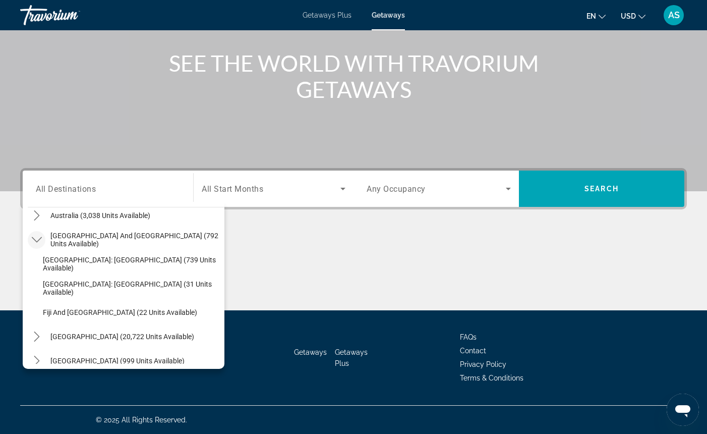
click at [38, 237] on icon "Toggle South Pacific and Oceania (792 units available) submenu" at bounding box center [37, 240] width 10 height 10
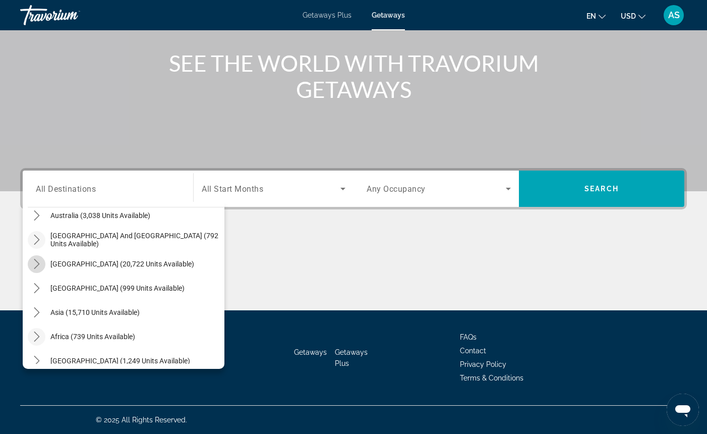
click at [38, 264] on icon "Toggle South America (20,722 units available) submenu" at bounding box center [37, 264] width 10 height 10
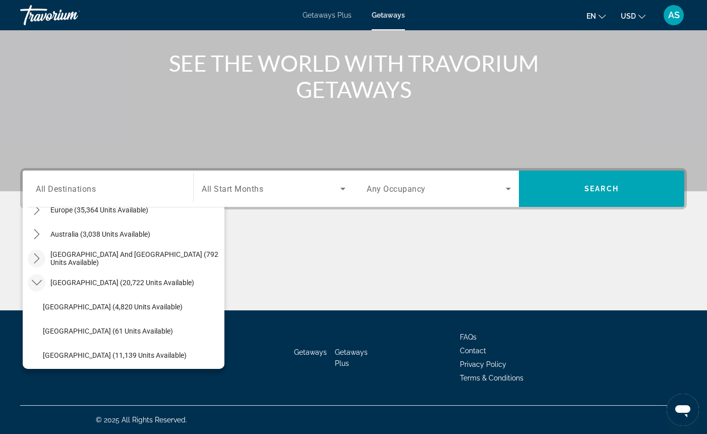
scroll to position [135, 0]
click at [35, 281] on icon "Toggle South America (20,722 units available) submenu" at bounding box center [37, 283] width 10 height 10
click at [38, 307] on icon "Toggle Central America (999 units available) submenu" at bounding box center [37, 307] width 6 height 10
click at [38, 307] on icon "Toggle Central America (999 units available) submenu" at bounding box center [37, 307] width 10 height 10
click at [38, 307] on icon "Toggle Central America (999 units available) submenu" at bounding box center [37, 307] width 6 height 10
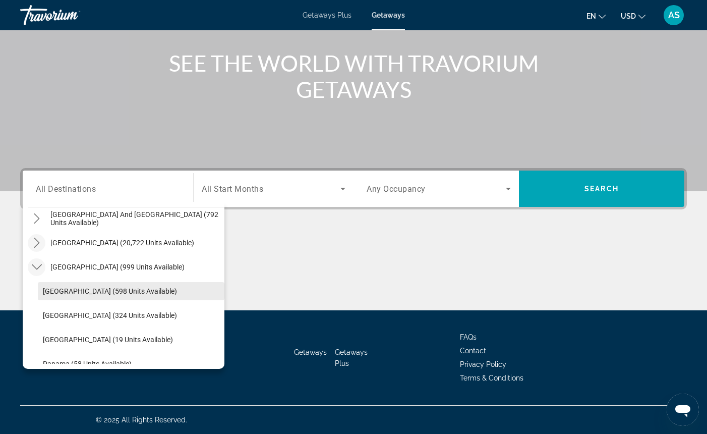
scroll to position [175, 0]
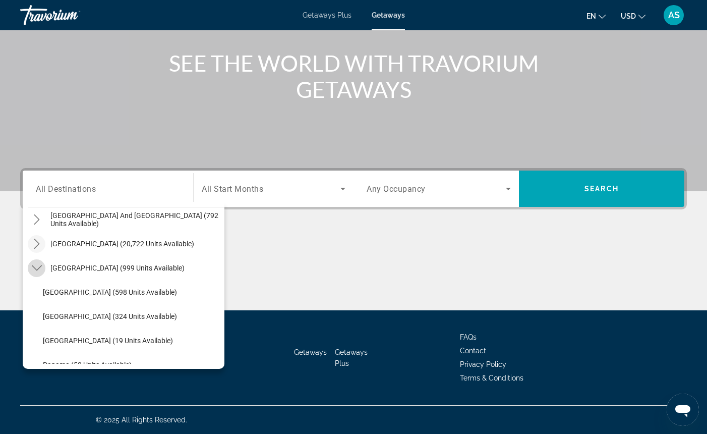
click at [38, 267] on icon "Toggle Central America (999 units available) submenu" at bounding box center [37, 268] width 10 height 10
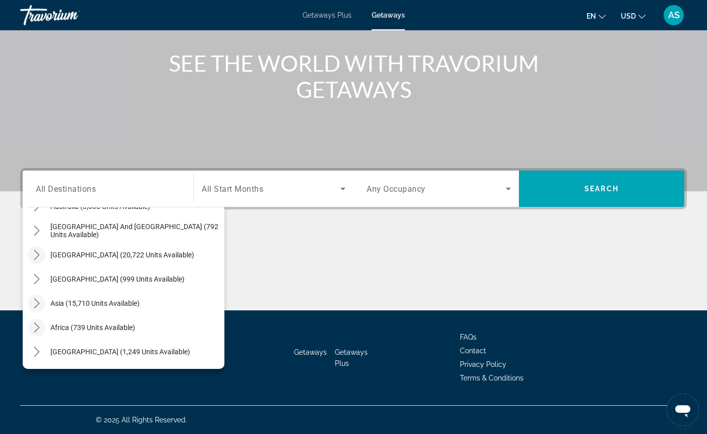
click at [37, 303] on icon "Toggle Asia (15,710 units available) submenu" at bounding box center [37, 303] width 10 height 10
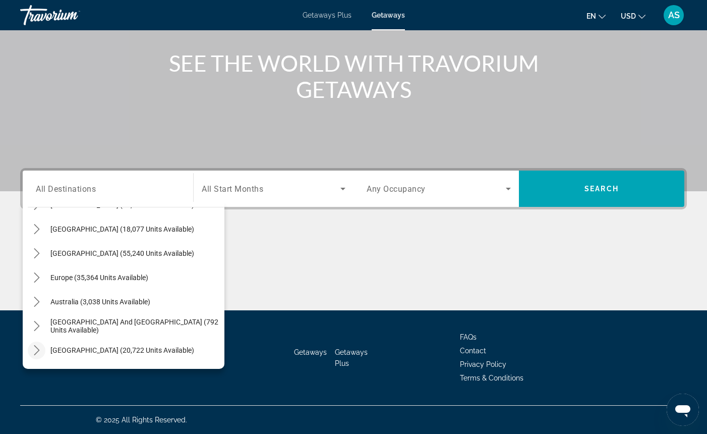
scroll to position [66, 0]
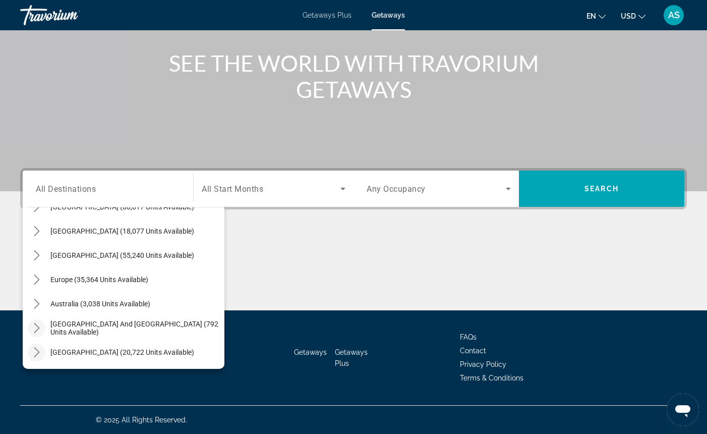
click at [38, 327] on icon "Toggle South Pacific and Oceania (792 units available) submenu" at bounding box center [37, 328] width 6 height 10
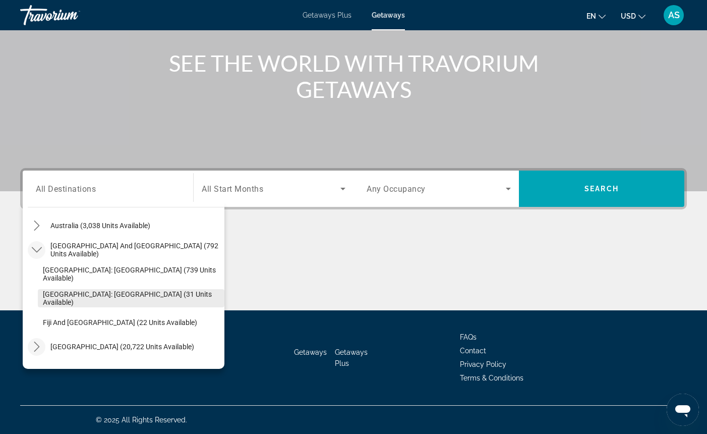
scroll to position [146, 0]
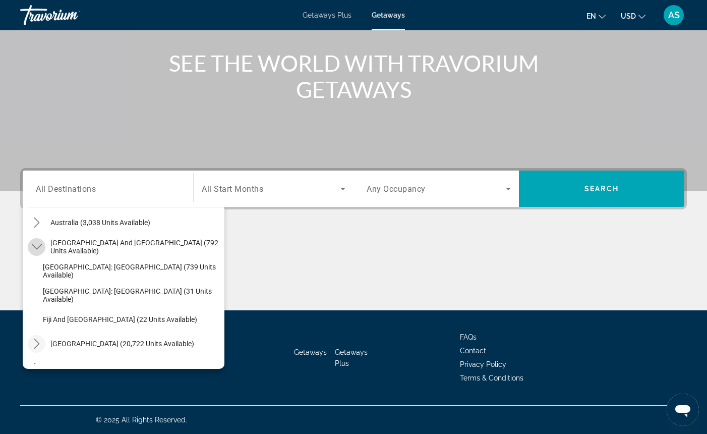
click at [38, 246] on icon "Toggle South Pacific and Oceania (792 units available) submenu" at bounding box center [37, 247] width 10 height 10
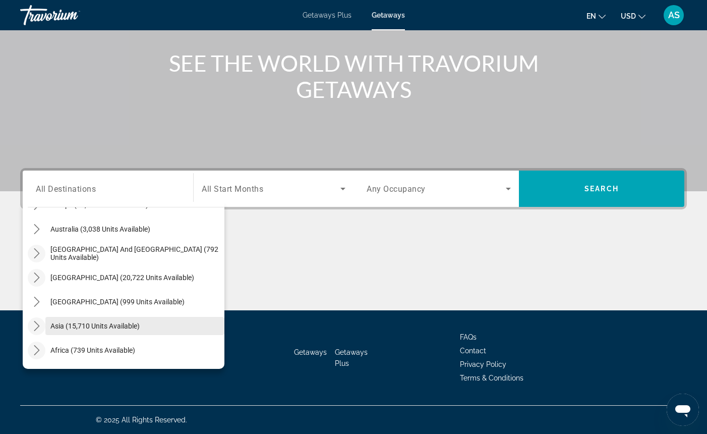
scroll to position [140, 0]
click at [38, 255] on icon "Toggle South Pacific and Oceania (792 units available) submenu" at bounding box center [37, 254] width 10 height 10
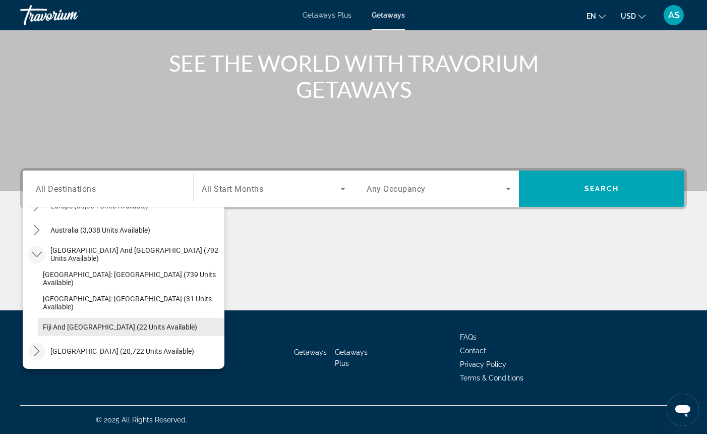
click at [61, 325] on span "Fiji and [GEOGRAPHIC_DATA] (22 units available)" at bounding box center [120, 327] width 154 height 8
type input "**********"
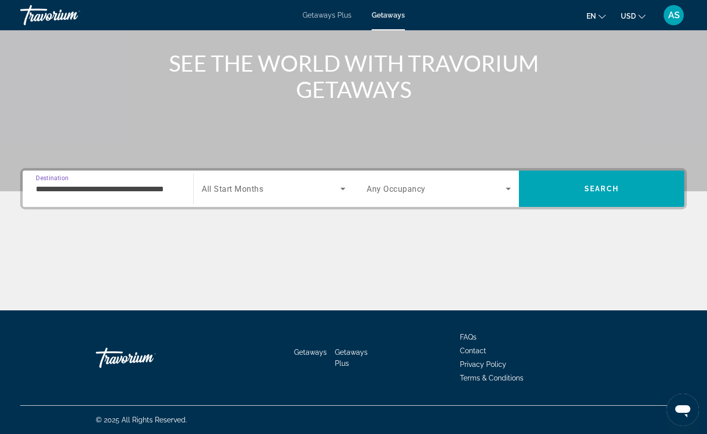
click at [509, 188] on icon "Search widget" at bounding box center [508, 189] width 12 height 12
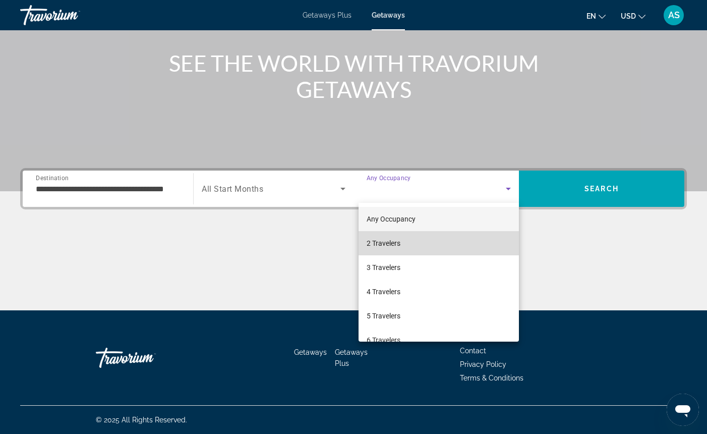
click at [453, 243] on mat-option "2 Travelers" at bounding box center [439, 243] width 160 height 24
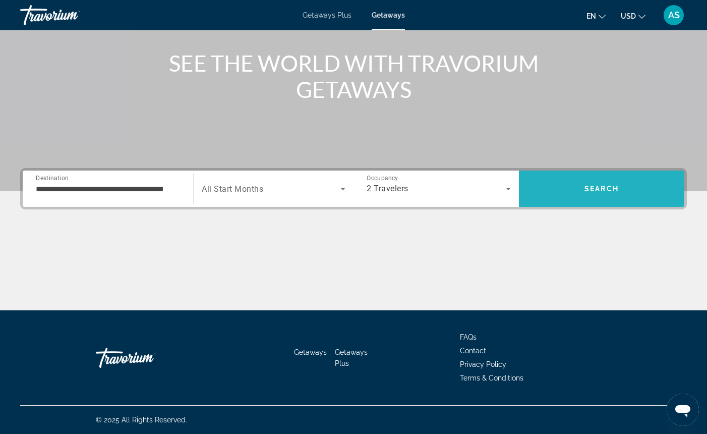
click at [556, 190] on span "Search" at bounding box center [601, 189] width 165 height 24
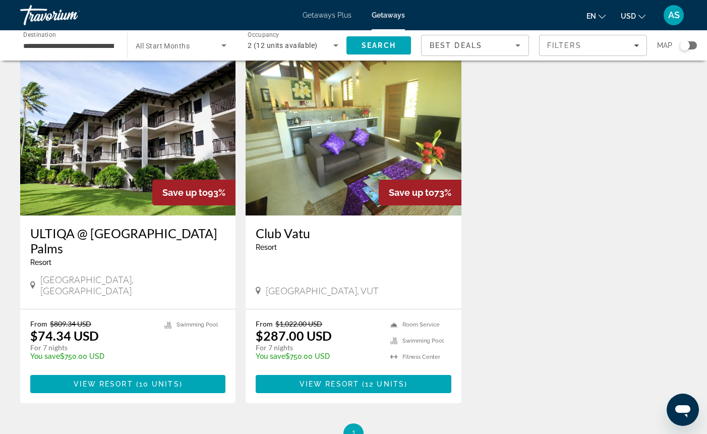
scroll to position [44, 0]
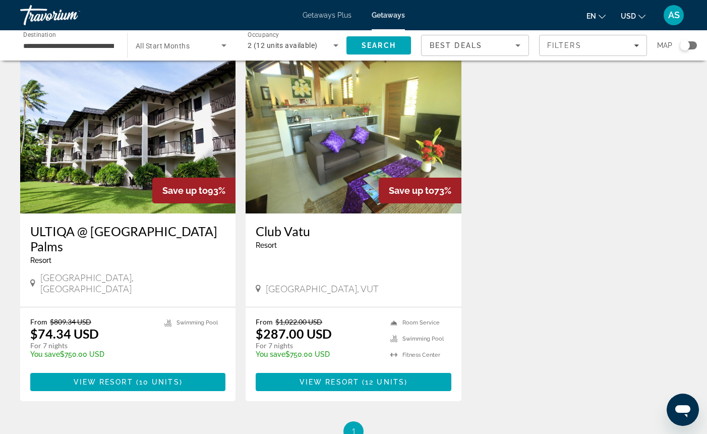
click at [103, 378] on span "View Resort" at bounding box center [104, 382] width 60 height 8
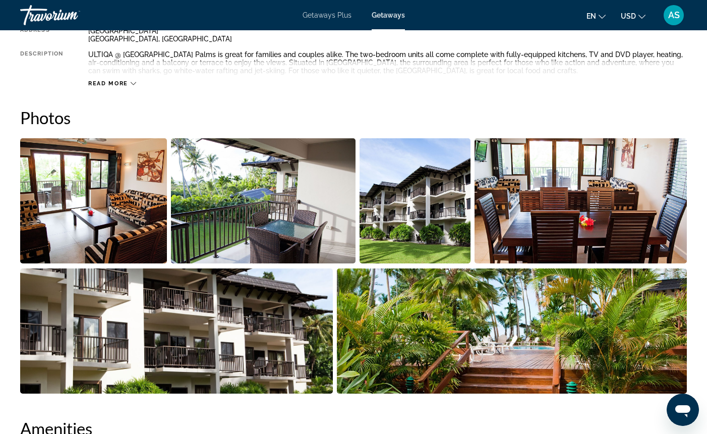
scroll to position [403, 0]
click at [113, 208] on img "Open full-screen image slider" at bounding box center [93, 200] width 147 height 125
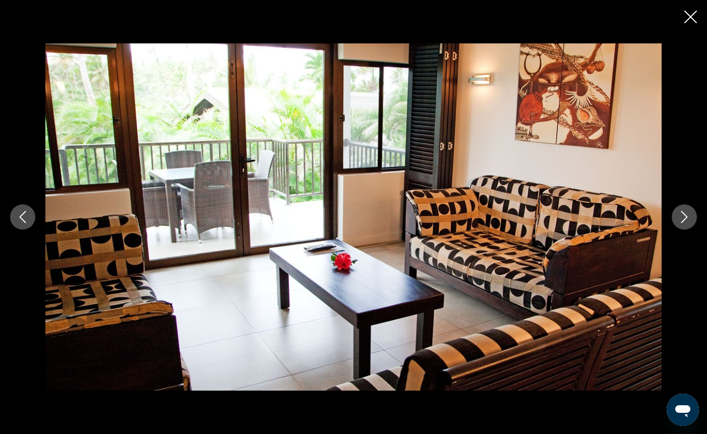
click at [691, 216] on button "Next image" at bounding box center [684, 216] width 25 height 25
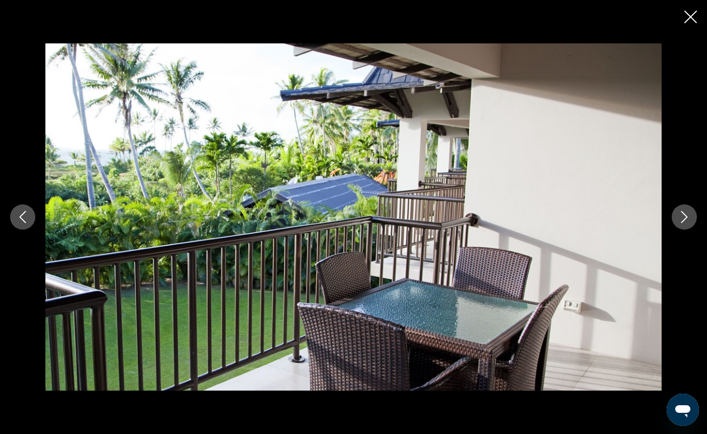
click at [687, 216] on icon "Next image" at bounding box center [684, 217] width 7 height 12
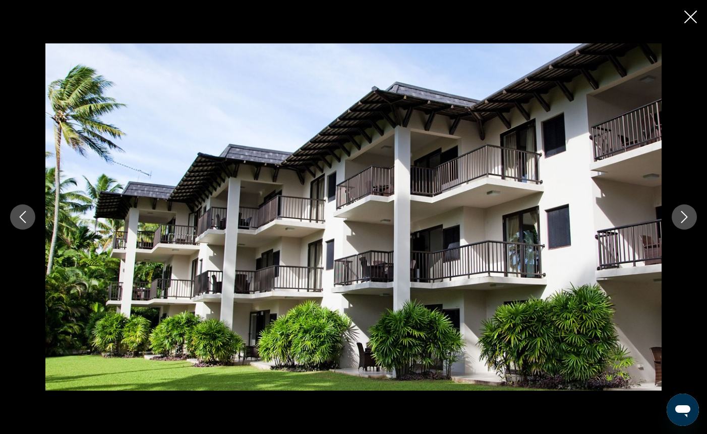
click at [687, 216] on icon "Next image" at bounding box center [684, 217] width 7 height 12
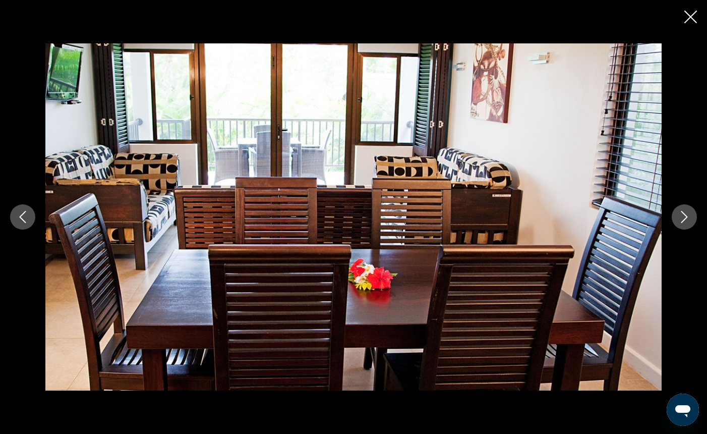
click at [687, 216] on icon "Next image" at bounding box center [684, 217] width 7 height 12
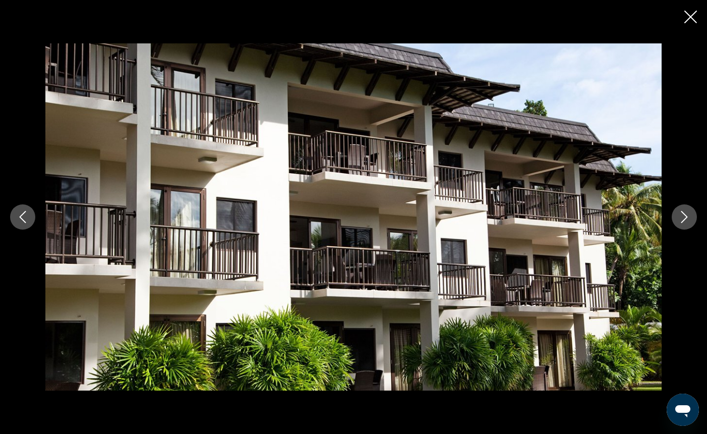
click at [687, 216] on icon "Next image" at bounding box center [684, 217] width 7 height 12
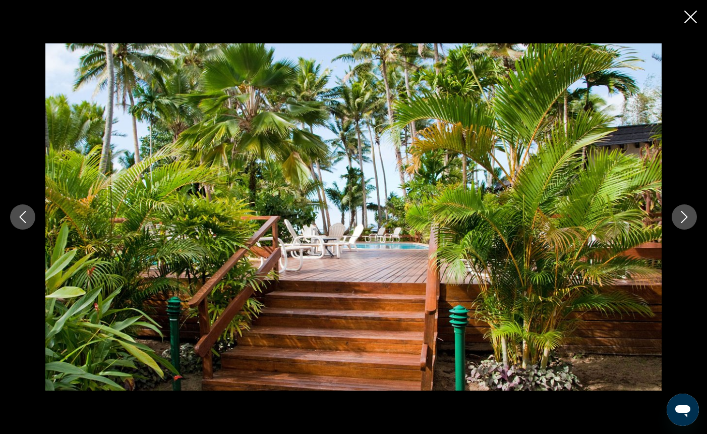
click at [687, 216] on icon "Next image" at bounding box center [684, 217] width 7 height 12
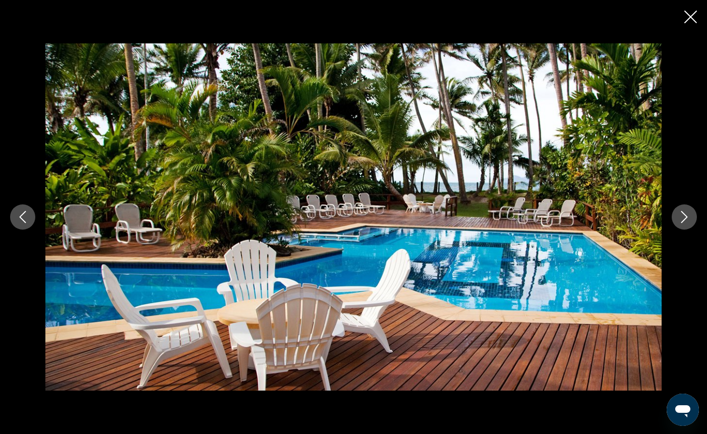
click at [687, 216] on icon "Next image" at bounding box center [684, 217] width 7 height 12
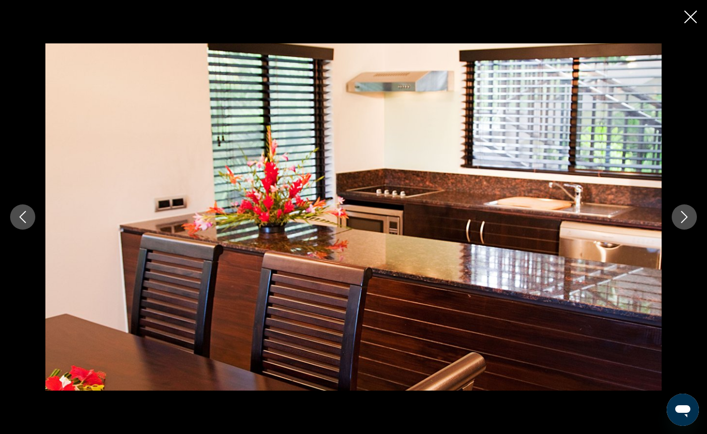
click at [687, 216] on icon "Next image" at bounding box center [684, 217] width 7 height 12
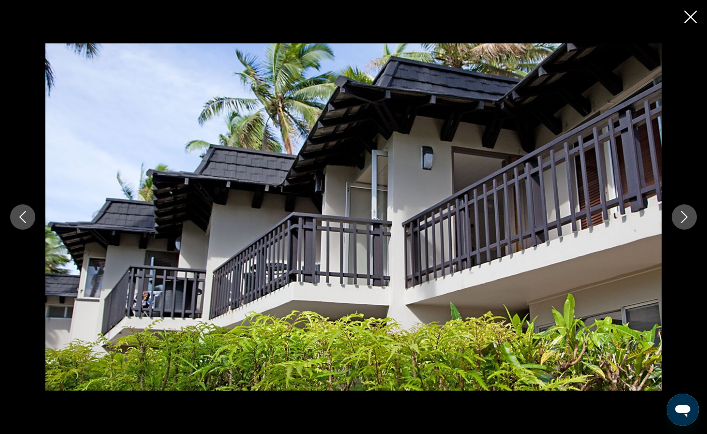
click at [687, 216] on icon "Next image" at bounding box center [684, 217] width 7 height 12
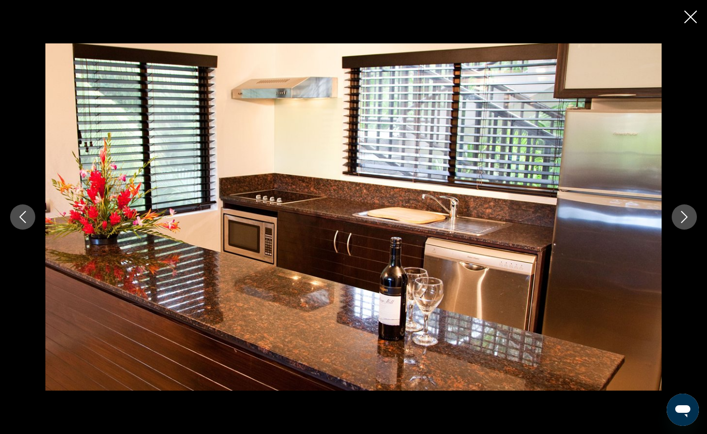
click at [687, 216] on icon "Next image" at bounding box center [684, 217] width 7 height 12
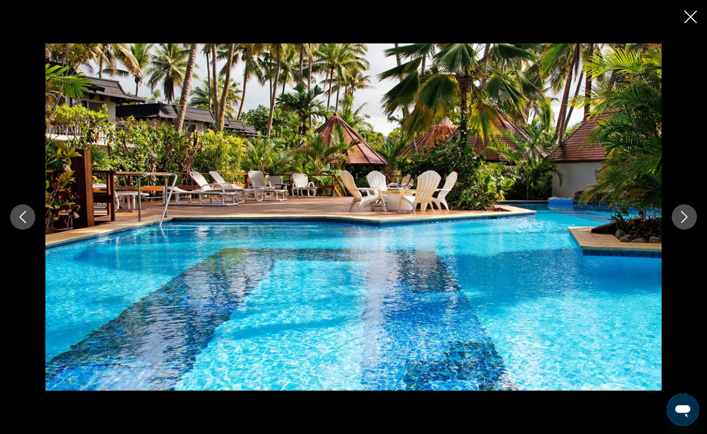
click at [687, 216] on icon "Next image" at bounding box center [684, 217] width 7 height 12
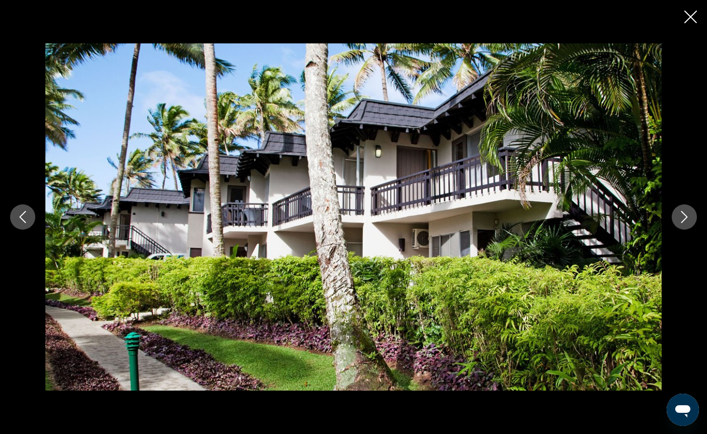
click at [687, 216] on icon "Next image" at bounding box center [684, 217] width 7 height 12
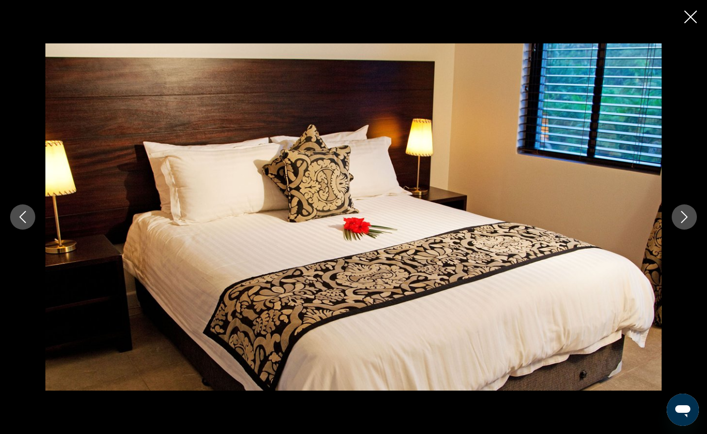
click at [687, 216] on icon "Next image" at bounding box center [684, 217] width 7 height 12
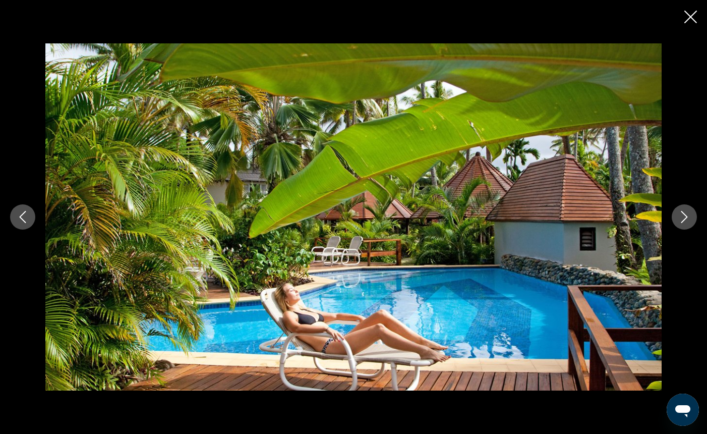
click at [687, 216] on icon "Next image" at bounding box center [684, 217] width 7 height 12
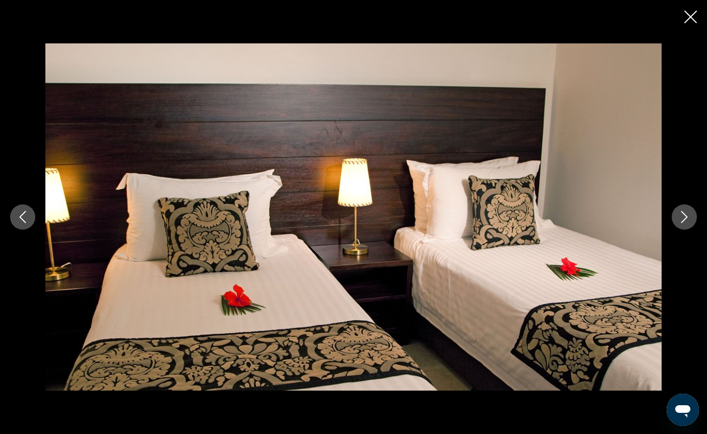
click at [687, 216] on icon "Next image" at bounding box center [684, 217] width 7 height 12
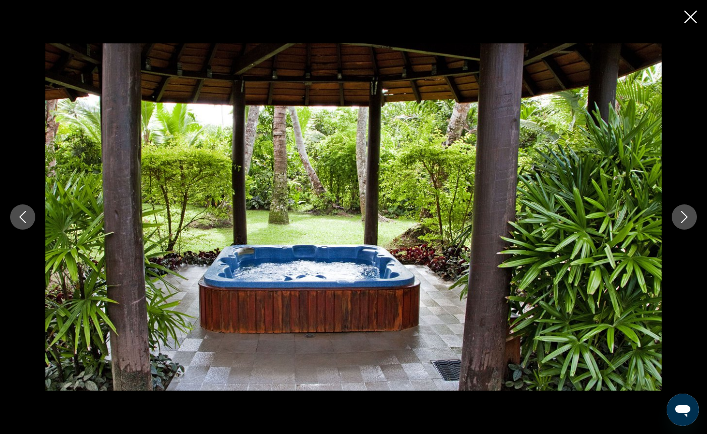
click at [687, 216] on icon "Next image" at bounding box center [684, 217] width 7 height 12
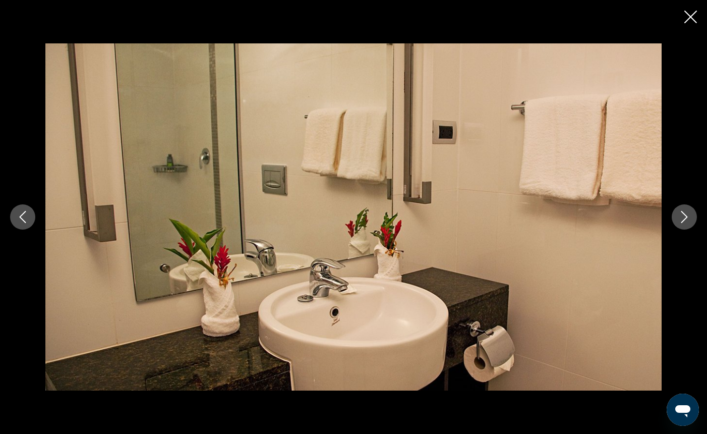
click at [687, 216] on icon "Next image" at bounding box center [684, 217] width 7 height 12
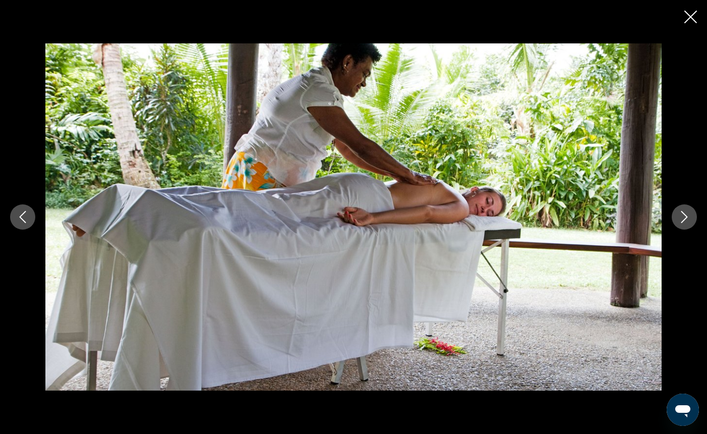
click at [687, 216] on icon "Next image" at bounding box center [684, 217] width 7 height 12
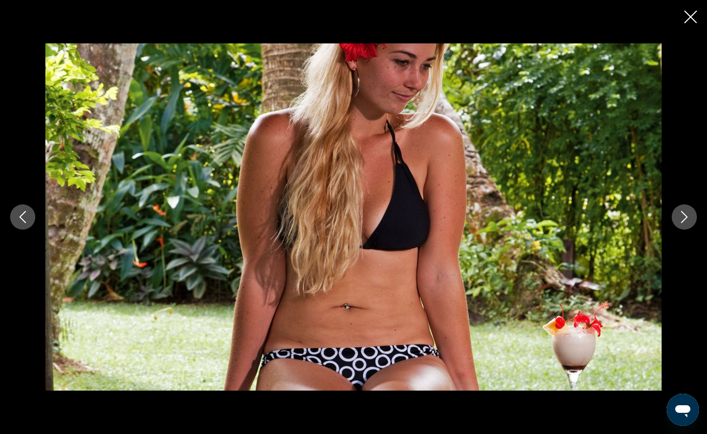
click at [687, 216] on icon "Next image" at bounding box center [684, 217] width 7 height 12
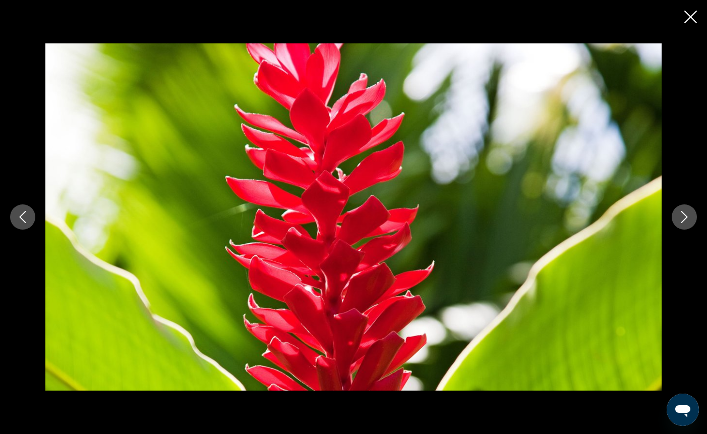
click at [687, 216] on icon "Next image" at bounding box center [684, 217] width 7 height 12
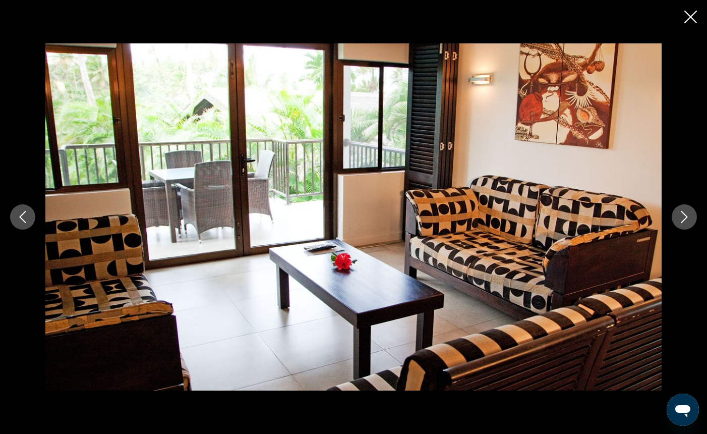
click at [687, 216] on icon "Next image" at bounding box center [684, 217] width 7 height 12
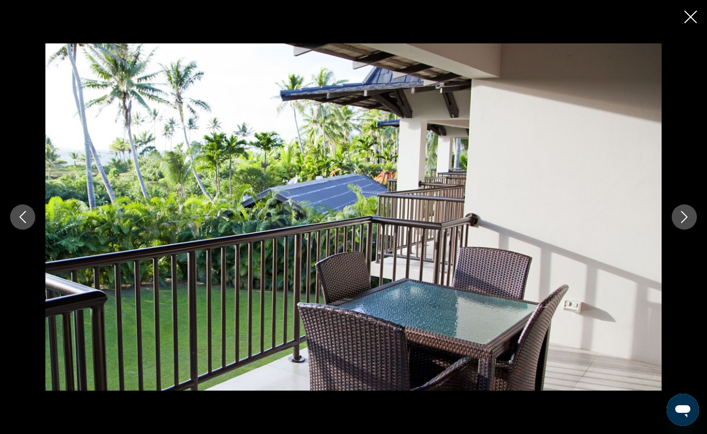
click at [687, 216] on icon "Next image" at bounding box center [684, 217] width 7 height 12
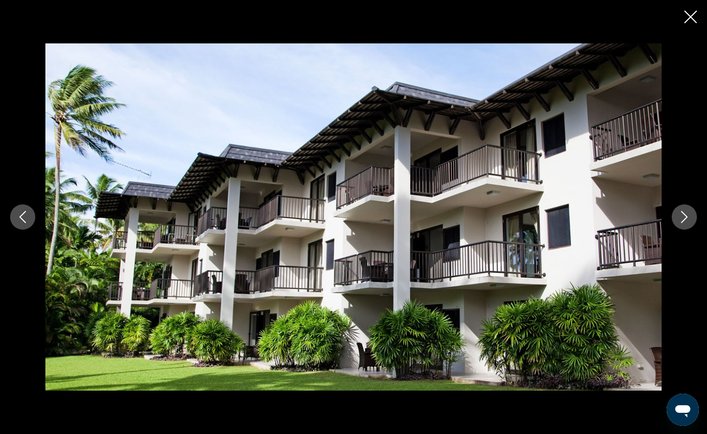
click at [689, 19] on icon "Close slideshow" at bounding box center [690, 17] width 13 height 13
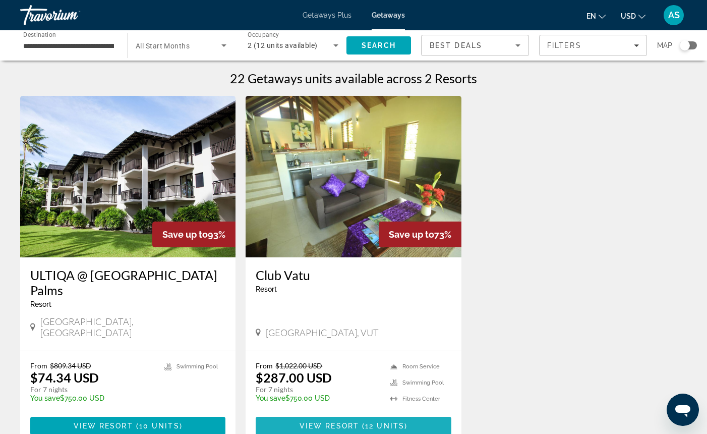
click at [359, 422] on span "View Resort" at bounding box center [330, 426] width 60 height 8
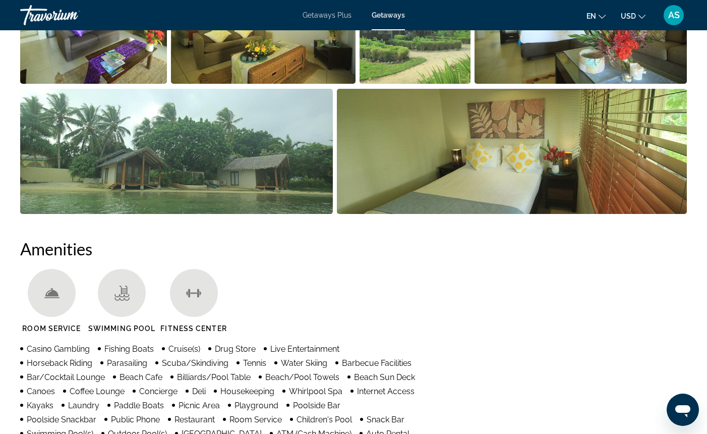
scroll to position [586, 0]
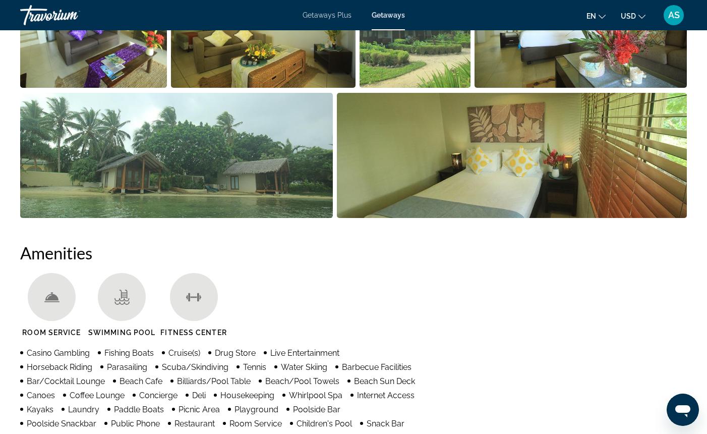
click at [261, 175] on img "Open full-screen image slider" at bounding box center [176, 155] width 313 height 125
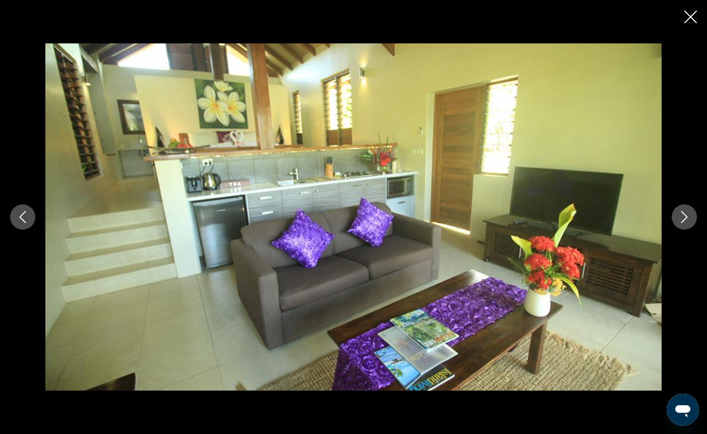
click at [679, 220] on icon "Next image" at bounding box center [684, 217] width 12 height 12
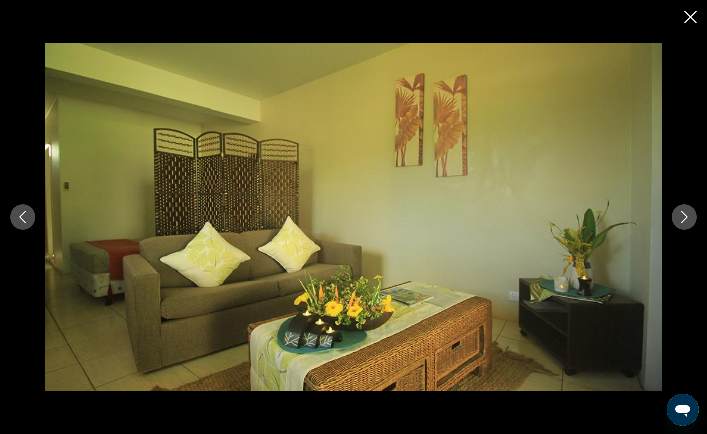
click at [679, 220] on icon "Next image" at bounding box center [684, 217] width 12 height 12
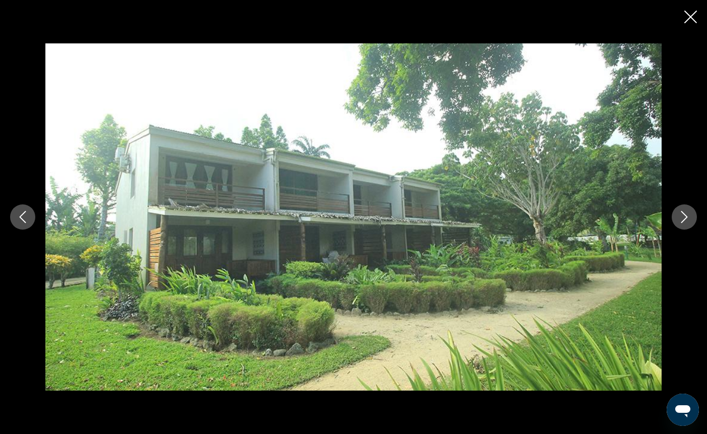
click at [679, 220] on icon "Next image" at bounding box center [684, 217] width 12 height 12
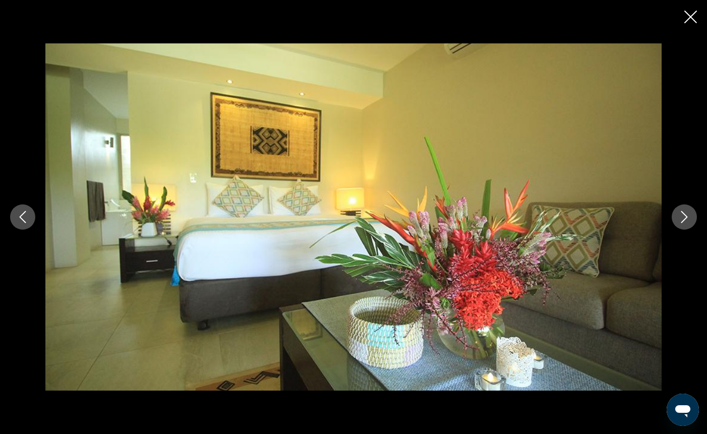
click at [679, 220] on icon "Next image" at bounding box center [684, 217] width 12 height 12
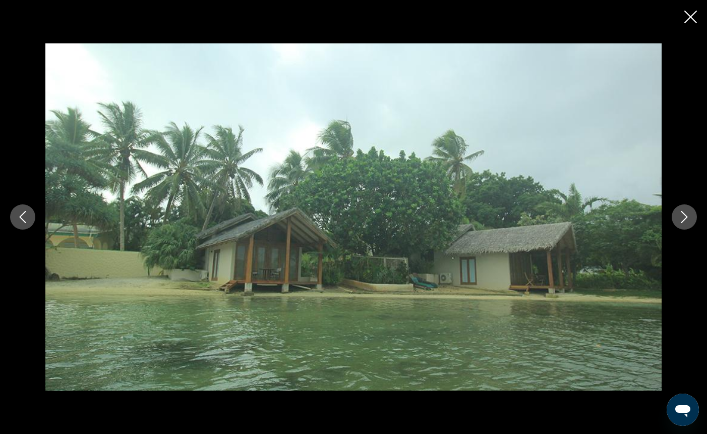
click at [679, 220] on icon "Next image" at bounding box center [684, 217] width 12 height 12
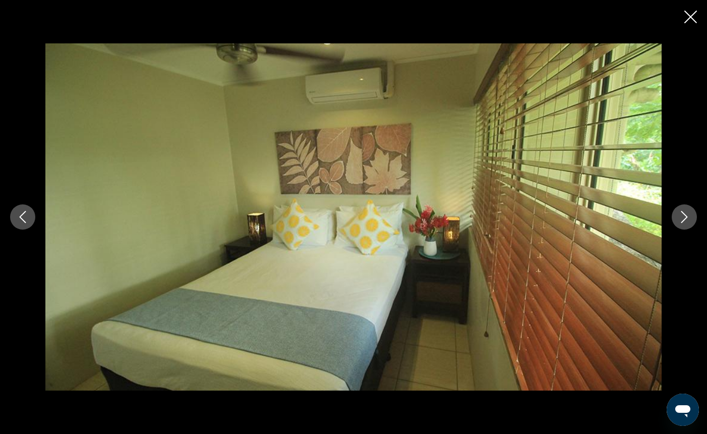
click at [679, 220] on icon "Next image" at bounding box center [684, 217] width 12 height 12
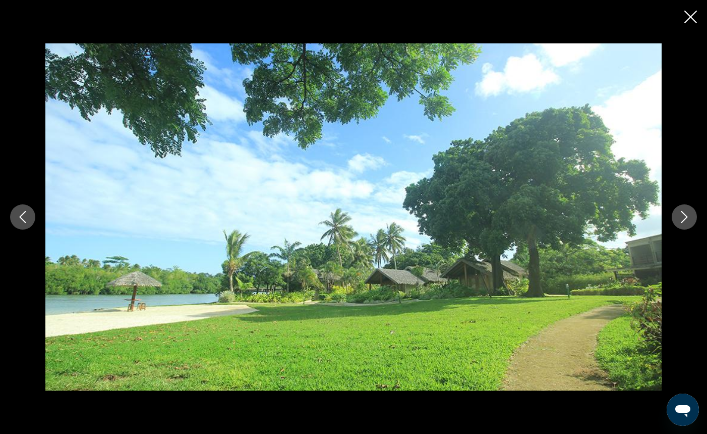
click at [679, 220] on icon "Next image" at bounding box center [684, 217] width 12 height 12
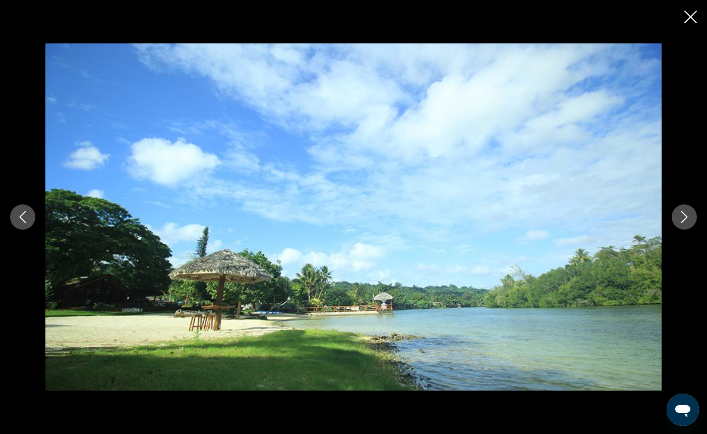
click at [679, 220] on icon "Next image" at bounding box center [684, 217] width 12 height 12
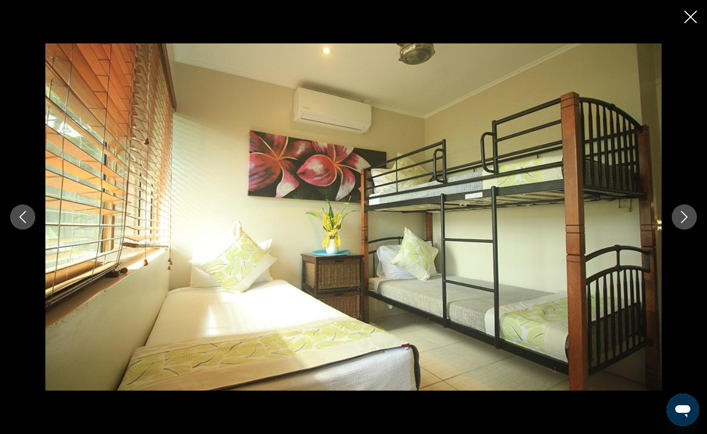
click at [679, 220] on icon "Next image" at bounding box center [684, 217] width 12 height 12
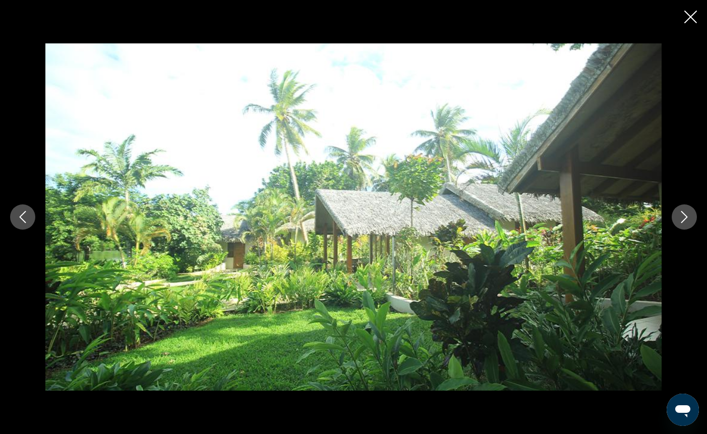
click at [690, 21] on icon "Close slideshow" at bounding box center [690, 17] width 13 height 13
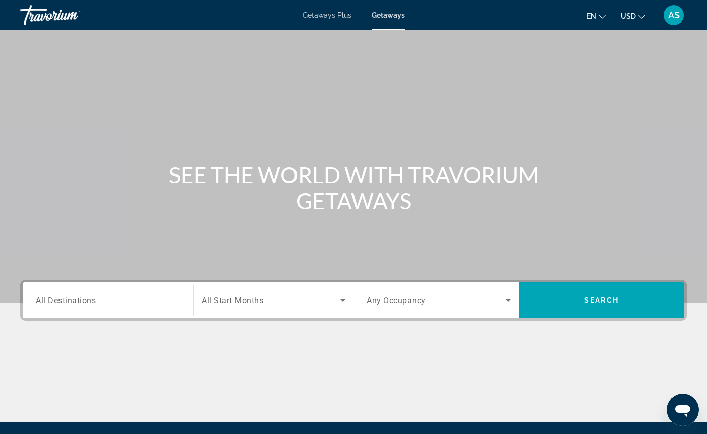
click at [117, 302] on input "Destination All Destinations" at bounding box center [108, 301] width 144 height 12
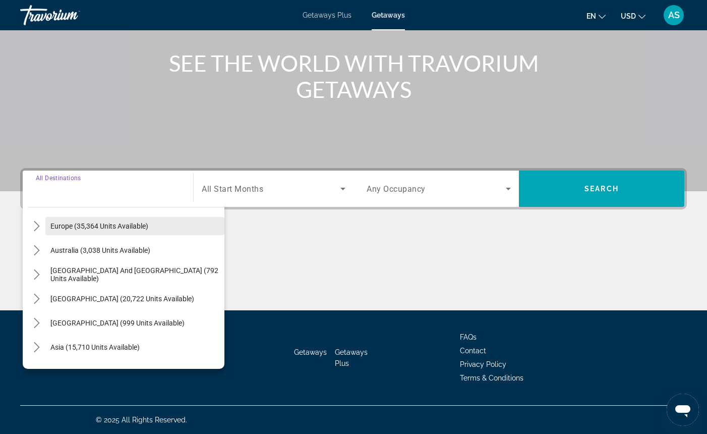
scroll to position [121, 0]
click at [36, 272] on icon "Toggle South Pacific and Oceania (792 units available) submenu" at bounding box center [37, 273] width 10 height 10
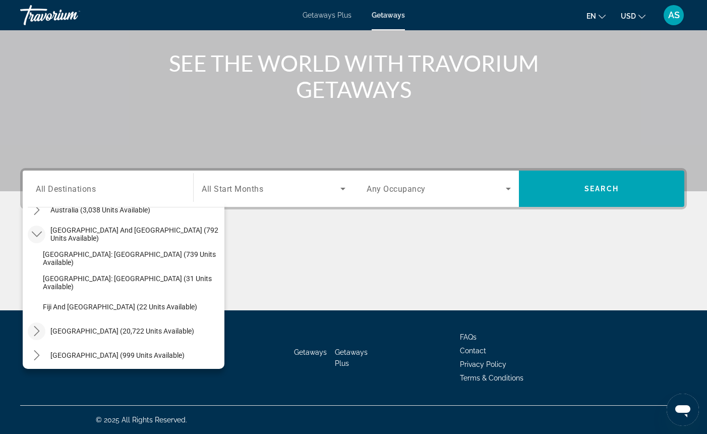
scroll to position [160, 0]
click at [37, 330] on icon "Toggle South America (20,722 units available) submenu" at bounding box center [37, 330] width 10 height 10
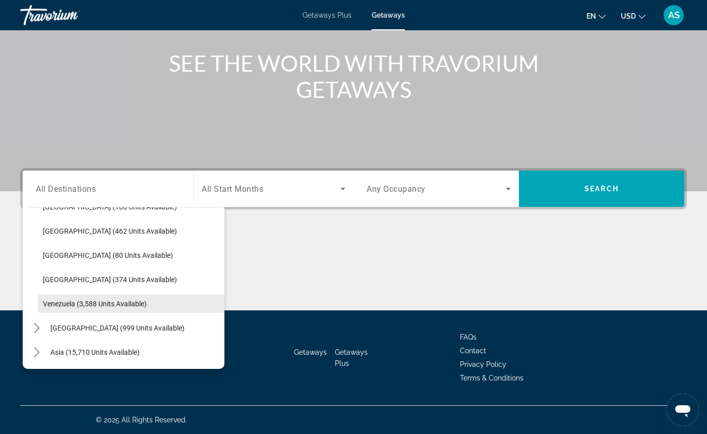
scroll to position [385, 0]
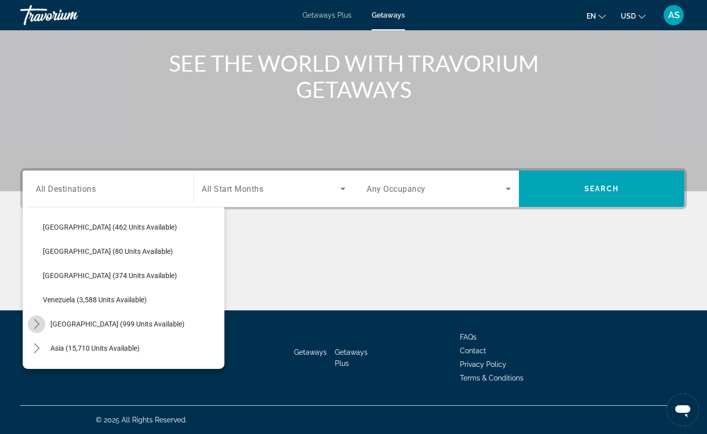
click at [38, 322] on icon "Toggle Central America (999 units available) submenu" at bounding box center [37, 324] width 6 height 10
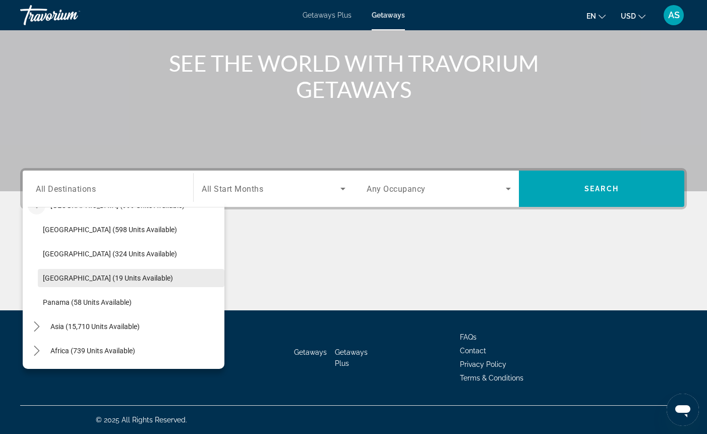
scroll to position [505, 0]
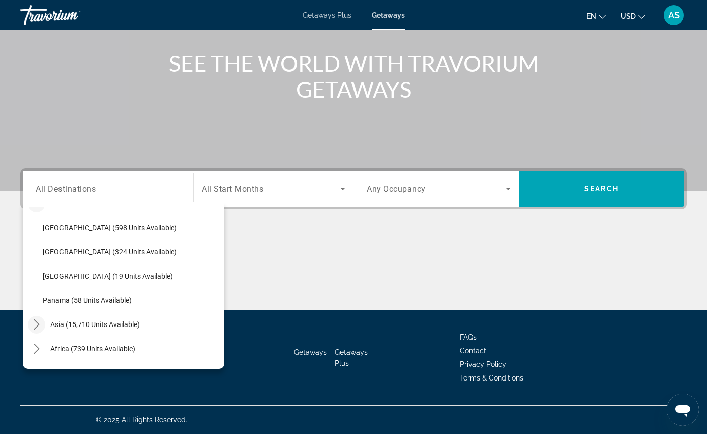
click at [36, 322] on icon "Toggle Asia (15,710 units available) submenu" at bounding box center [37, 324] width 6 height 10
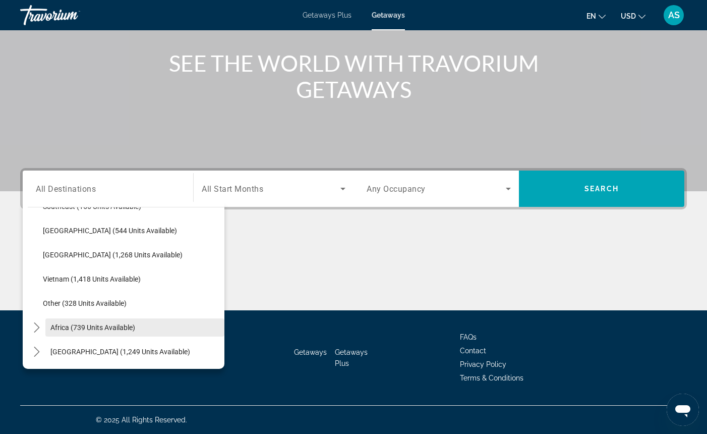
scroll to position [890, 0]
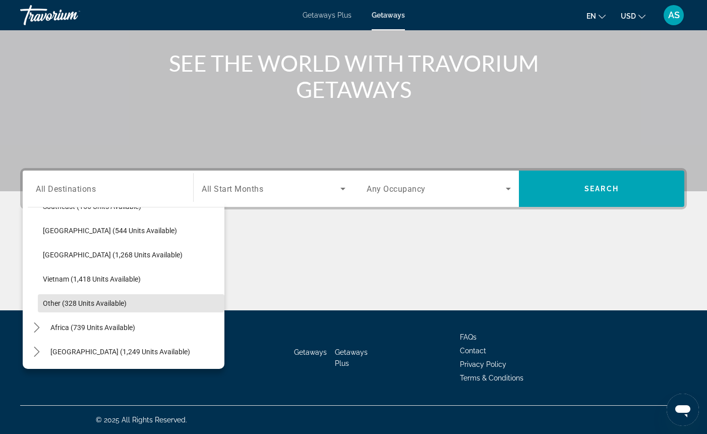
click at [98, 303] on span "Other (328 units available)" at bounding box center [85, 303] width 84 height 8
type input "**********"
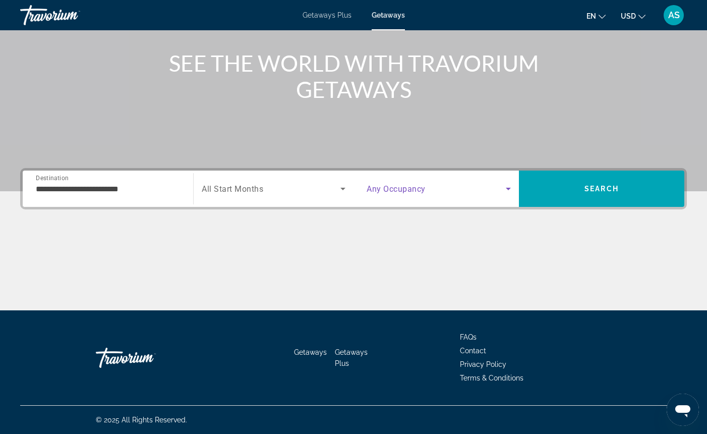
click at [508, 187] on icon "Search widget" at bounding box center [508, 189] width 12 height 12
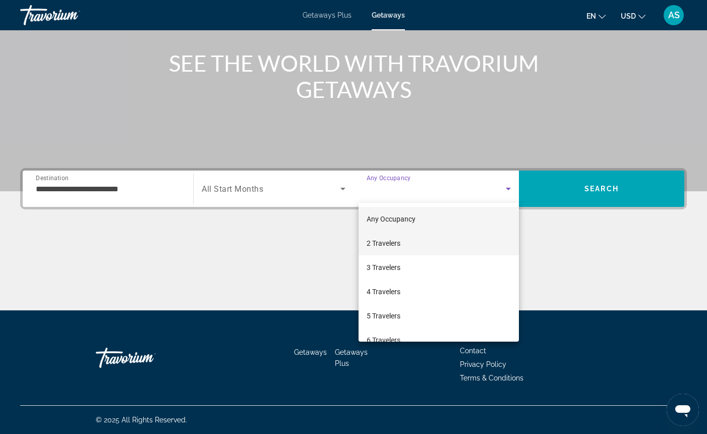
click at [445, 241] on mat-option "2 Travelers" at bounding box center [439, 243] width 160 height 24
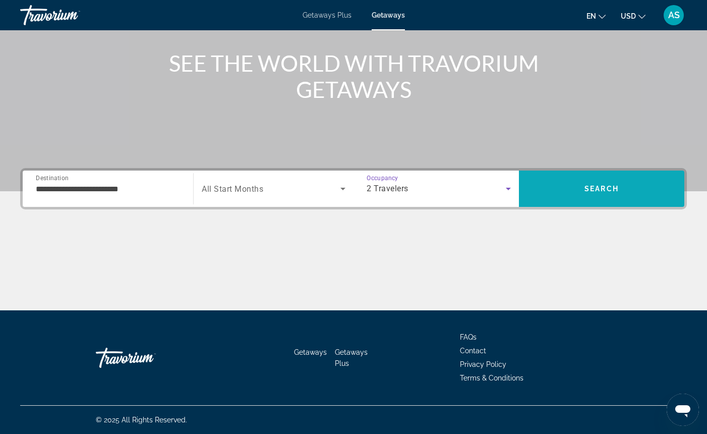
click at [540, 189] on span "Search" at bounding box center [601, 189] width 165 height 24
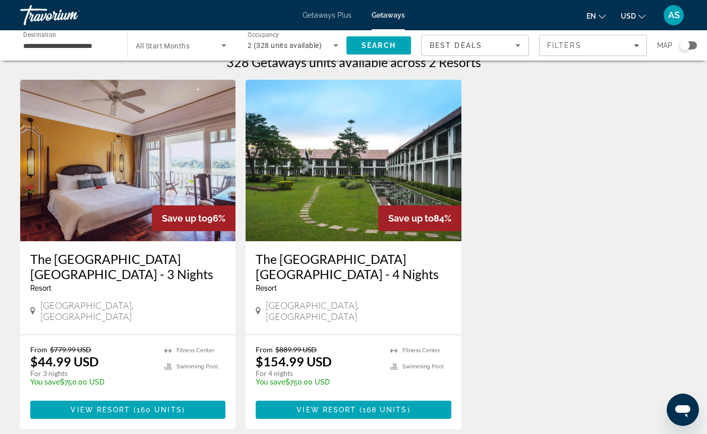
scroll to position [12, 0]
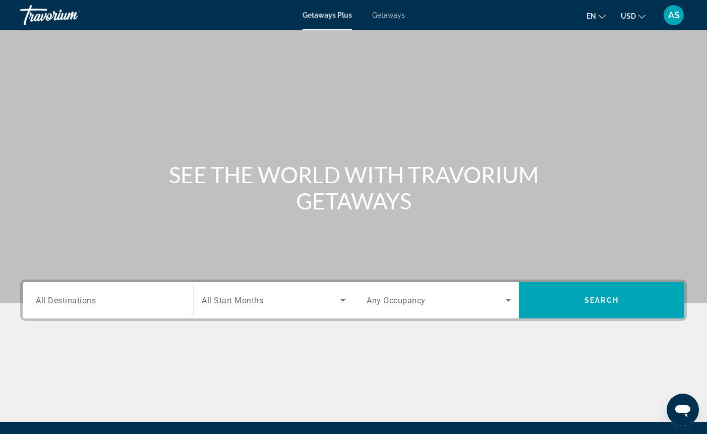
scroll to position [3, 0]
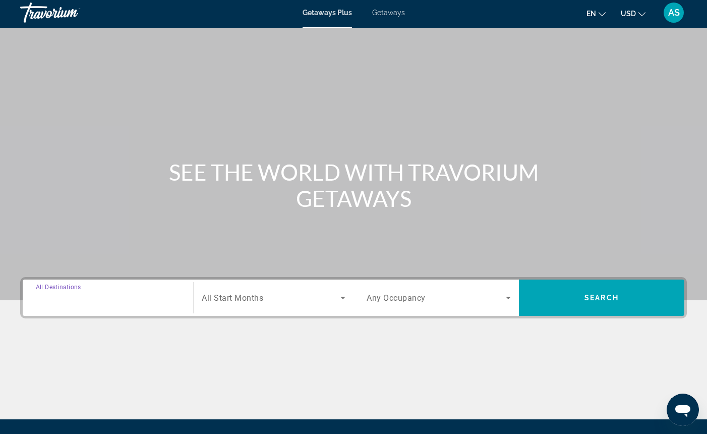
click at [139, 299] on input "Destination All Destinations" at bounding box center [108, 298] width 144 height 12
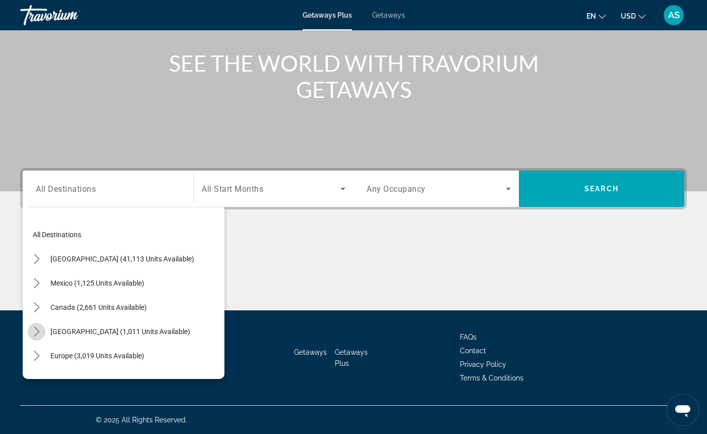
click at [37, 331] on icon "Toggle Caribbean & Atlantic Islands (1,011 units available) submenu" at bounding box center [37, 331] width 10 height 10
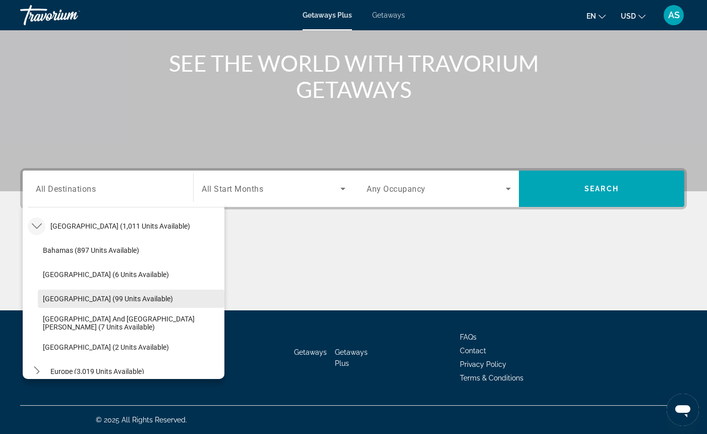
scroll to position [110, 0]
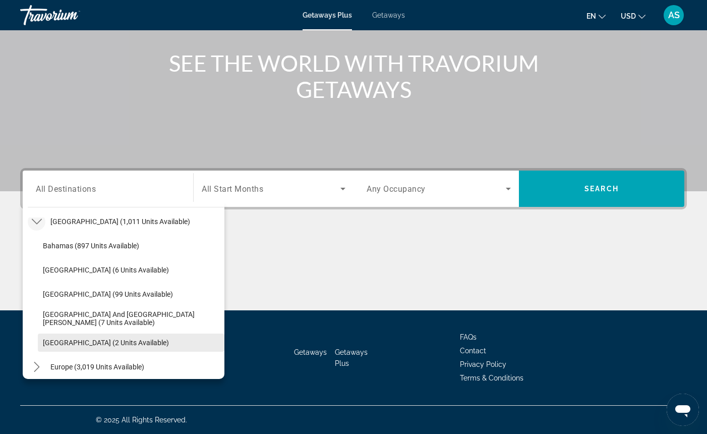
click at [54, 340] on span "[GEOGRAPHIC_DATA] (2 units available)" at bounding box center [106, 342] width 126 height 8
type input "**********"
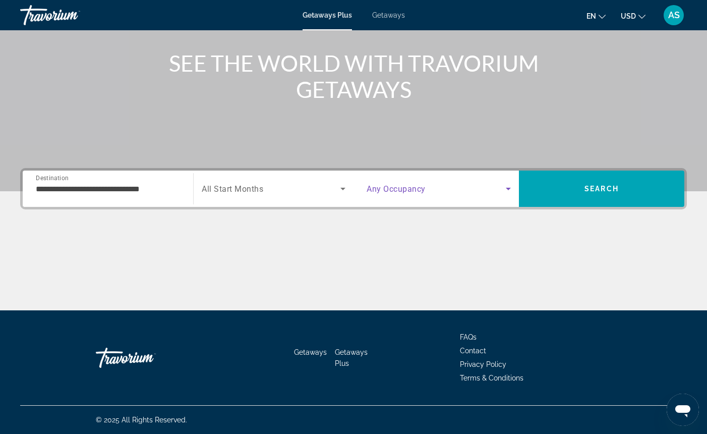
click at [442, 190] on span "Search widget" at bounding box center [436, 189] width 139 height 12
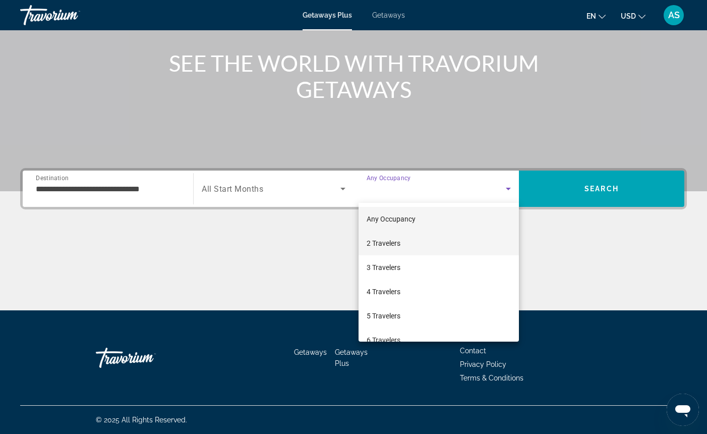
click at [430, 243] on mat-option "2 Travelers" at bounding box center [439, 243] width 160 height 24
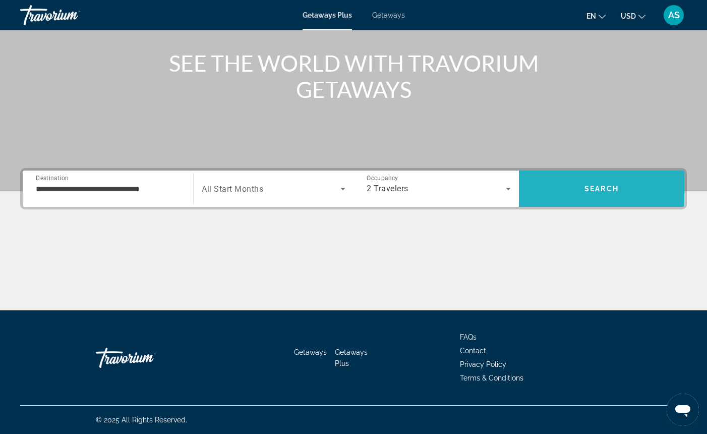
click at [553, 185] on span "Search" at bounding box center [601, 189] width 165 height 24
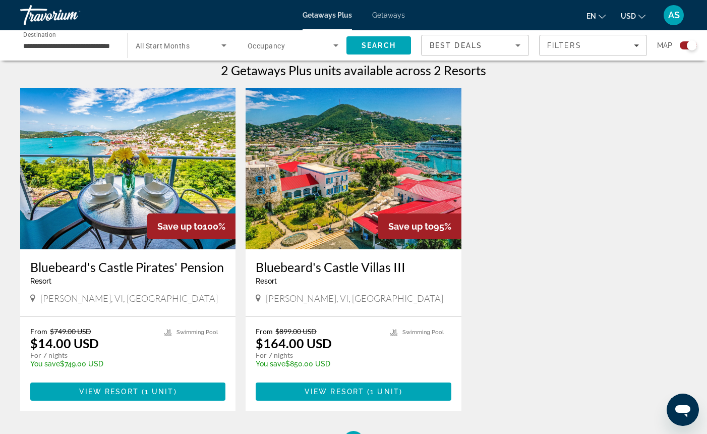
scroll to position [316, 0]
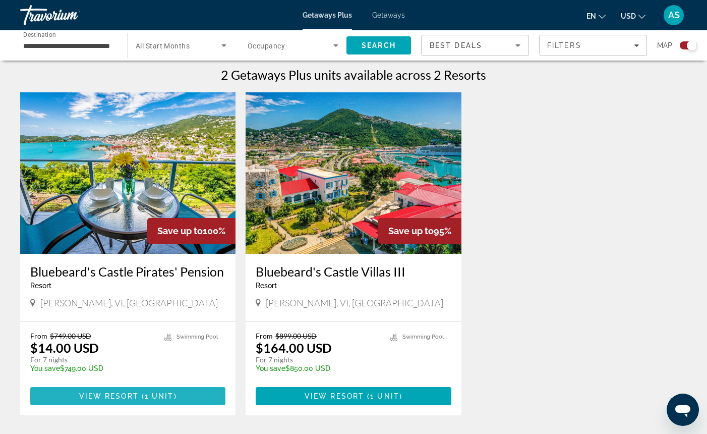
click at [115, 396] on span "View Resort" at bounding box center [109, 396] width 60 height 8
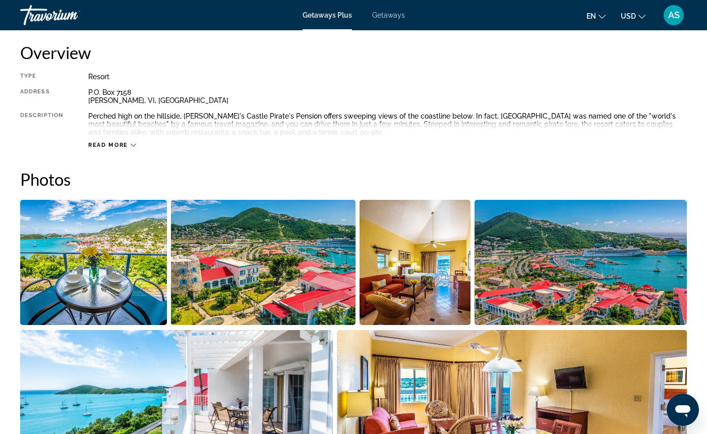
scroll to position [342, 0]
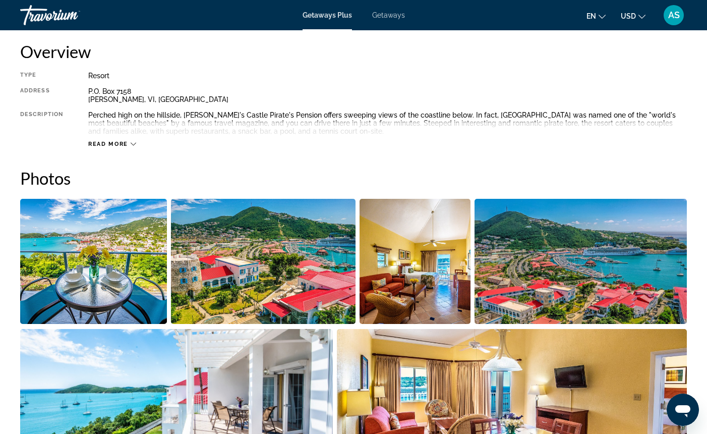
click at [100, 268] on img "Open full-screen image slider" at bounding box center [93, 261] width 147 height 125
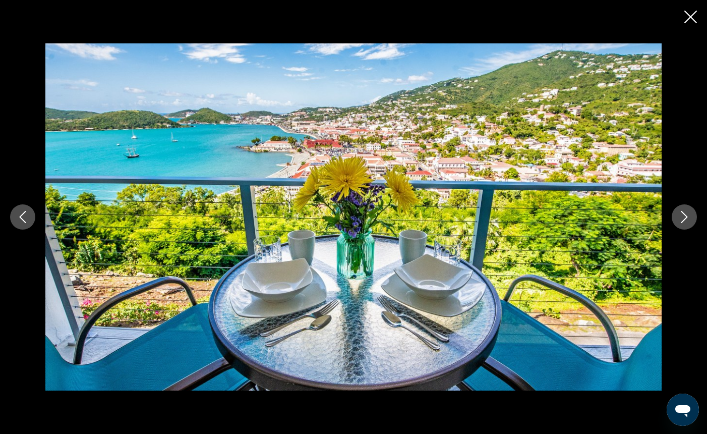
scroll to position [343, 0]
click at [683, 217] on icon "Next image" at bounding box center [684, 217] width 12 height 12
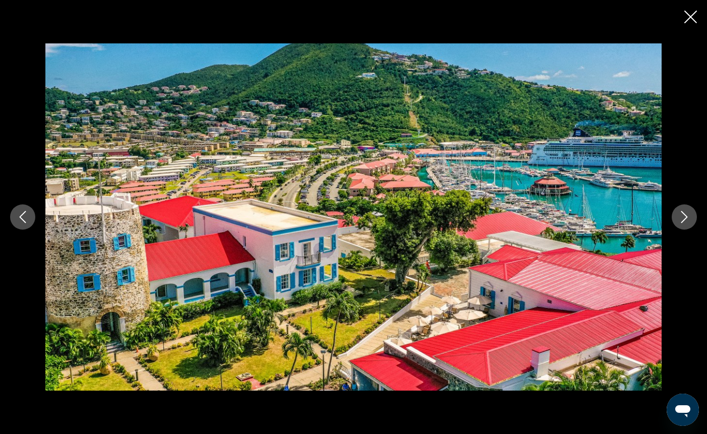
scroll to position [349, 0]
click at [683, 217] on icon "Next image" at bounding box center [684, 217] width 12 height 12
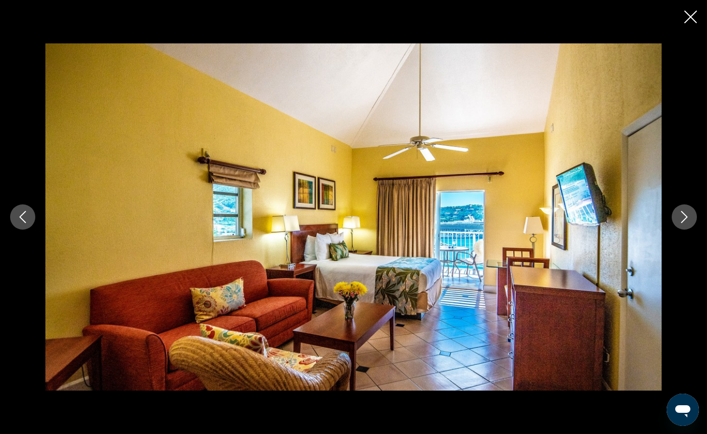
click at [683, 217] on icon "Next image" at bounding box center [684, 217] width 12 height 12
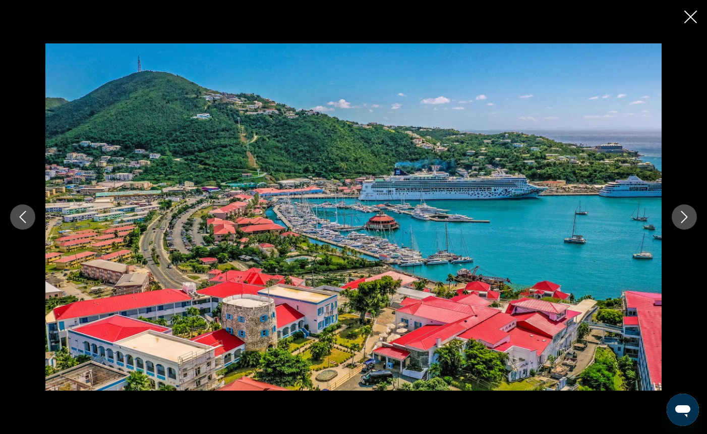
scroll to position [351, 0]
click at [683, 217] on icon "Next image" at bounding box center [684, 217] width 12 height 12
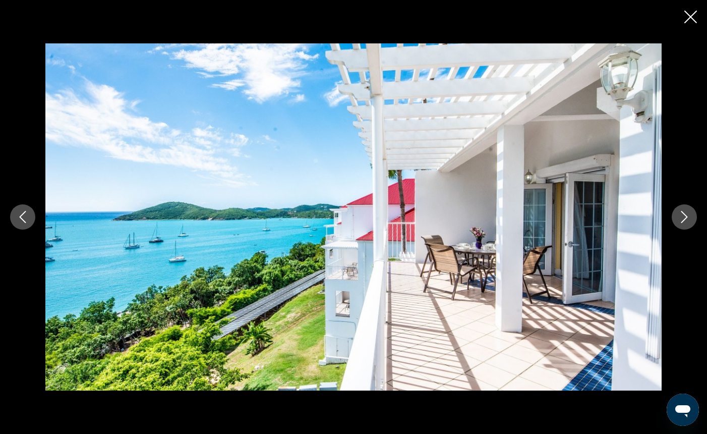
scroll to position [353, 0]
click at [683, 217] on icon "Next image" at bounding box center [684, 217] width 12 height 12
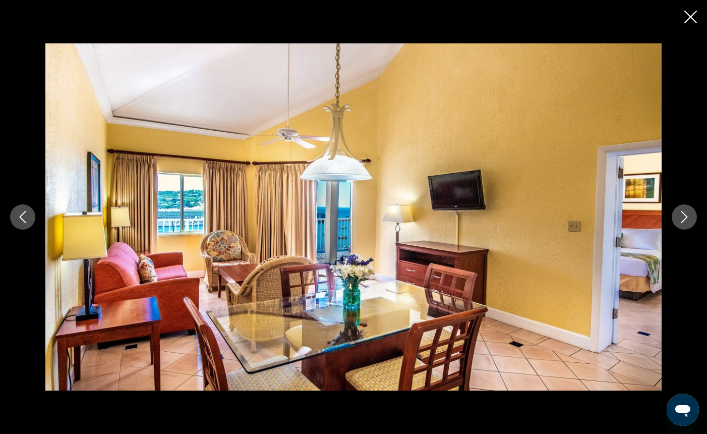
scroll to position [354, 0]
click at [683, 217] on icon "Next image" at bounding box center [684, 217] width 12 height 12
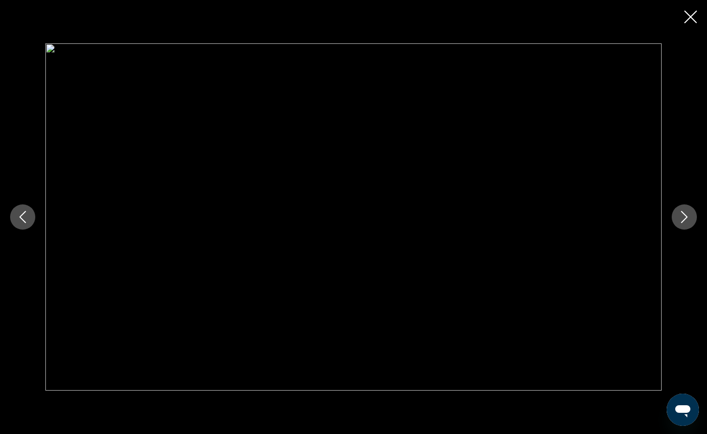
scroll to position [357, 0]
click at [683, 217] on icon "Next image" at bounding box center [684, 217] width 12 height 12
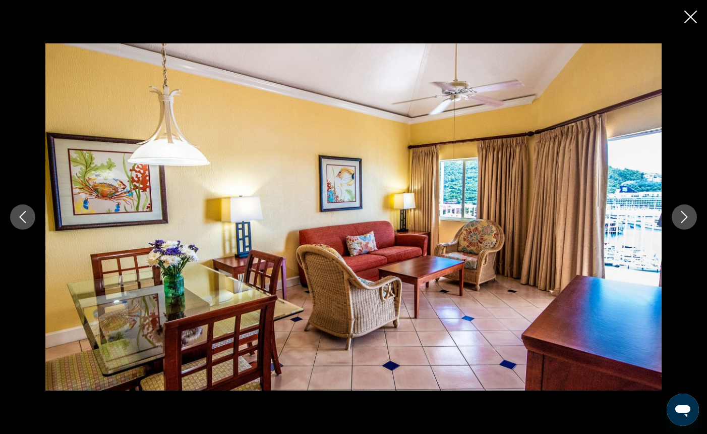
scroll to position [358, 0]
click at [683, 217] on icon "Next image" at bounding box center [684, 217] width 12 height 12
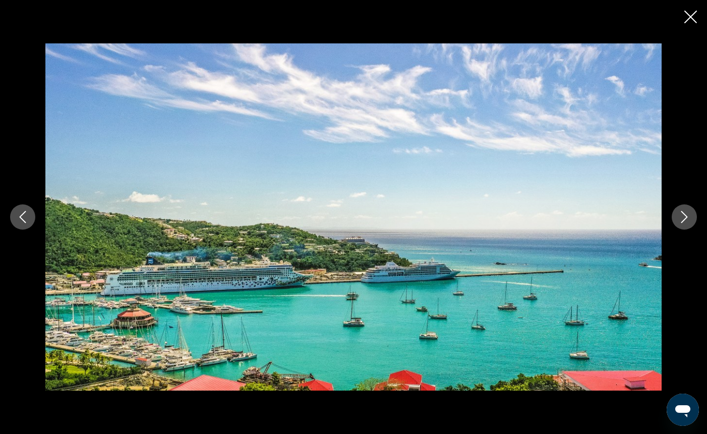
click at [683, 217] on icon "Next image" at bounding box center [684, 217] width 12 height 12
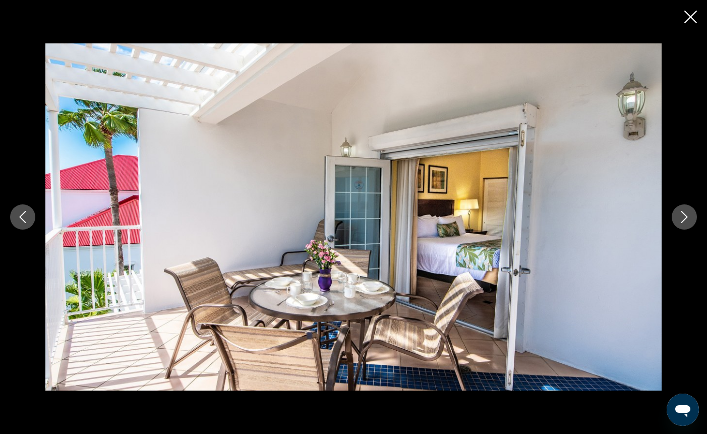
scroll to position [359, 0]
click at [683, 217] on icon "Next image" at bounding box center [684, 217] width 12 height 12
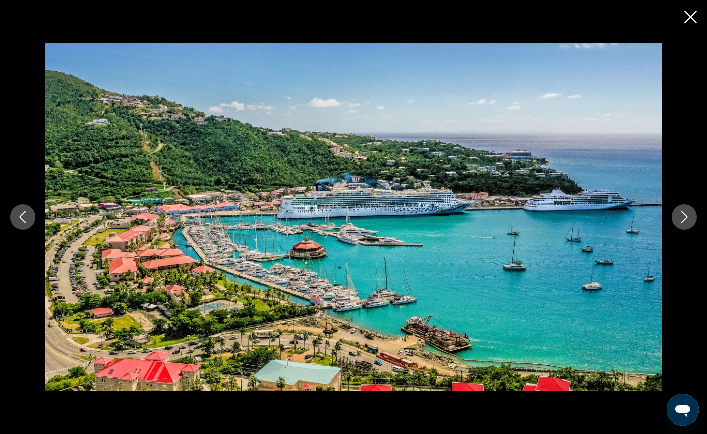
click at [683, 217] on icon "Next image" at bounding box center [684, 217] width 12 height 12
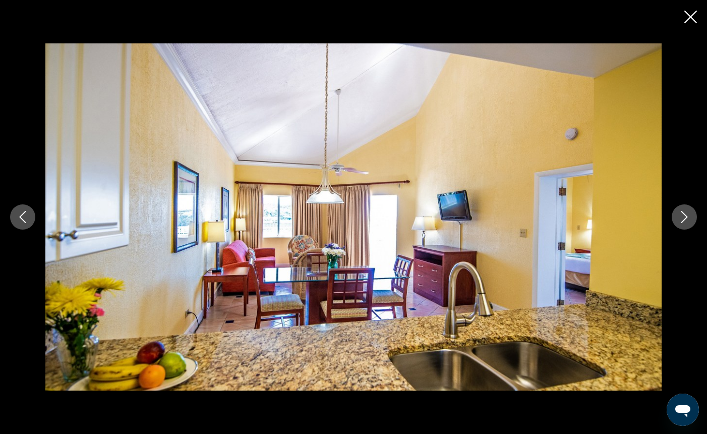
scroll to position [359, 0]
click at [683, 217] on icon "Next image" at bounding box center [684, 217] width 12 height 12
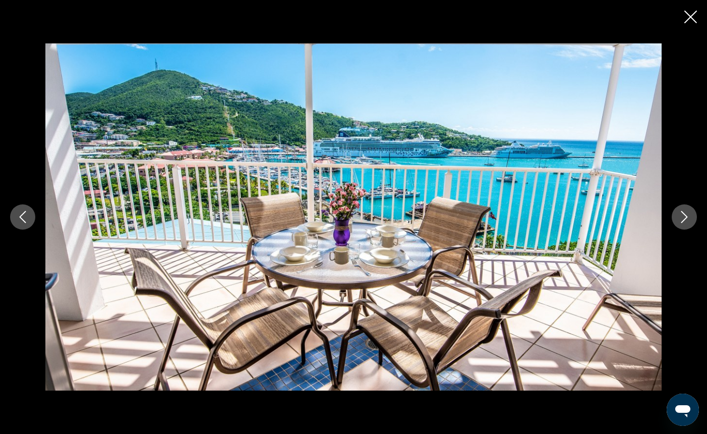
click at [683, 217] on icon "Next image" at bounding box center [684, 217] width 12 height 12
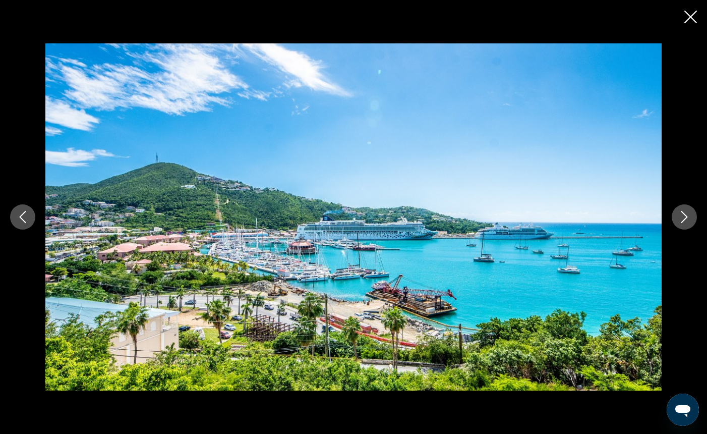
click at [683, 217] on icon "Next image" at bounding box center [684, 217] width 12 height 12
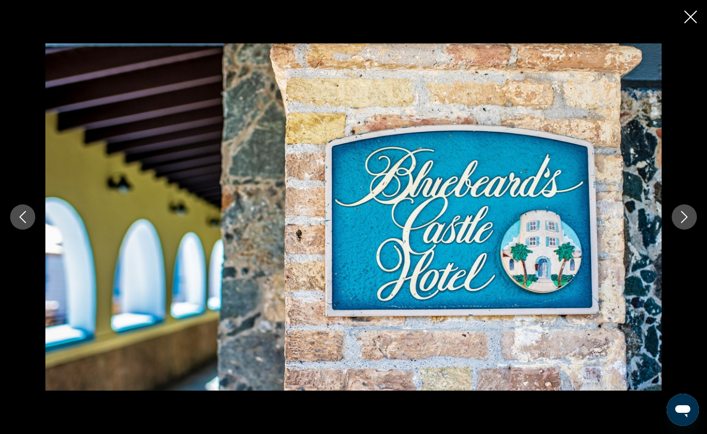
click at [683, 217] on icon "Next image" at bounding box center [684, 217] width 12 height 12
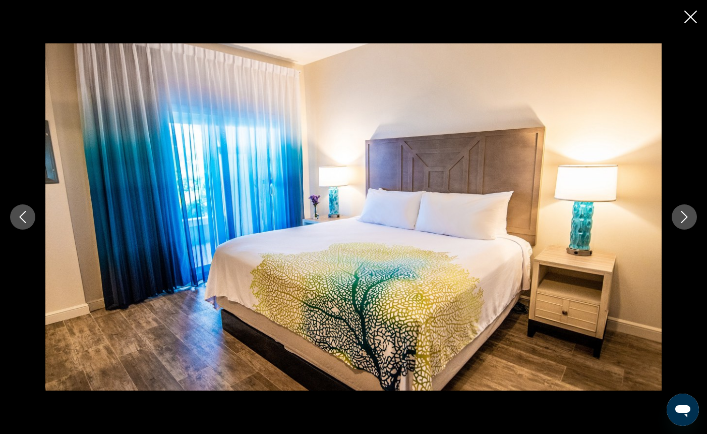
scroll to position [357, 0]
click at [683, 217] on icon "Next image" at bounding box center [684, 217] width 12 height 12
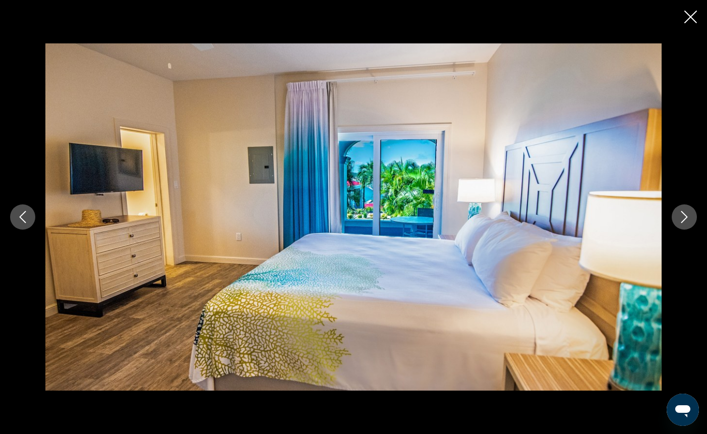
click at [683, 217] on icon "Next image" at bounding box center [684, 217] width 12 height 12
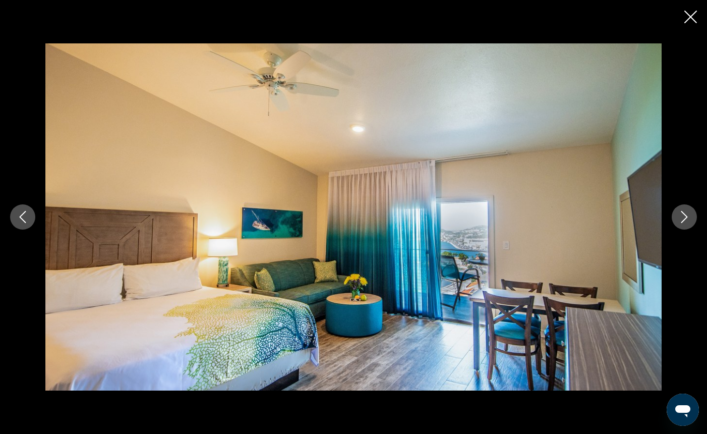
click at [683, 217] on icon "Next image" at bounding box center [684, 217] width 12 height 12
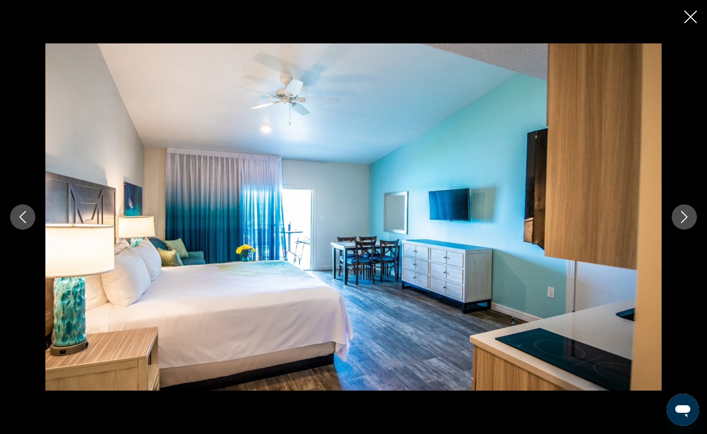
click at [683, 217] on icon "Next image" at bounding box center [684, 217] width 12 height 12
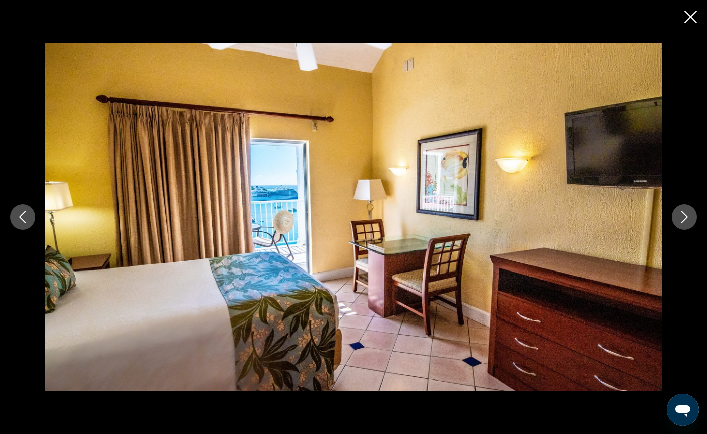
click at [683, 217] on icon "Next image" at bounding box center [684, 217] width 12 height 12
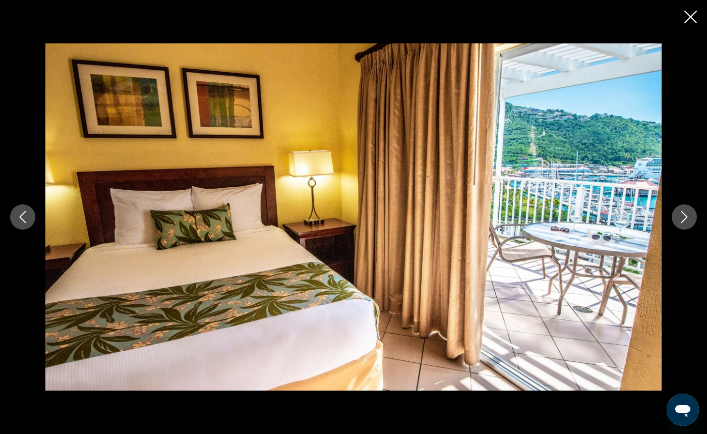
click at [683, 217] on icon "Next image" at bounding box center [684, 217] width 12 height 12
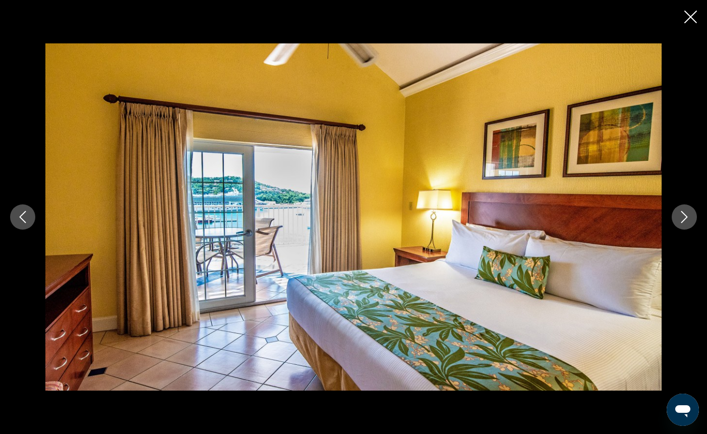
click at [683, 217] on icon "Next image" at bounding box center [684, 217] width 12 height 12
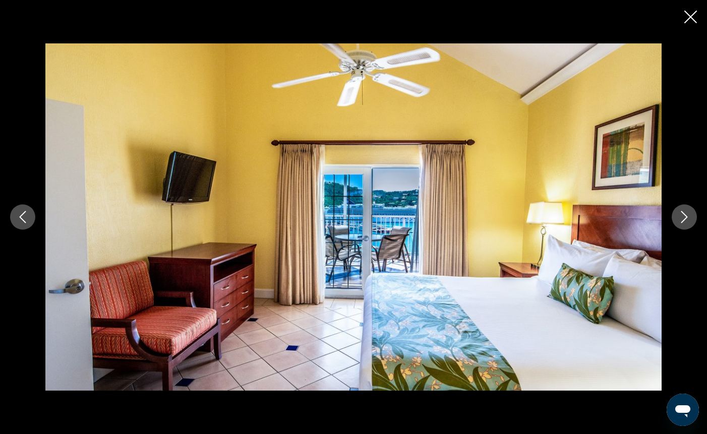
click at [683, 217] on icon "Next image" at bounding box center [684, 217] width 12 height 12
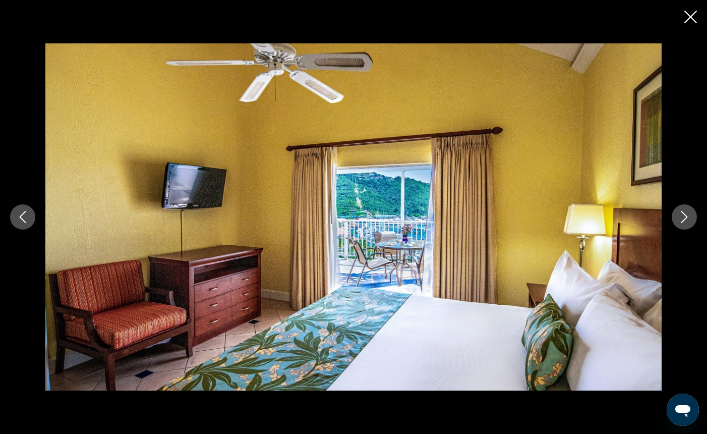
scroll to position [357, 0]
click at [683, 218] on icon "Next image" at bounding box center [684, 217] width 12 height 12
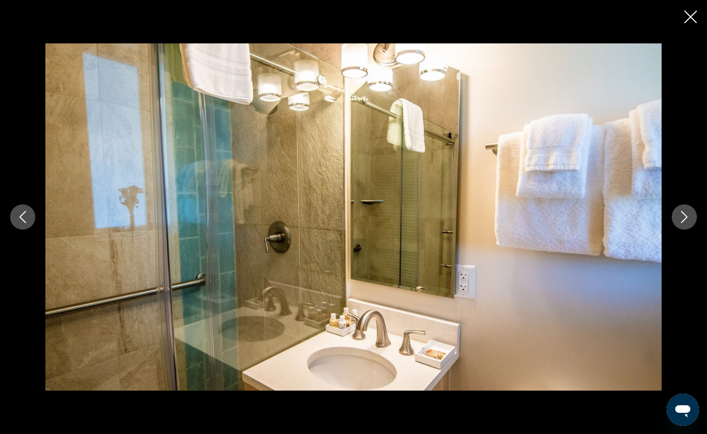
click at [683, 218] on icon "Next image" at bounding box center [684, 217] width 12 height 12
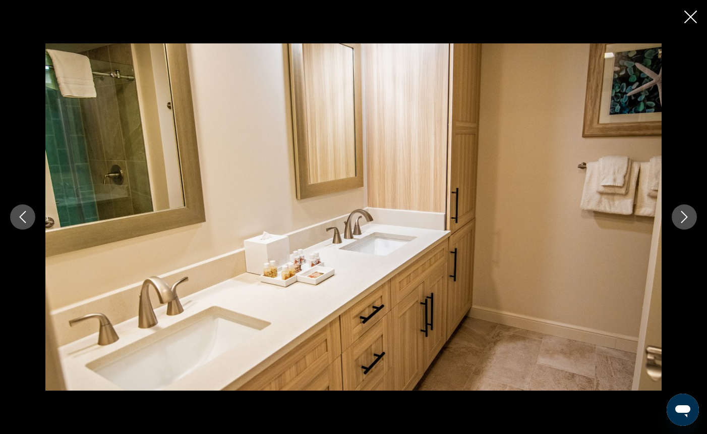
click at [683, 218] on icon "Next image" at bounding box center [684, 217] width 12 height 12
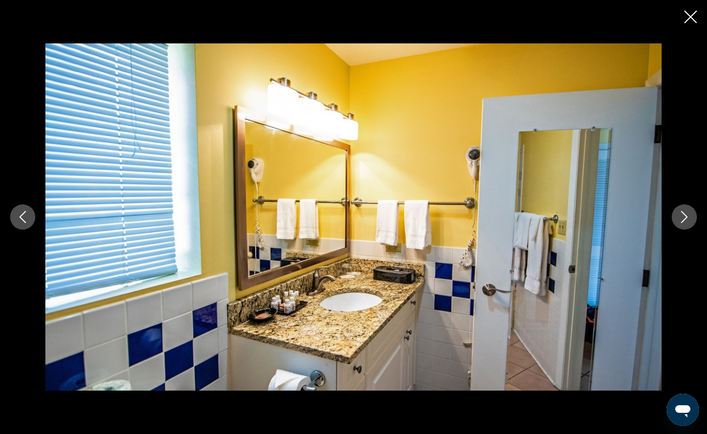
click at [683, 218] on icon "Next image" at bounding box center [684, 217] width 12 height 12
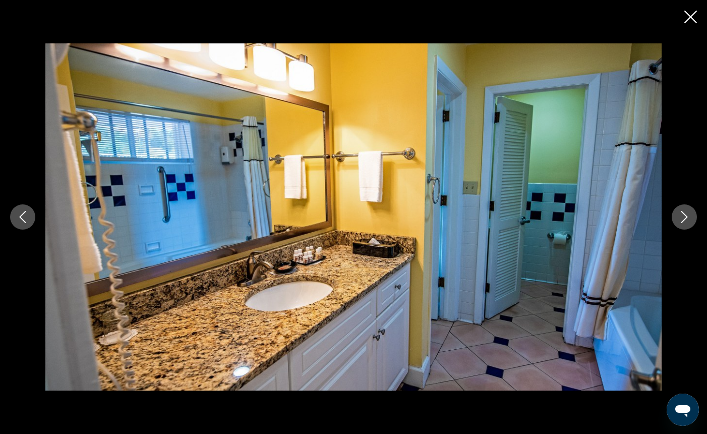
click at [683, 218] on icon "Next image" at bounding box center [684, 217] width 12 height 12
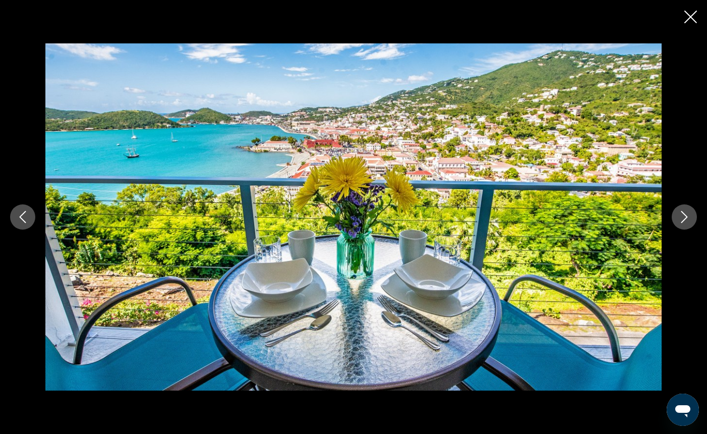
scroll to position [356, 0]
click at [689, 17] on icon "Close slideshow" at bounding box center [690, 17] width 13 height 13
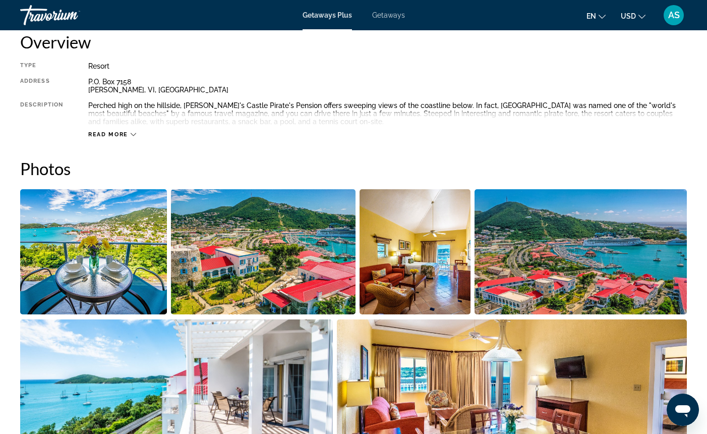
scroll to position [352, 0]
click at [133, 132] on icon "Main content" at bounding box center [134, 135] width 6 height 6
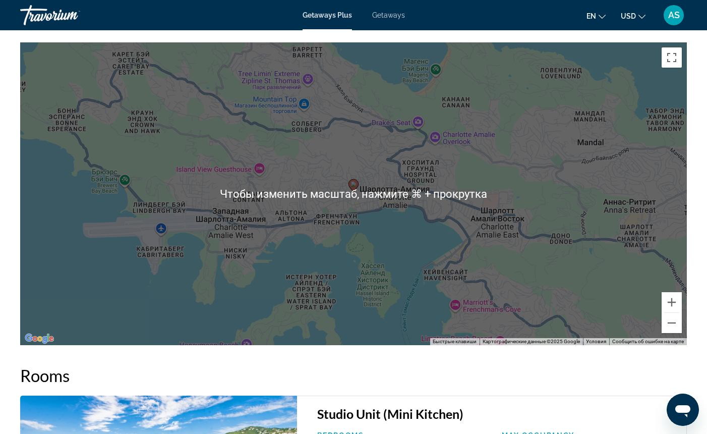
scroll to position [1423, 0]
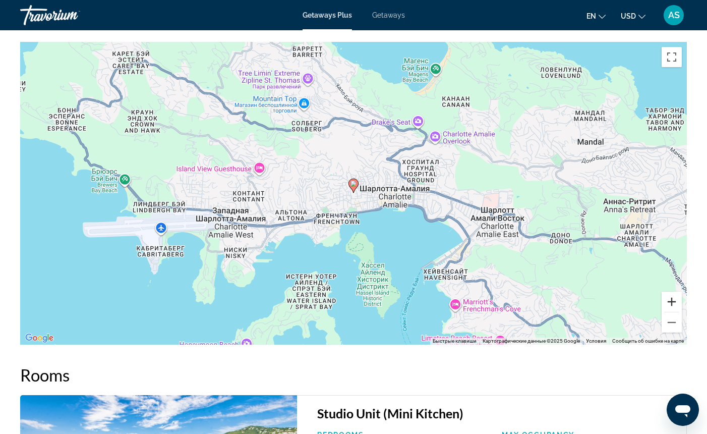
click at [672, 299] on button "Увеличить" at bounding box center [672, 302] width 20 height 20
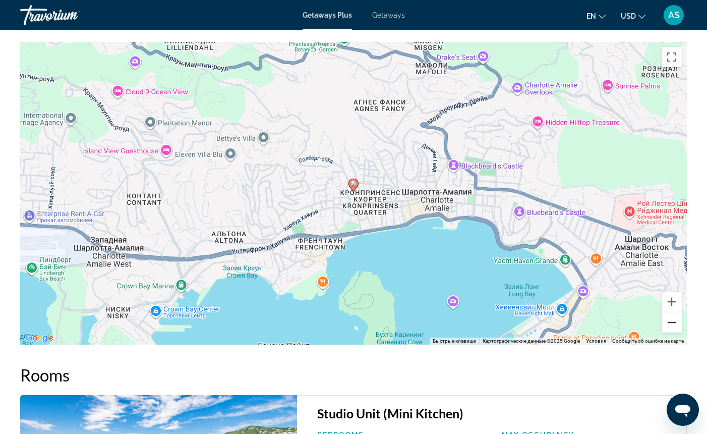
click at [670, 321] on button "Уменьшить" at bounding box center [672, 322] width 20 height 20
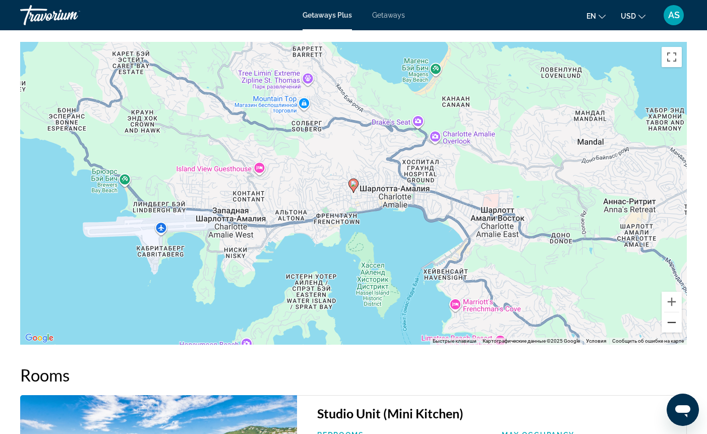
click at [670, 321] on button "Уменьшить" at bounding box center [672, 322] width 20 height 20
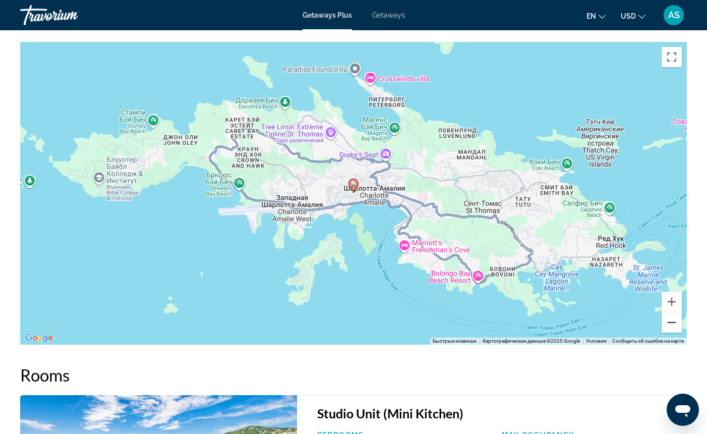
click at [670, 321] on button "Уменьшить" at bounding box center [672, 322] width 20 height 20
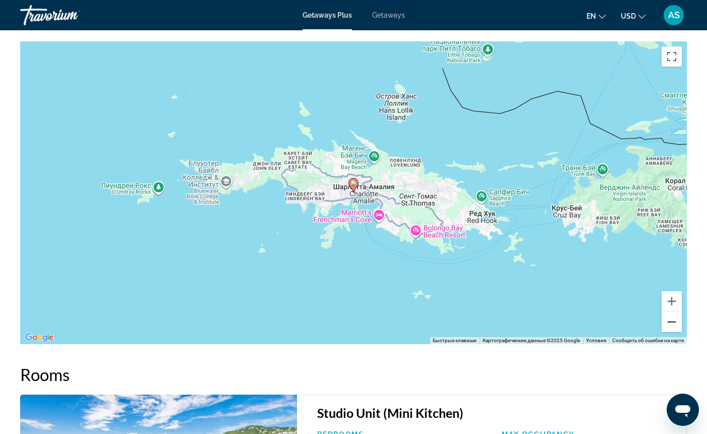
scroll to position [1423, 1]
click at [670, 320] on button "Уменьшить" at bounding box center [672, 322] width 20 height 20
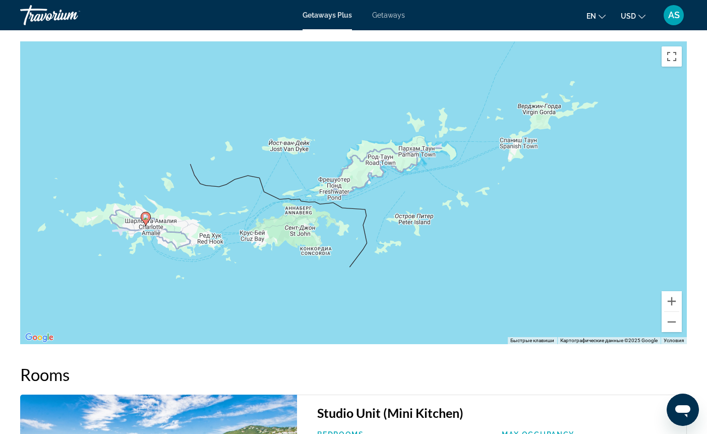
drag, startPoint x: 630, startPoint y: 267, endPoint x: 423, endPoint y: 300, distance: 209.8
click at [423, 301] on div "Чтобы активировать перетаскивание с помощью клавиатуры, нажмите Alt + Ввод. Пос…" at bounding box center [353, 192] width 667 height 303
click at [668, 320] on button "Уменьшить" at bounding box center [672, 322] width 20 height 20
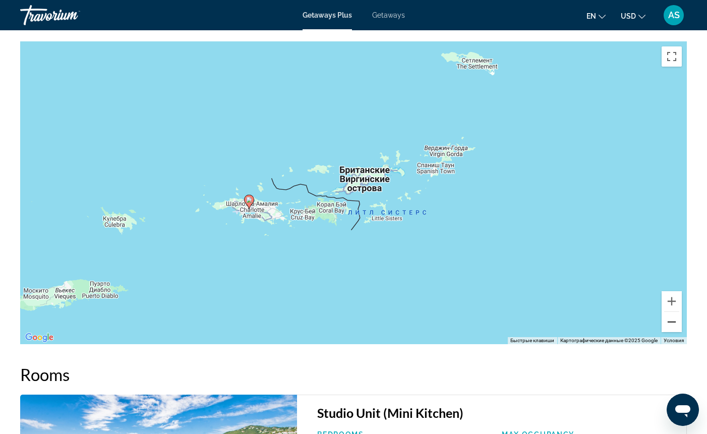
click at [669, 319] on button "Уменьшить" at bounding box center [672, 322] width 20 height 20
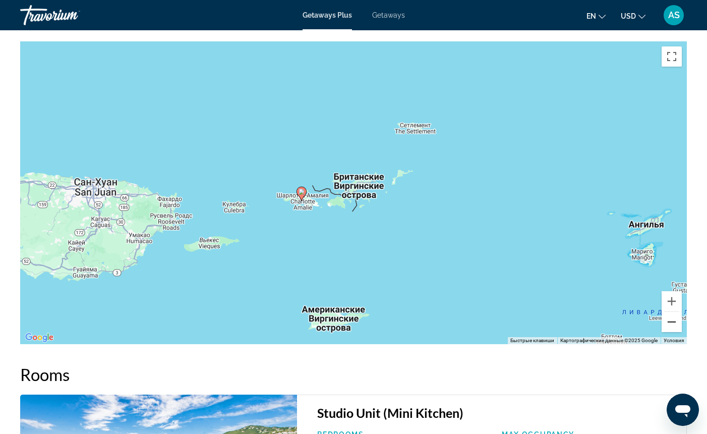
click at [668, 318] on button "Уменьшить" at bounding box center [672, 322] width 20 height 20
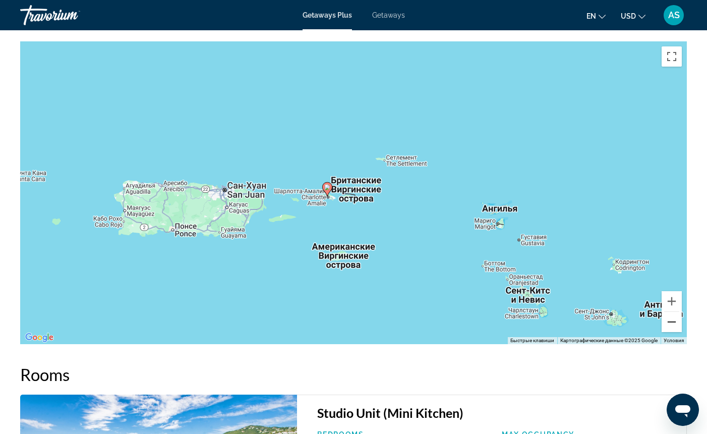
click at [667, 318] on button "Уменьшить" at bounding box center [672, 322] width 20 height 20
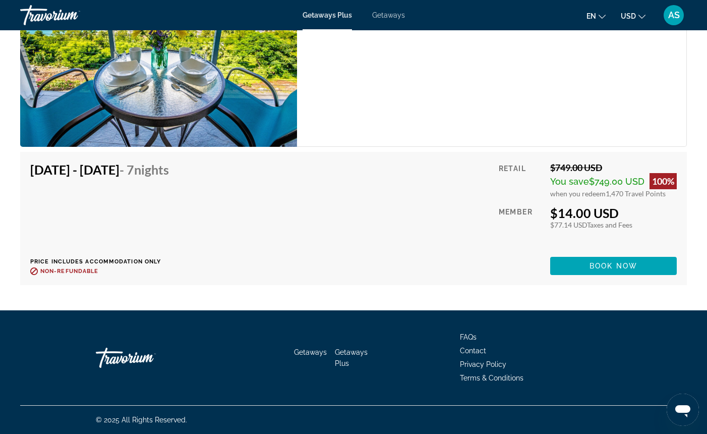
scroll to position [1882, 0]
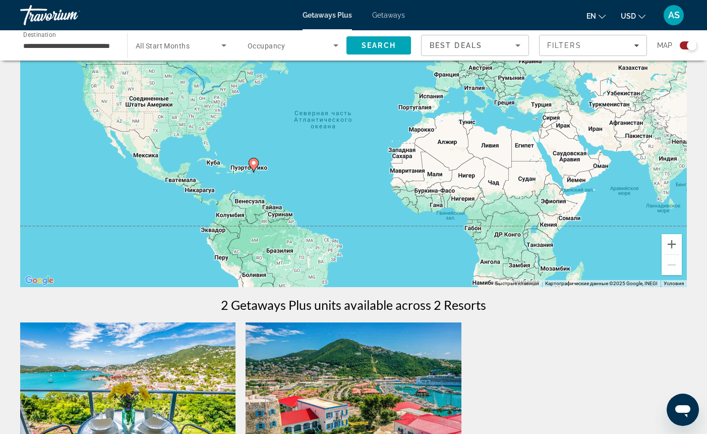
scroll to position [87, 0]
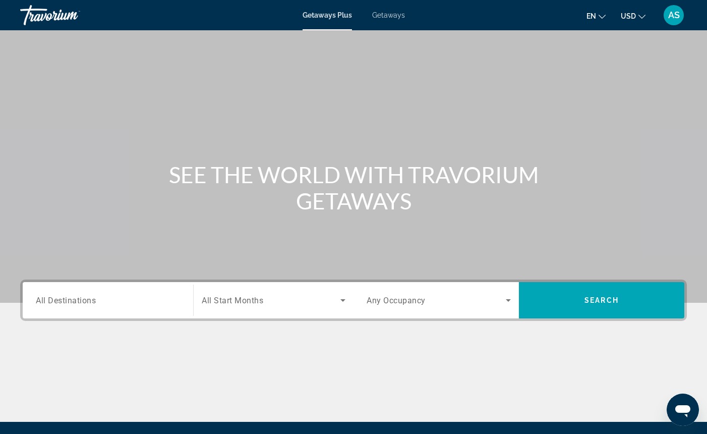
click at [117, 303] on input "Destination All Destinations" at bounding box center [108, 301] width 144 height 12
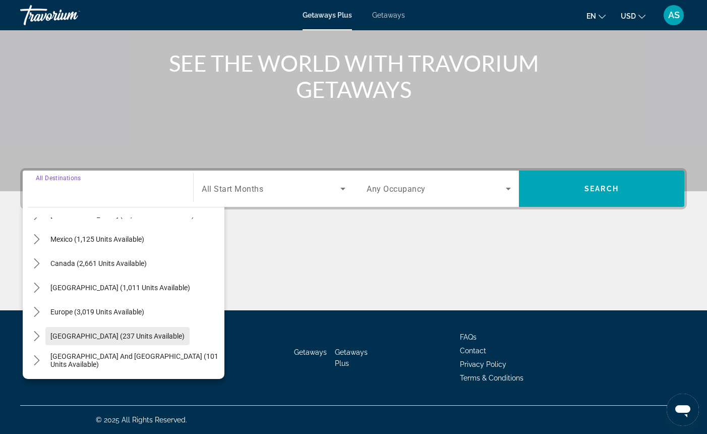
scroll to position [45, 0]
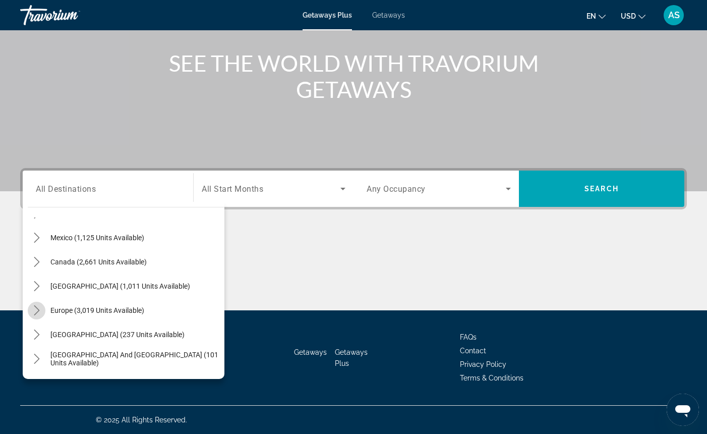
click at [38, 309] on icon "Toggle Europe (3,019 units available) submenu" at bounding box center [37, 310] width 6 height 10
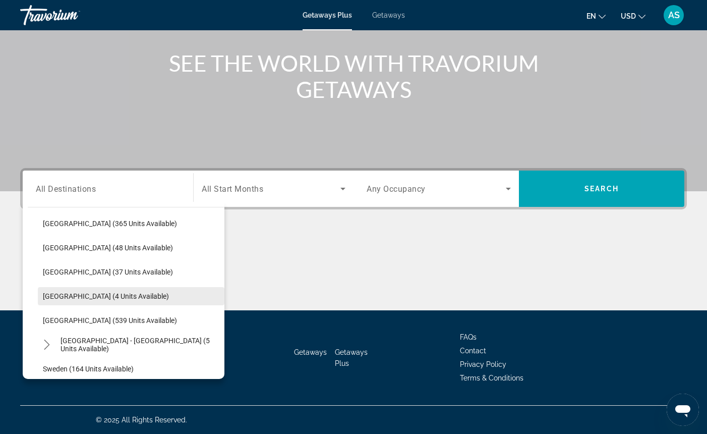
scroll to position [379, 0]
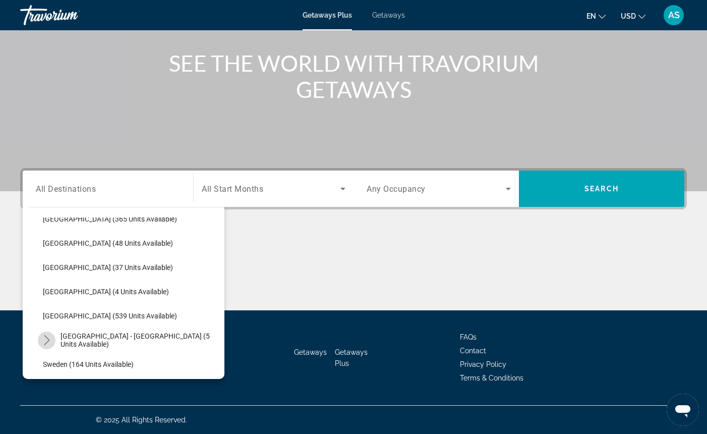
click at [47, 339] on icon "Toggle Spain - Canary Islands (5 units available) submenu" at bounding box center [47, 340] width 10 height 10
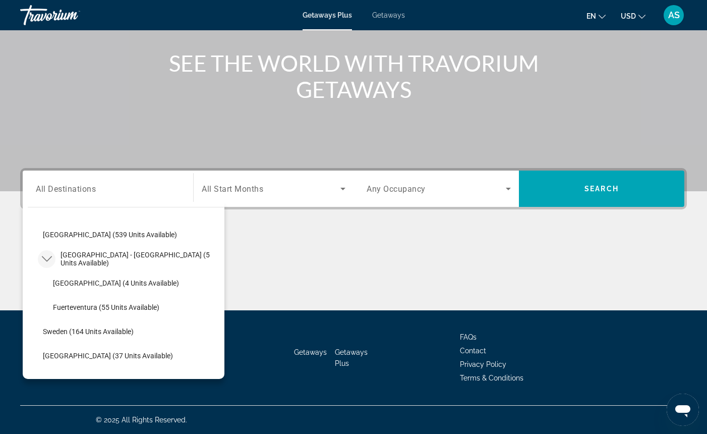
scroll to position [460, 0]
click at [90, 308] on span "Fuerteventura (55 units available)" at bounding box center [106, 308] width 106 height 8
type input "**********"
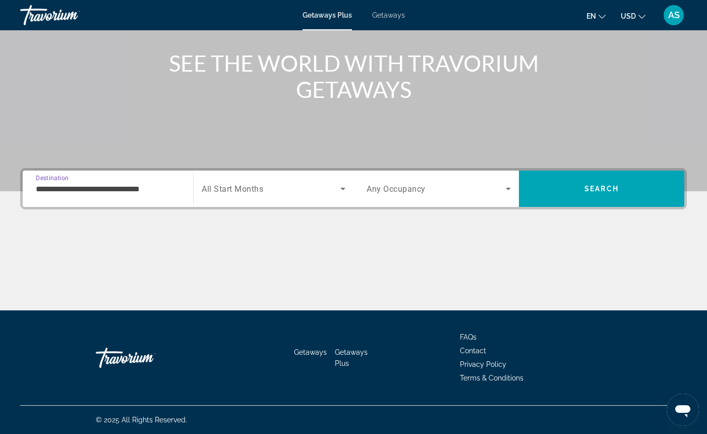
click at [418, 188] on span "Any Occupancy" at bounding box center [396, 189] width 59 height 10
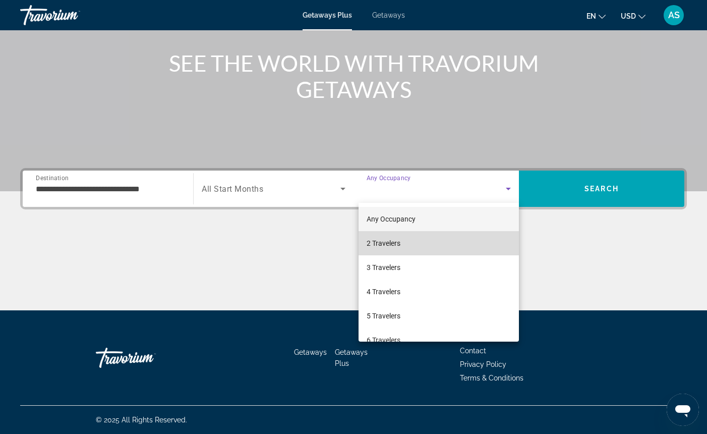
click at [406, 241] on mat-option "2 Travelers" at bounding box center [439, 243] width 160 height 24
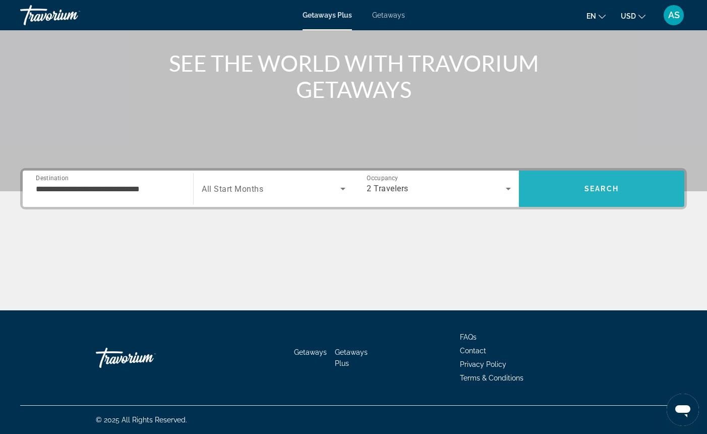
click at [540, 193] on span "Search" at bounding box center [601, 189] width 165 height 24
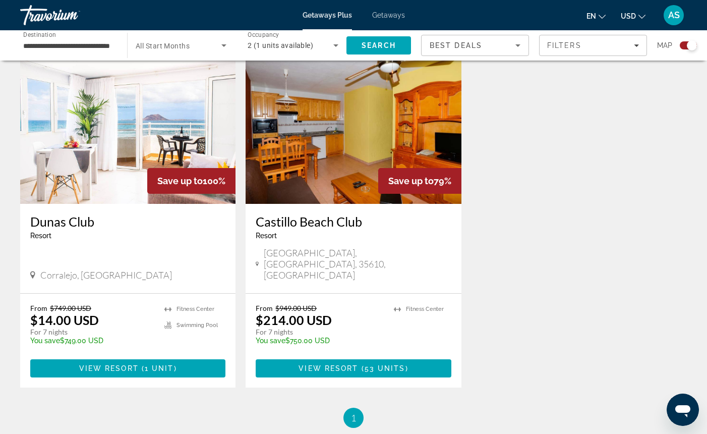
scroll to position [367, 0]
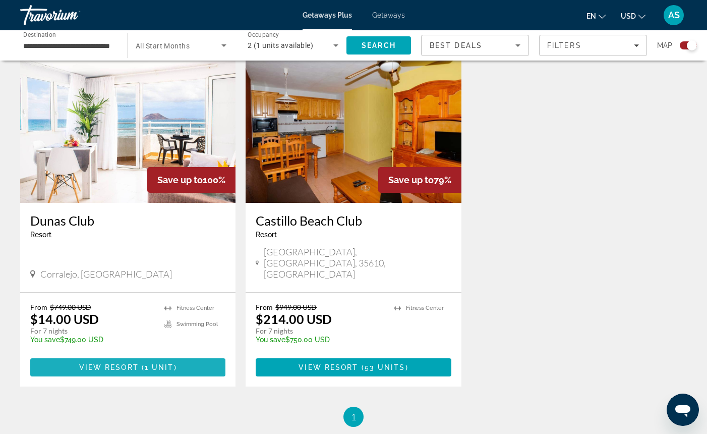
click at [135, 363] on span "View Resort" at bounding box center [109, 367] width 60 height 8
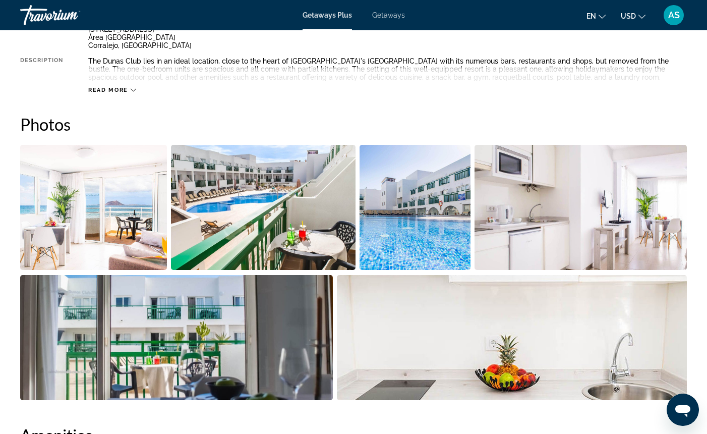
scroll to position [404, 0]
click at [123, 177] on img "Open full-screen image slider" at bounding box center [93, 207] width 147 height 125
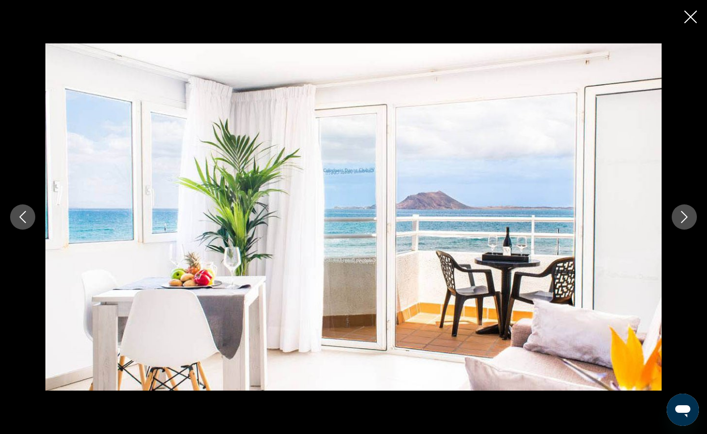
click at [684, 216] on icon "Next image" at bounding box center [684, 217] width 12 height 12
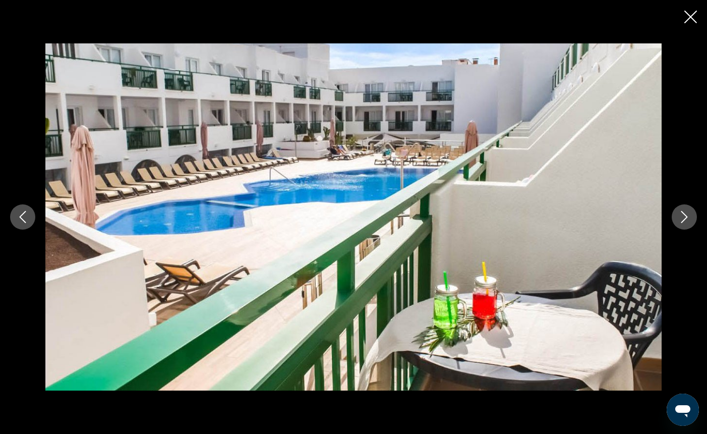
click at [686, 215] on icon "Next image" at bounding box center [684, 217] width 7 height 12
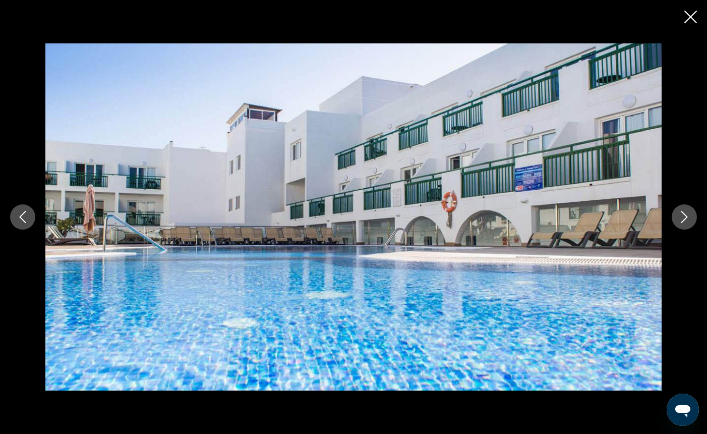
click at [686, 215] on icon "Next image" at bounding box center [684, 217] width 7 height 12
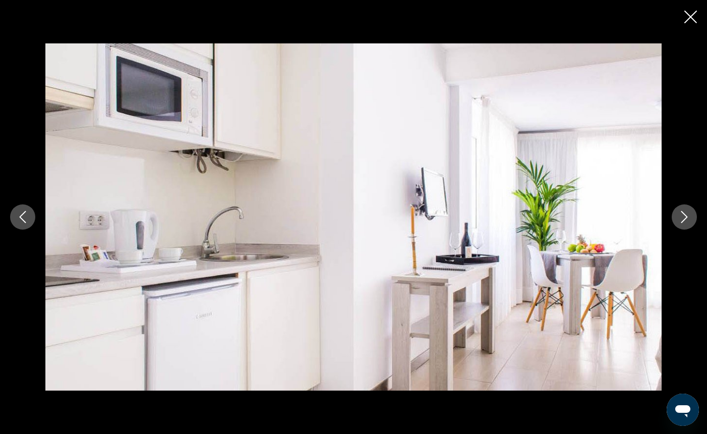
click at [686, 215] on icon "Next image" at bounding box center [684, 217] width 7 height 12
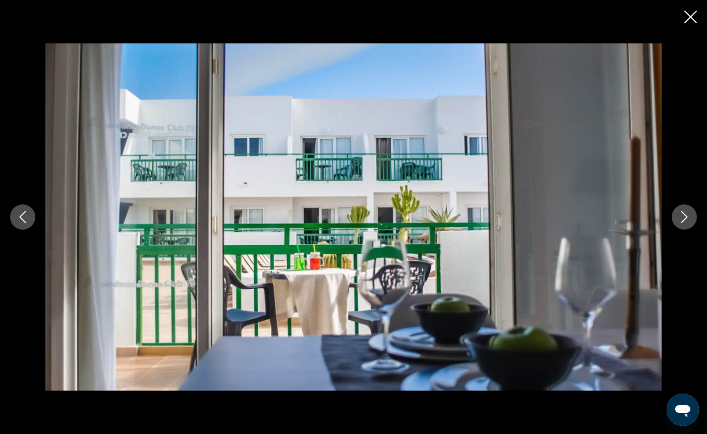
click at [686, 215] on icon "Next image" at bounding box center [684, 217] width 7 height 12
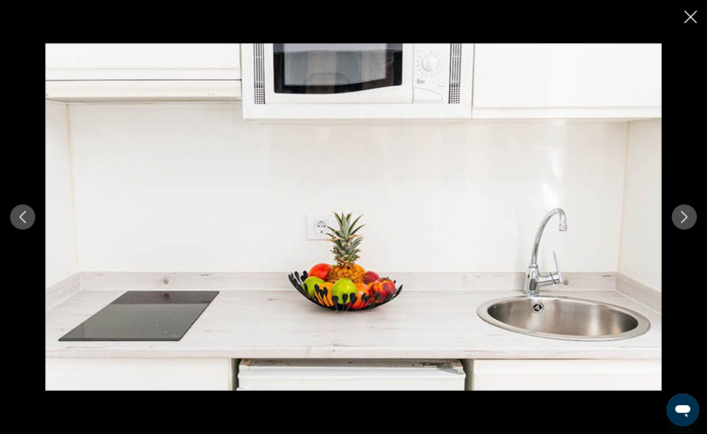
click at [686, 215] on icon "Next image" at bounding box center [684, 217] width 7 height 12
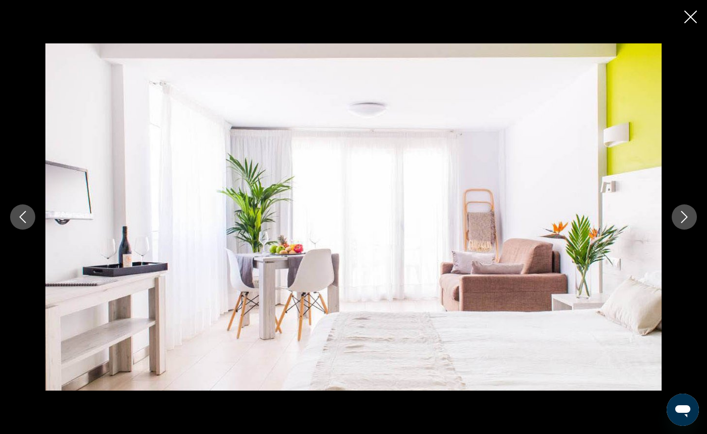
click at [688, 215] on icon "Next image" at bounding box center [684, 217] width 12 height 12
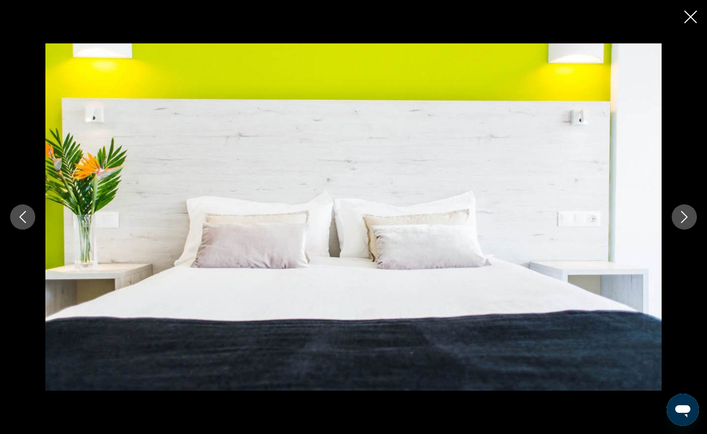
click at [689, 215] on icon "Next image" at bounding box center [684, 217] width 12 height 12
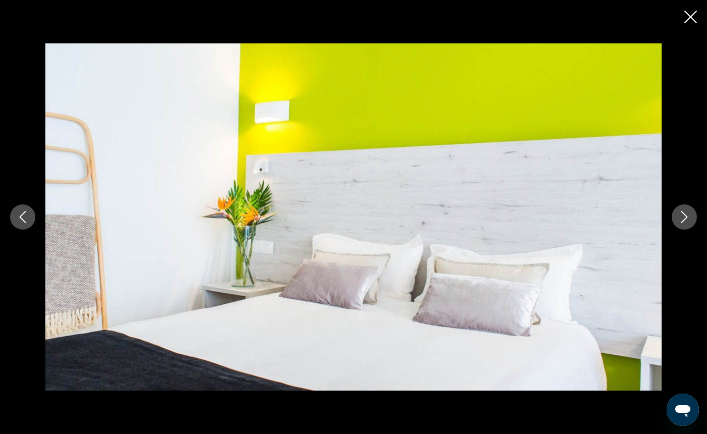
click at [689, 215] on icon "Next image" at bounding box center [684, 217] width 12 height 12
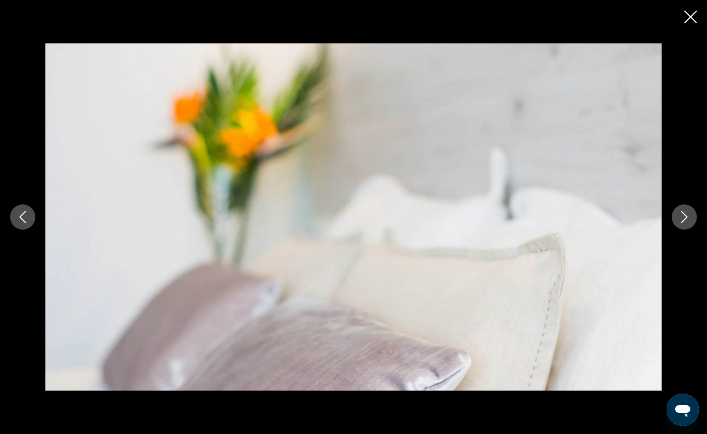
click at [689, 215] on icon "Next image" at bounding box center [684, 217] width 12 height 12
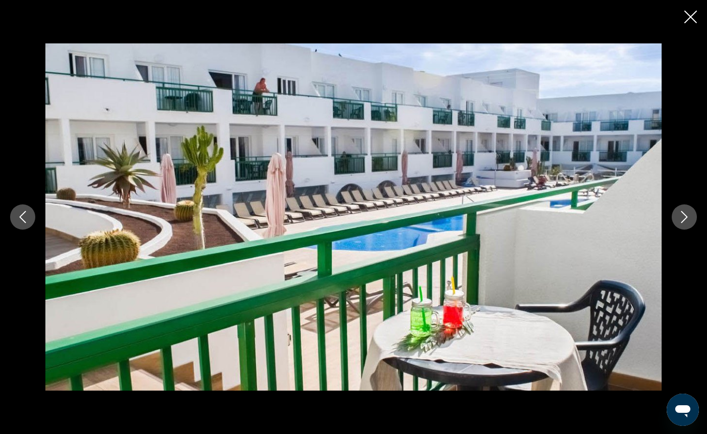
click at [689, 215] on icon "Next image" at bounding box center [684, 217] width 12 height 12
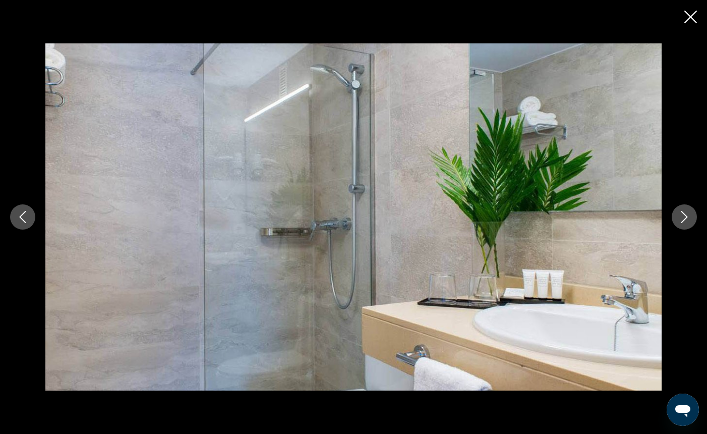
click at [681, 216] on icon "Next image" at bounding box center [684, 217] width 12 height 12
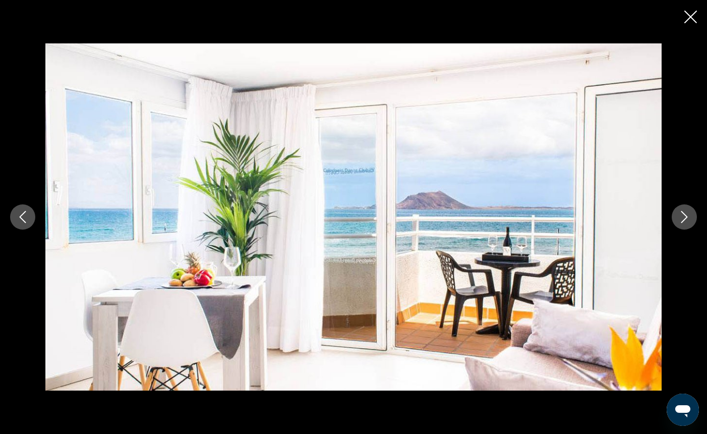
click at [681, 216] on icon "Next image" at bounding box center [684, 217] width 12 height 12
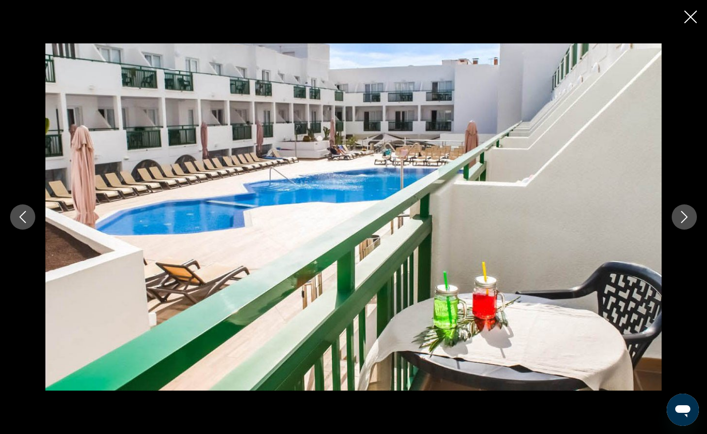
click at [681, 216] on icon "Next image" at bounding box center [684, 217] width 12 height 12
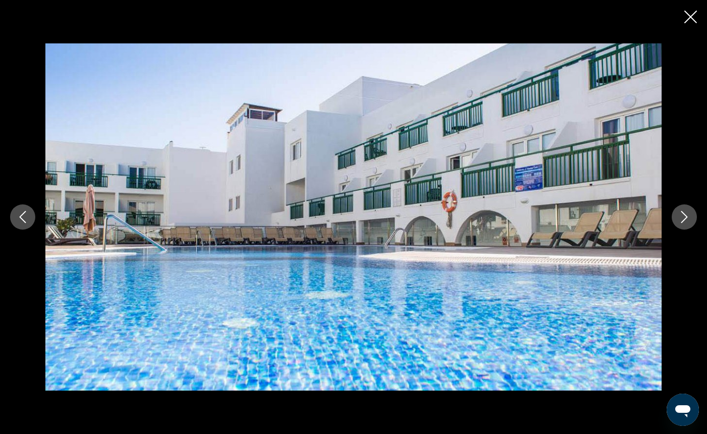
click at [681, 216] on icon "Next image" at bounding box center [684, 217] width 12 height 12
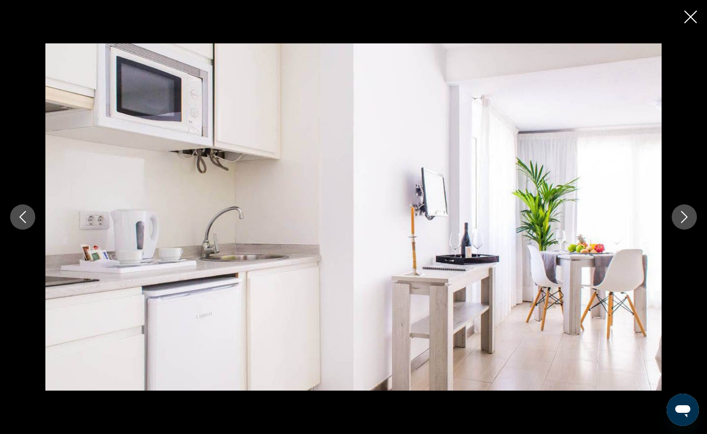
click at [681, 216] on icon "Next image" at bounding box center [684, 217] width 12 height 12
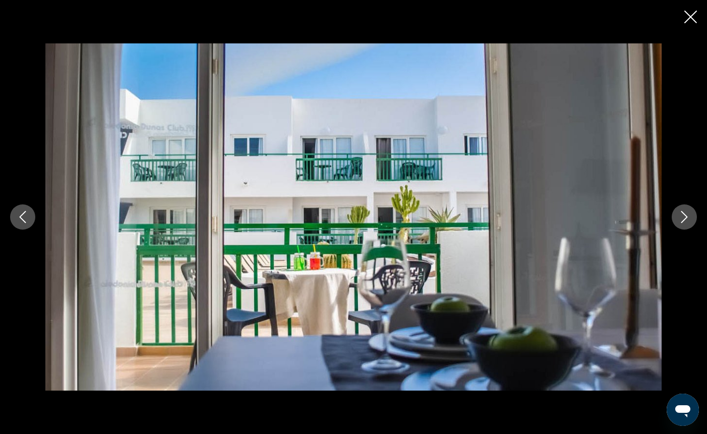
click at [681, 216] on icon "Next image" at bounding box center [684, 217] width 12 height 12
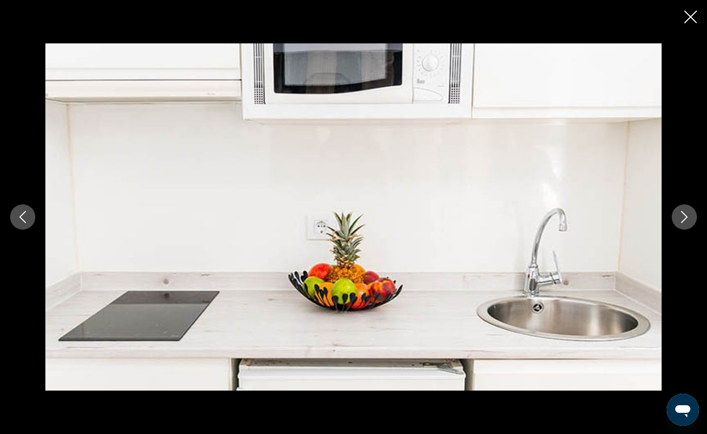
click at [686, 15] on icon "Close slideshow" at bounding box center [690, 17] width 13 height 13
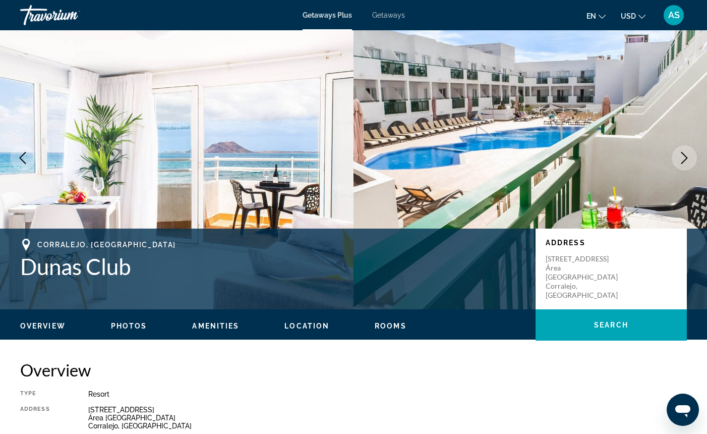
scroll to position [23, 0]
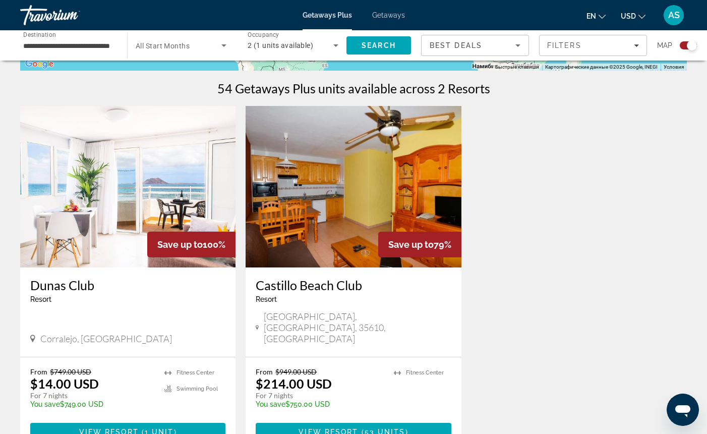
scroll to position [305, 0]
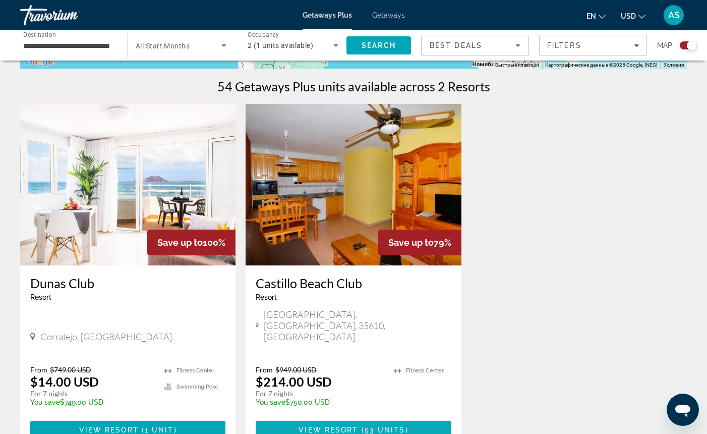
click at [349, 426] on span "View Resort" at bounding box center [329, 430] width 60 height 8
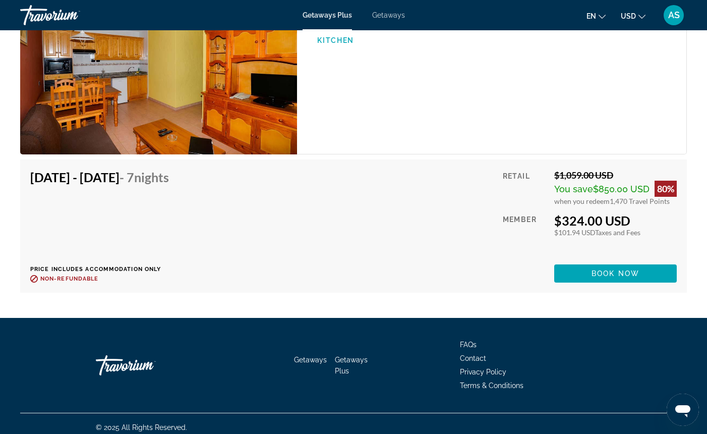
scroll to position [3380, 0]
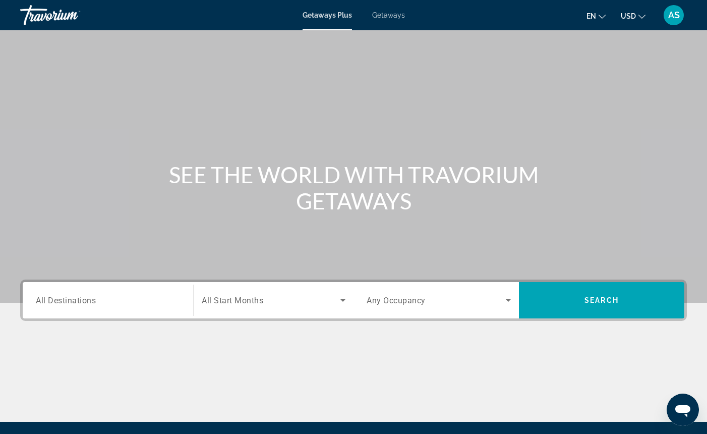
click at [57, 300] on span "All Destinations" at bounding box center [66, 300] width 60 height 10
click at [57, 300] on input "Destination All Destinations" at bounding box center [108, 301] width 144 height 12
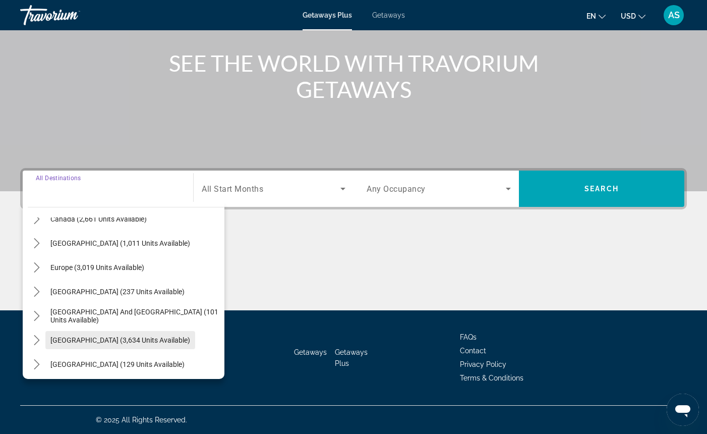
scroll to position [90, 0]
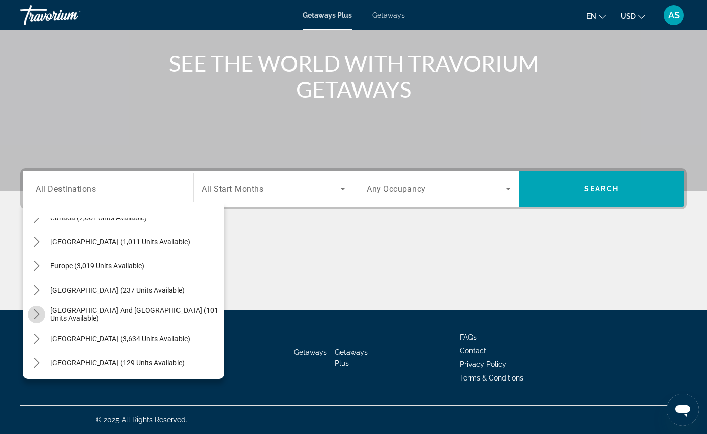
click at [38, 315] on icon "Toggle South Pacific and Oceania (101 units available) submenu" at bounding box center [37, 314] width 6 height 10
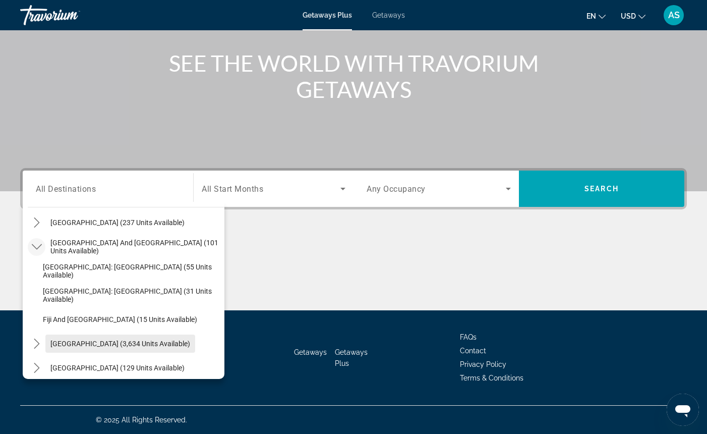
scroll to position [158, 0]
click at [38, 247] on icon "Toggle South Pacific and Oceania (101 units available) submenu" at bounding box center [36, 246] width 10 height 6
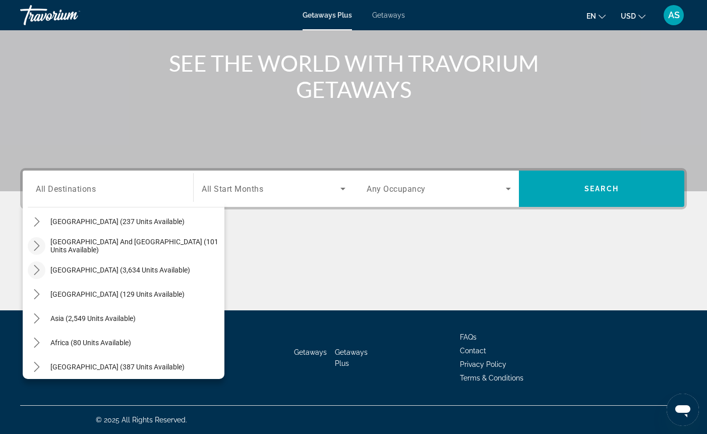
click at [37, 270] on icon "Toggle South America (3,634 units available) submenu" at bounding box center [37, 270] width 10 height 10
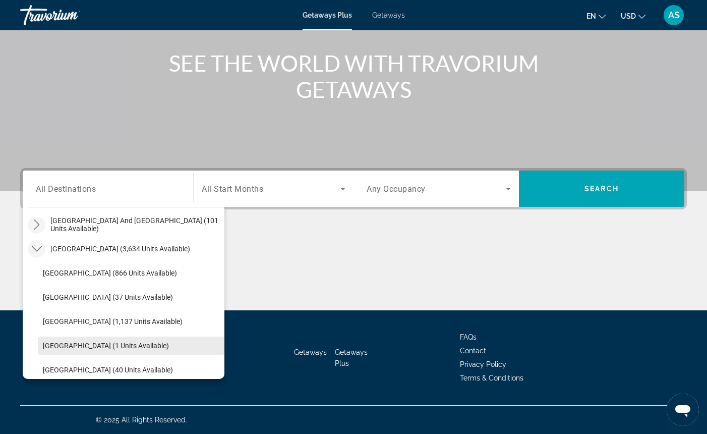
scroll to position [179, 0]
click at [39, 248] on icon "Toggle South America (3,634 units available) submenu" at bounding box center [37, 249] width 10 height 10
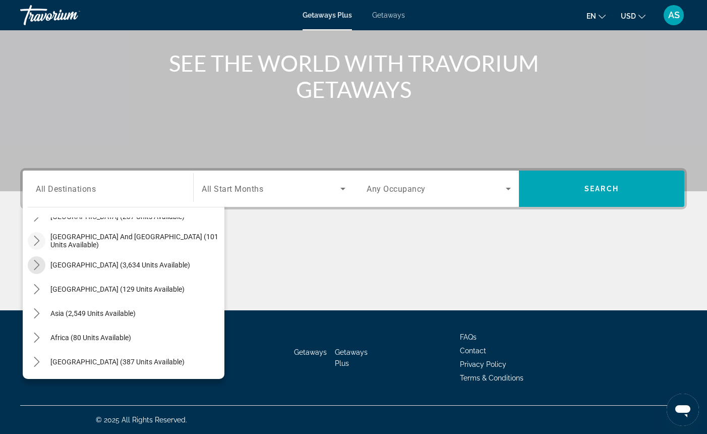
scroll to position [163, 0]
click at [37, 314] on icon "Toggle Asia (2,549 units available) submenu" at bounding box center [37, 313] width 10 height 10
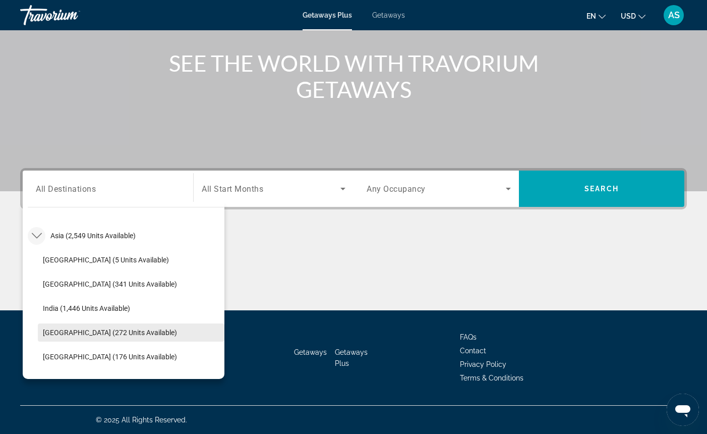
scroll to position [238, 0]
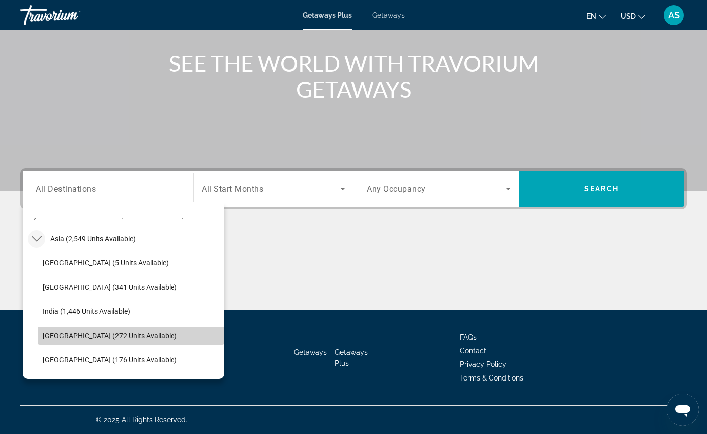
click at [50, 332] on span "[GEOGRAPHIC_DATA] (272 units available)" at bounding box center [110, 335] width 134 height 8
type input "**********"
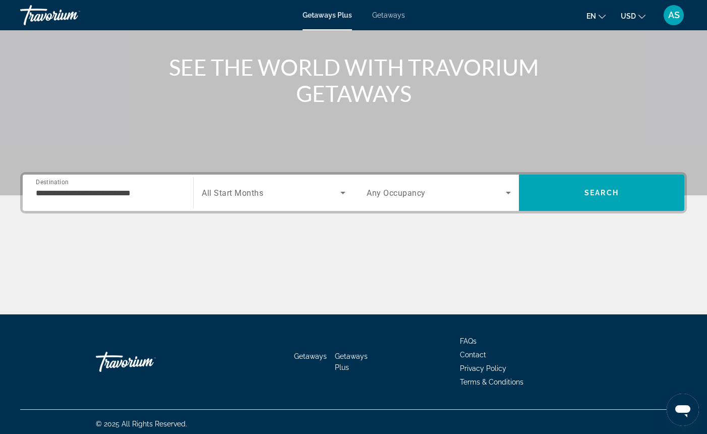
scroll to position [111, 0]
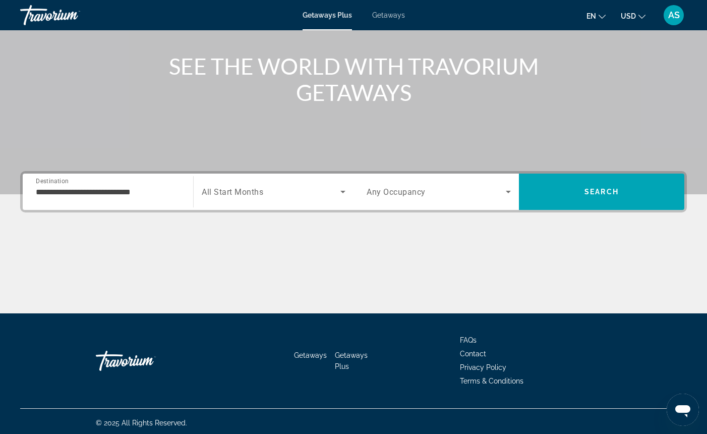
click at [369, 191] on span "Any Occupancy" at bounding box center [396, 192] width 59 height 10
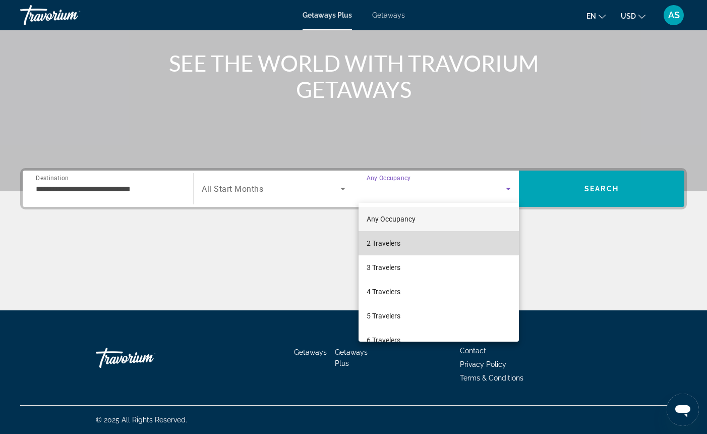
scroll to position [2, 0]
click at [391, 246] on span "2 Travelers" at bounding box center [384, 242] width 34 height 12
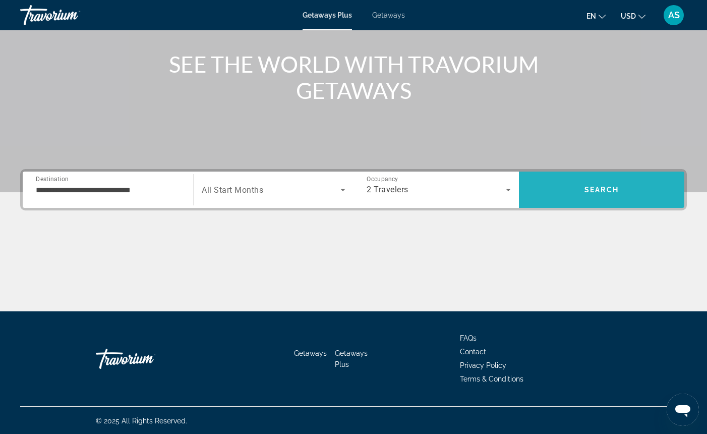
scroll to position [111, 0]
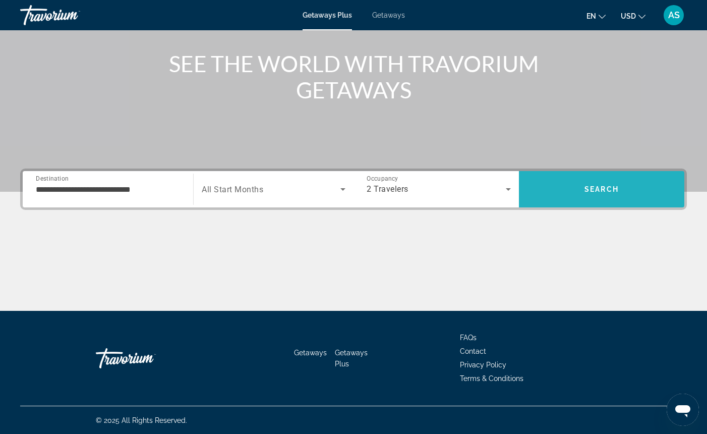
click at [558, 186] on span "Search" at bounding box center [601, 189] width 165 height 24
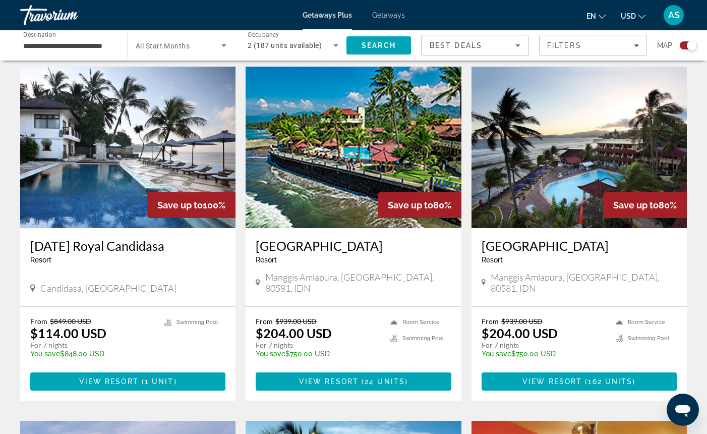
scroll to position [699, 0]
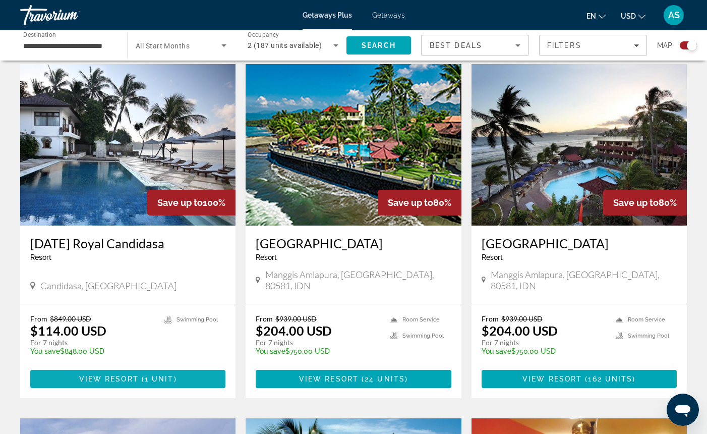
click at [108, 375] on span "View Resort" at bounding box center [109, 379] width 60 height 8
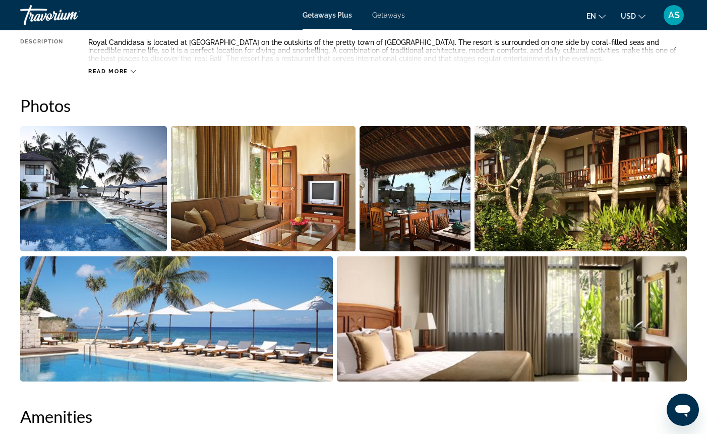
scroll to position [420, 0]
